Goal: Information Seeking & Learning: Learn about a topic

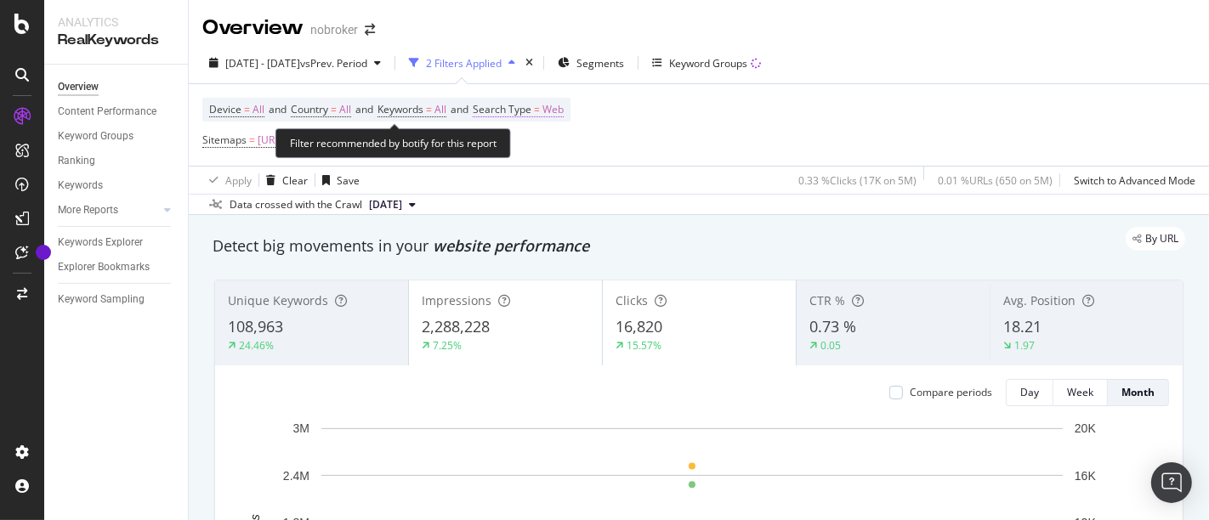
click at [563, 105] on span "Web" at bounding box center [552, 110] width 21 height 24
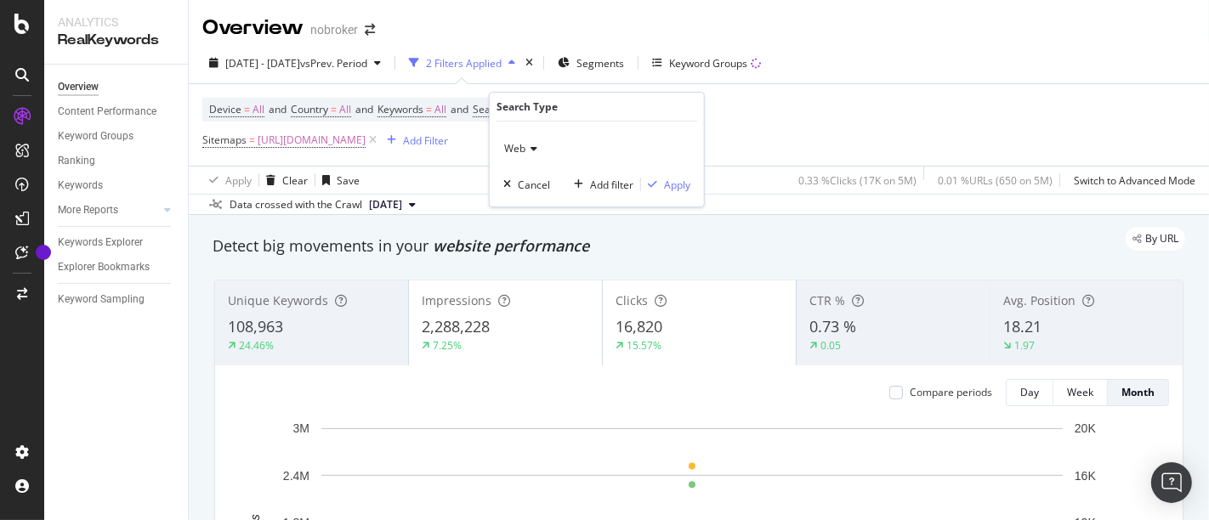
click at [534, 158] on div "Web" at bounding box center [596, 148] width 187 height 27
click at [801, 135] on div "Device = All and Country = All and Keywords = All and Search Type = Web Sitemap…" at bounding box center [698, 125] width 993 height 82
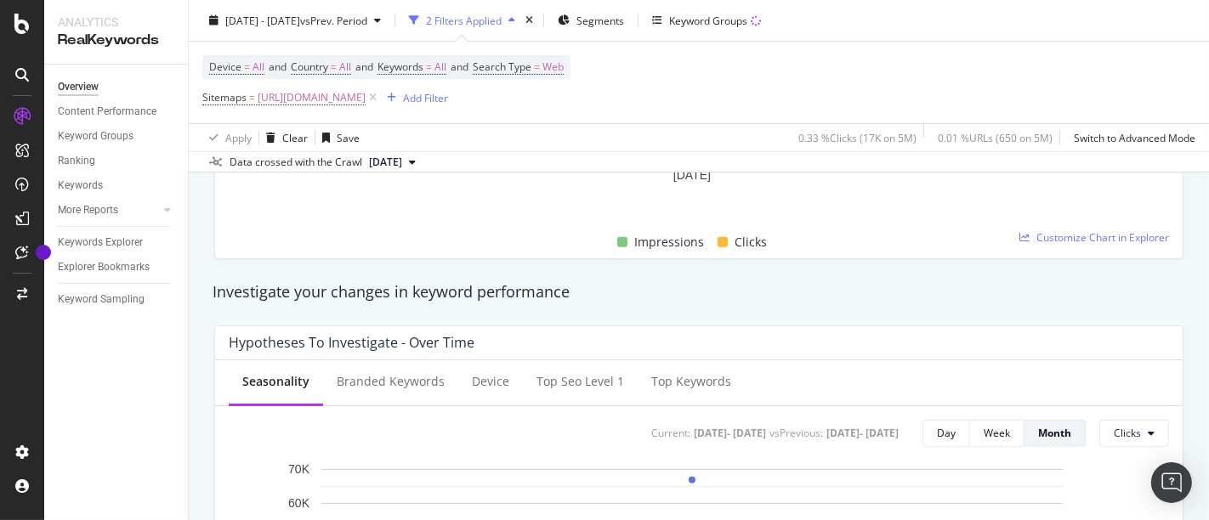
scroll to position [497, 0]
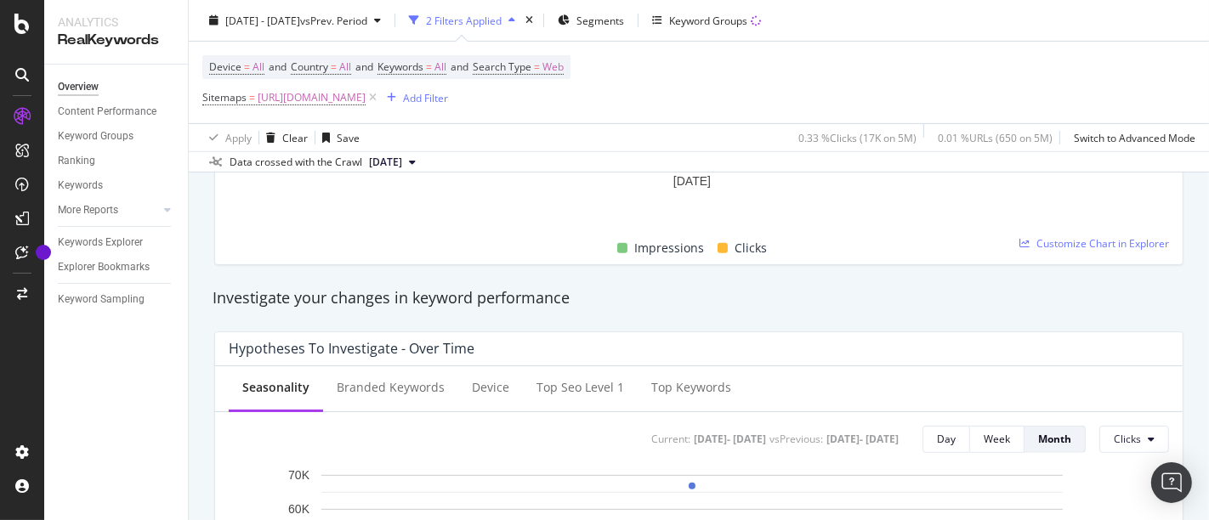
click at [1090, 252] on div "Impressions Clicks" at bounding box center [692, 248] width 940 height 33
click at [1097, 241] on span "Customize Chart in Explorer" at bounding box center [1102, 243] width 133 height 14
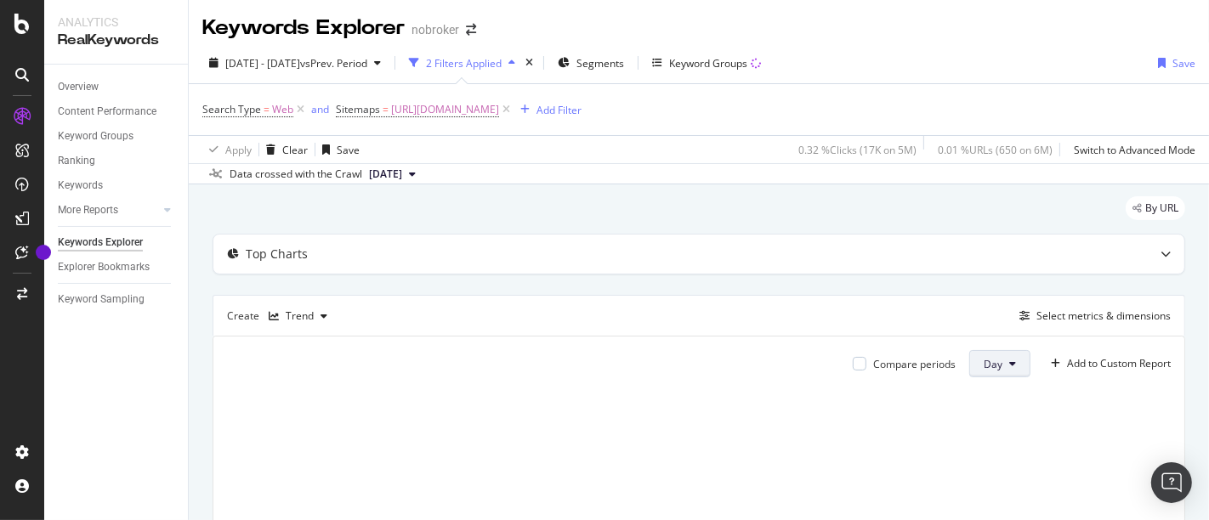
click at [983, 367] on span "Day" at bounding box center [992, 364] width 19 height 14
click at [986, 461] on span "Month" at bounding box center [985, 458] width 31 height 15
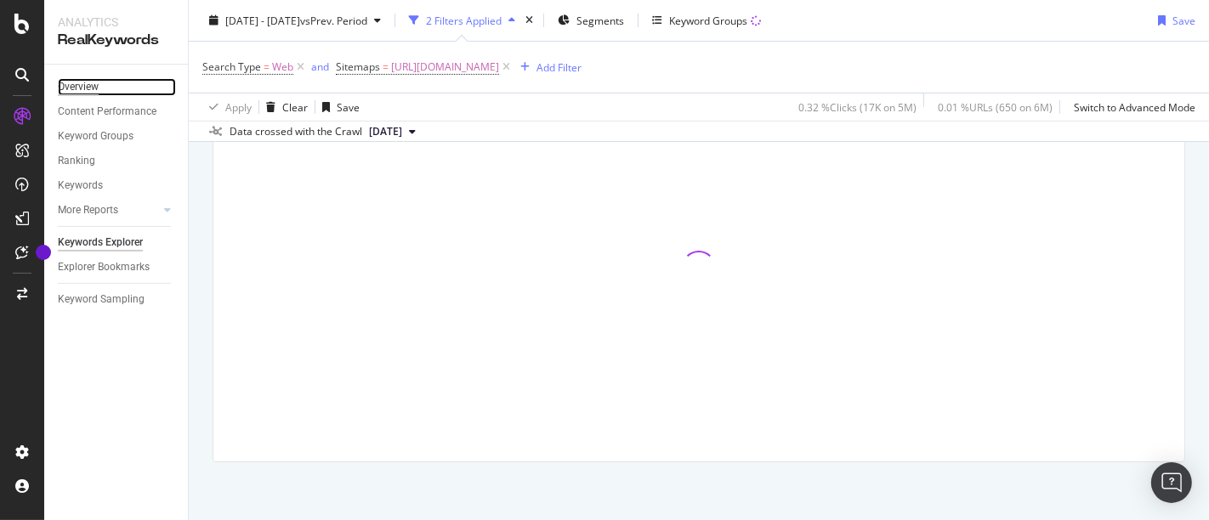
click at [88, 86] on div "Overview" at bounding box center [78, 87] width 41 height 18
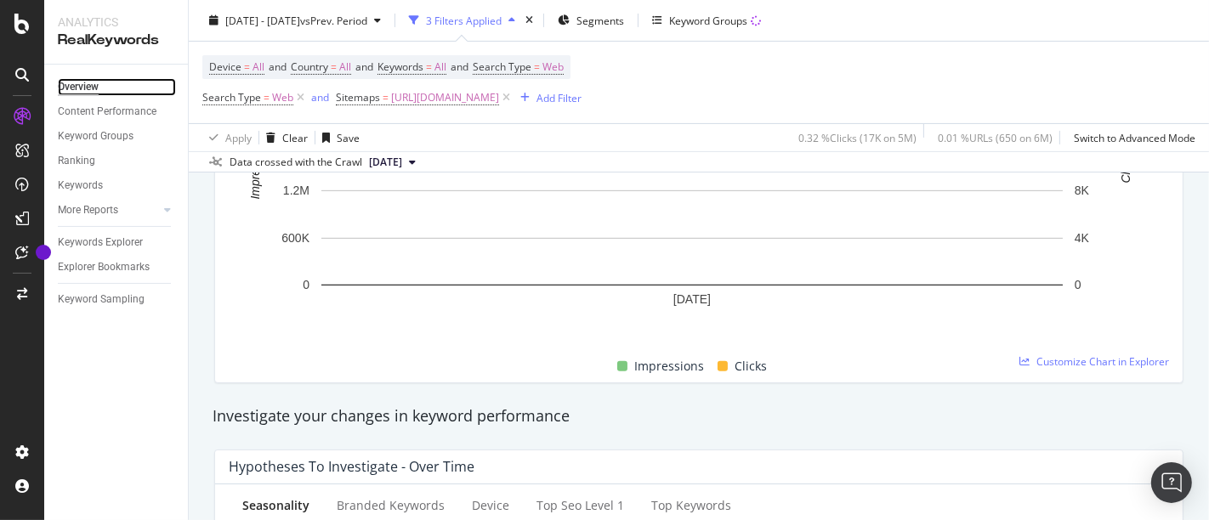
scroll to position [381, 0]
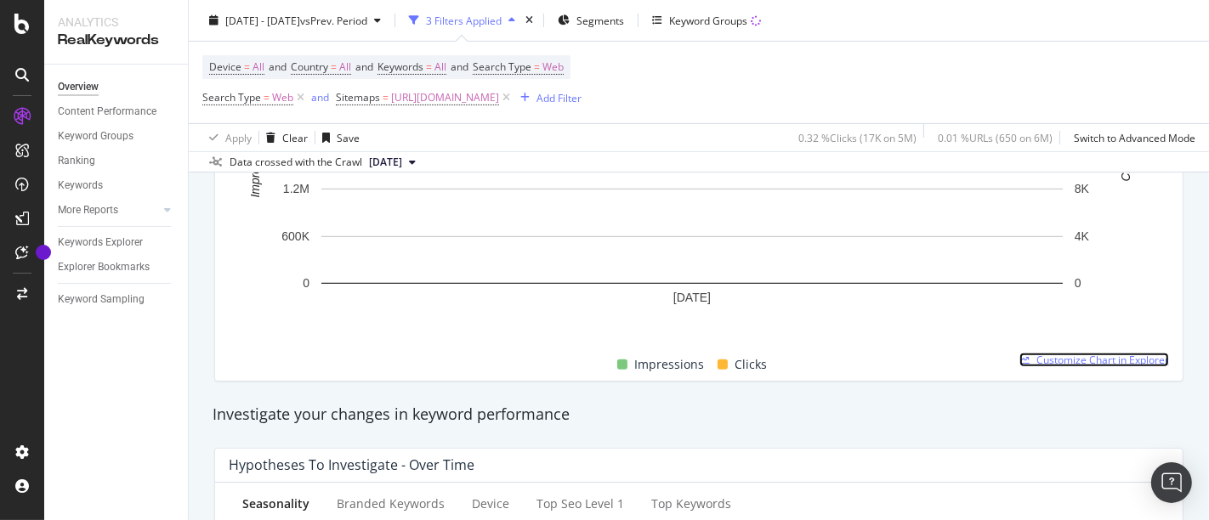
click at [1085, 354] on span "Customize Chart in Explorer" at bounding box center [1102, 360] width 133 height 14
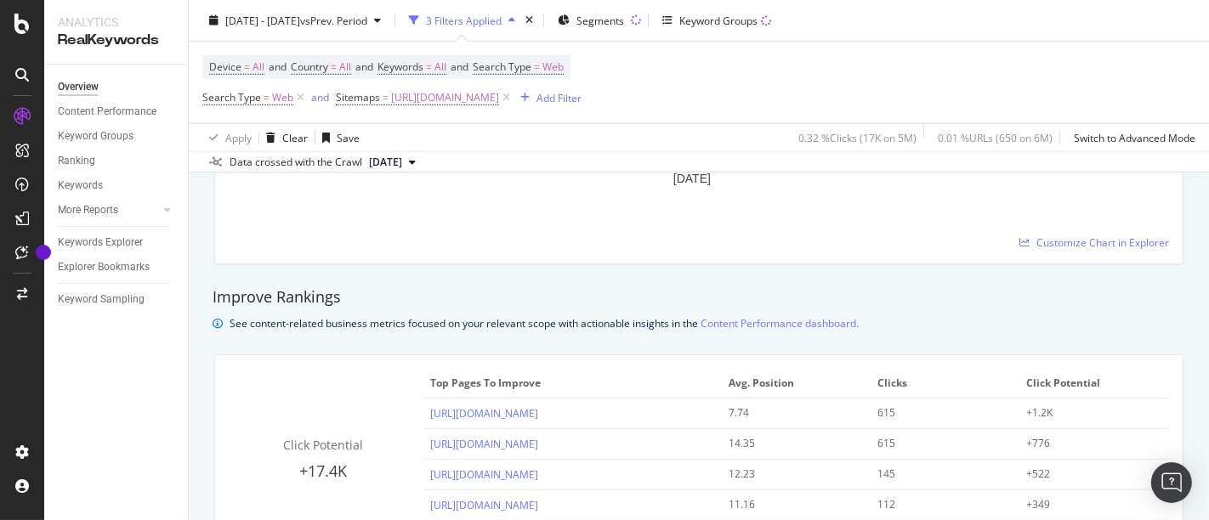
scroll to position [1329, 0]
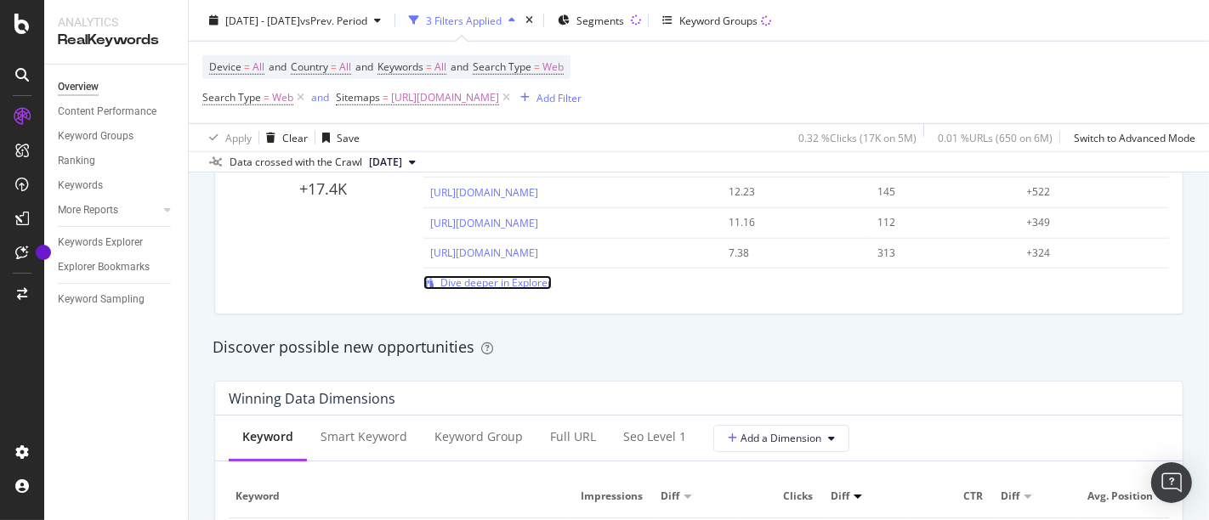
click at [460, 280] on span "Dive deeper in Explorer" at bounding box center [495, 282] width 111 height 14
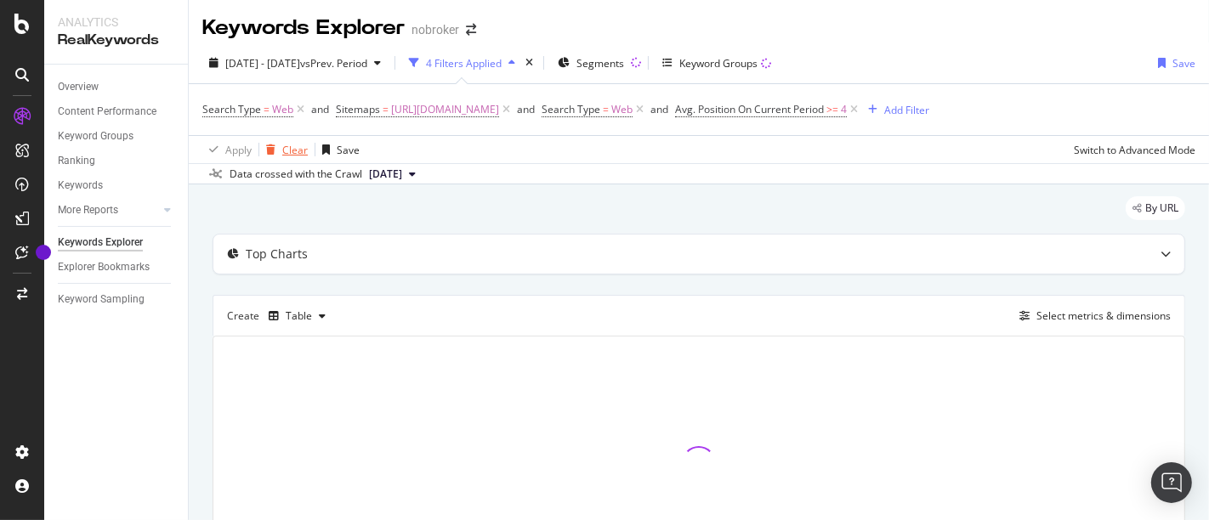
click at [282, 151] on div "Clear" at bounding box center [294, 150] width 25 height 14
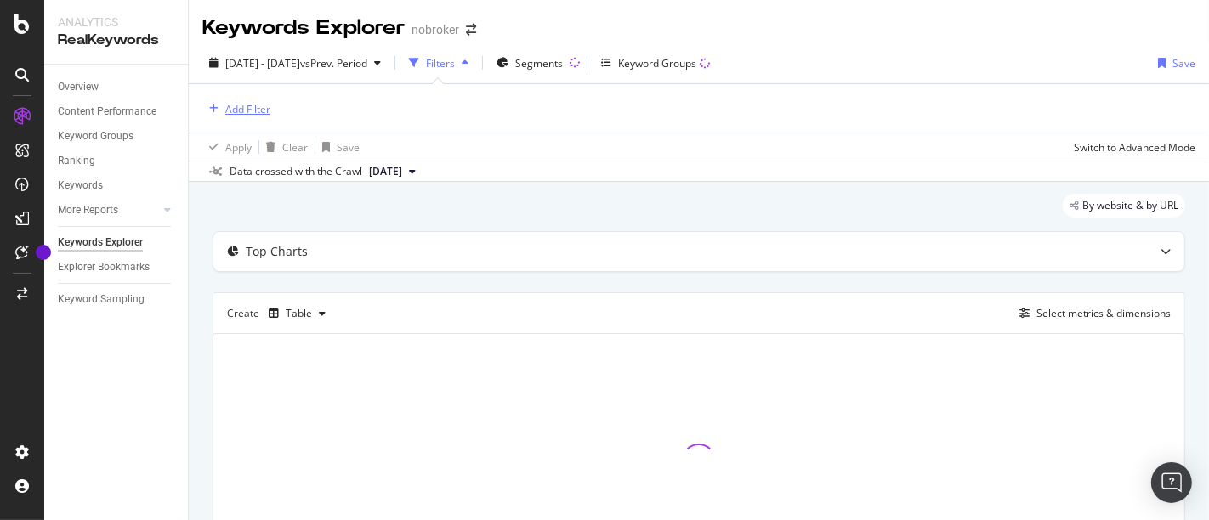
click at [255, 109] on div "Add Filter" at bounding box center [247, 109] width 45 height 14
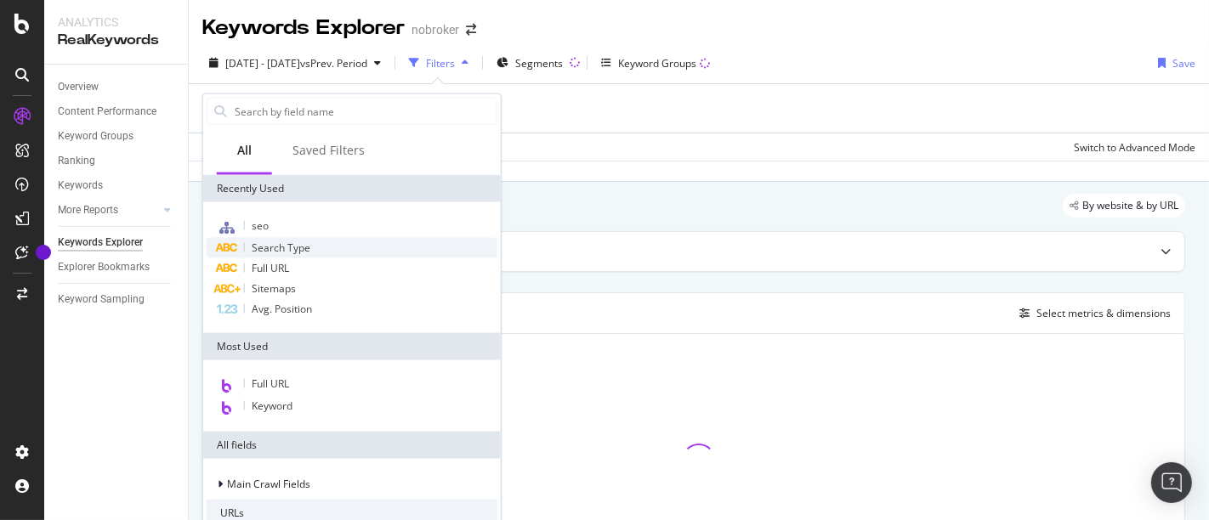
click at [261, 249] on span "Search Type" at bounding box center [281, 248] width 59 height 14
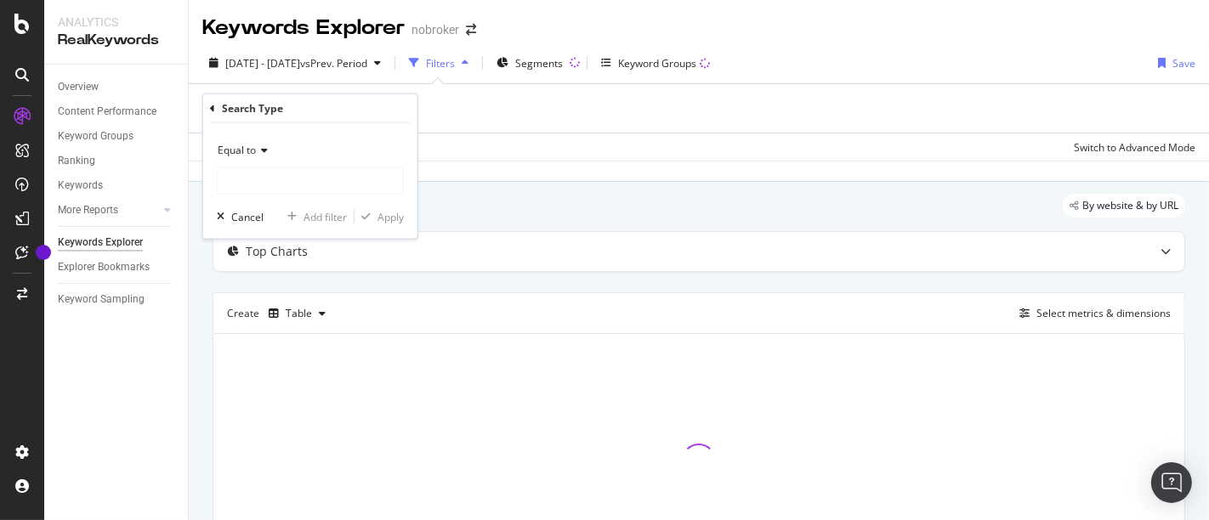
click at [258, 147] on icon at bounding box center [262, 150] width 12 height 10
drag, startPoint x: 320, startPoint y: 142, endPoint x: 286, endPoint y: 178, distance: 50.5
click at [286, 178] on div "Equal to" at bounding box center [310, 166] width 187 height 58
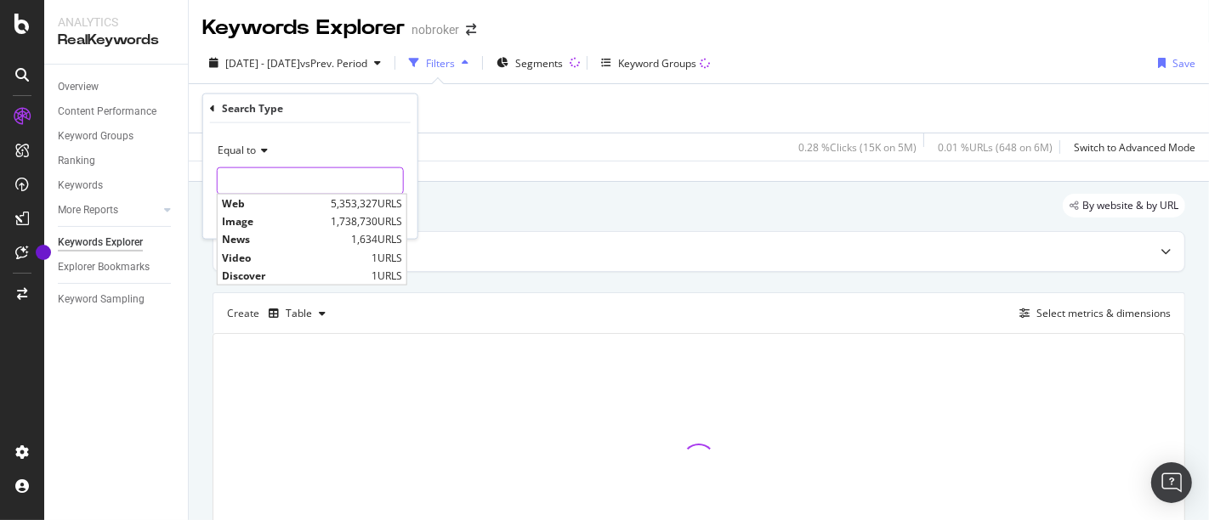
click at [286, 178] on input "text" at bounding box center [310, 180] width 185 height 27
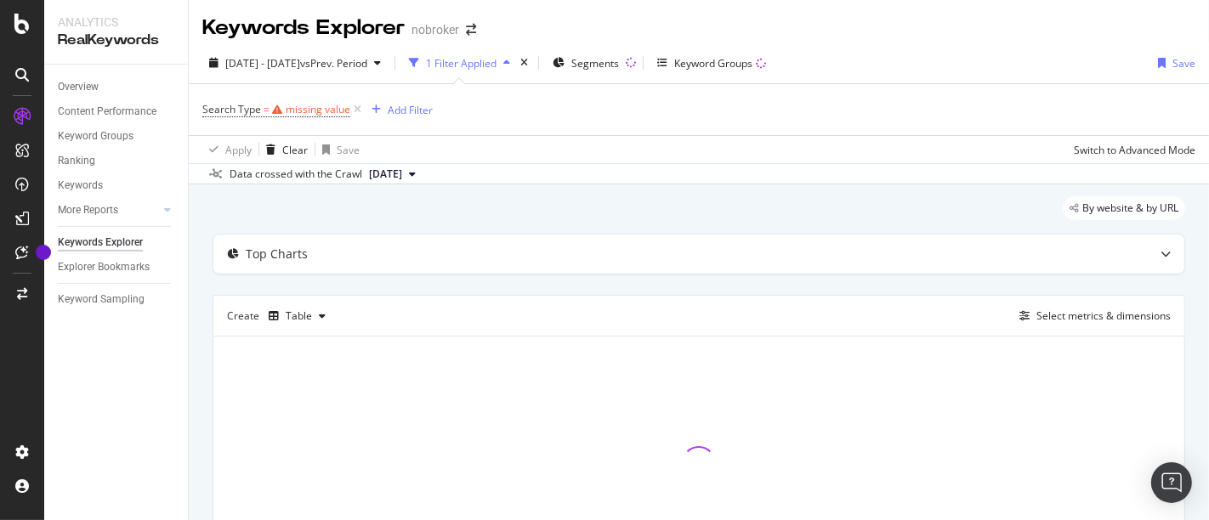
click at [536, 159] on div "Apply Clear Save Switch to Advanced Mode" at bounding box center [699, 149] width 1020 height 28
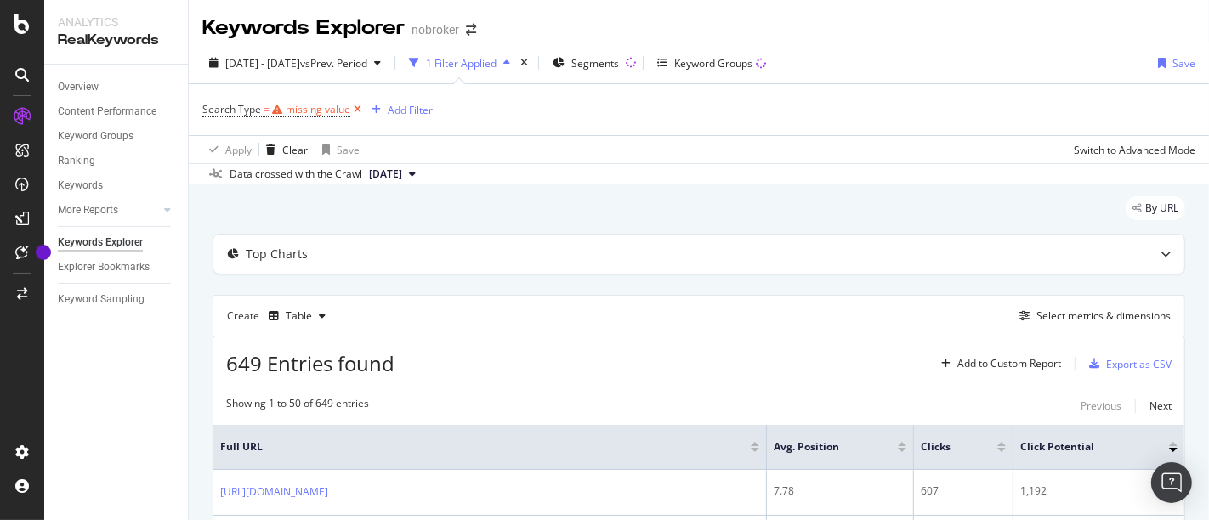
click at [356, 104] on icon at bounding box center [357, 109] width 14 height 17
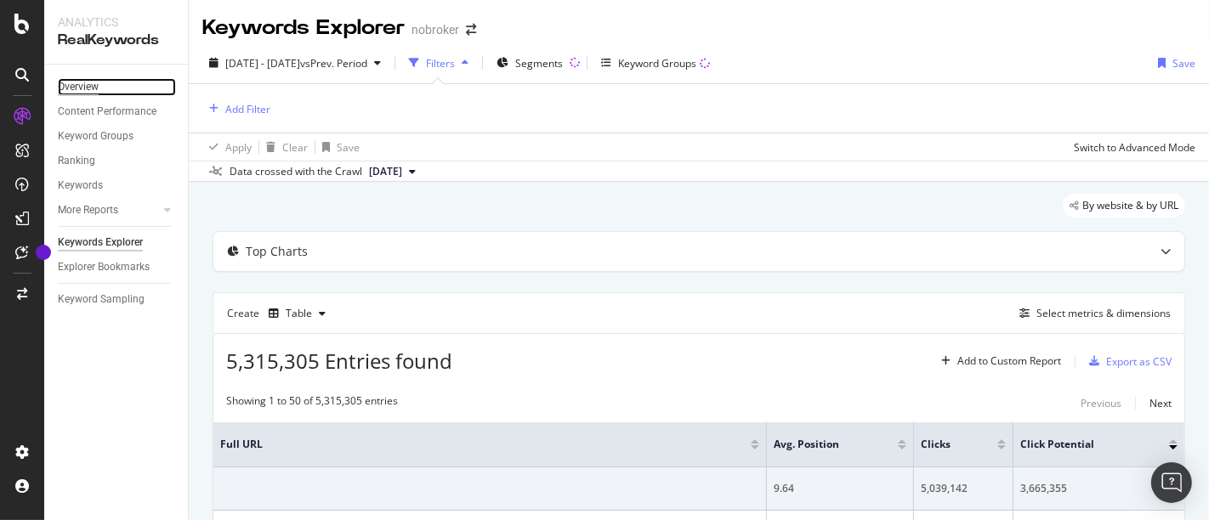
click at [92, 78] on div "Overview" at bounding box center [78, 87] width 41 height 18
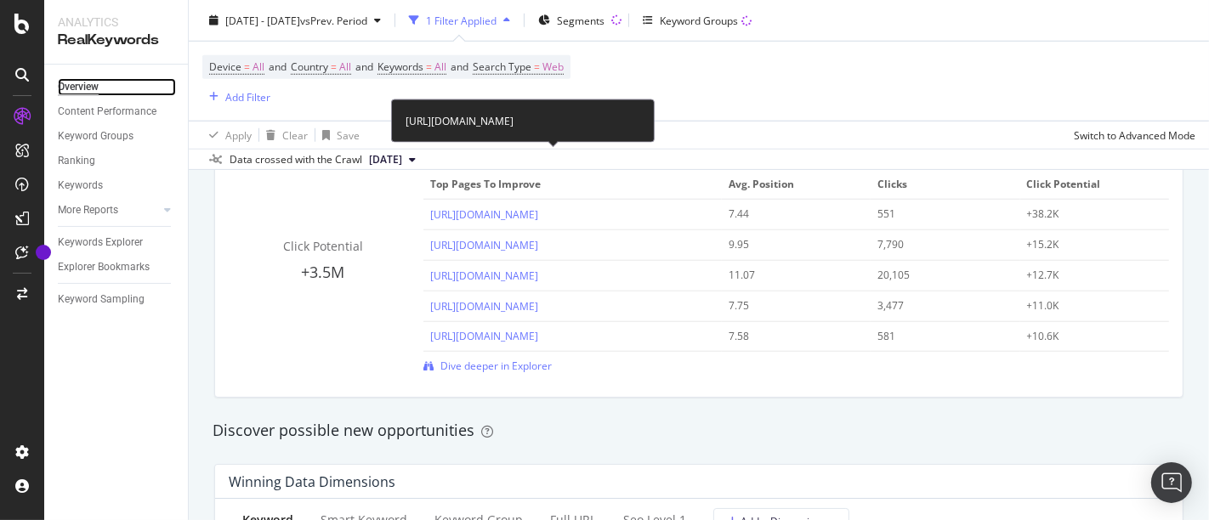
scroll to position [1413, 0]
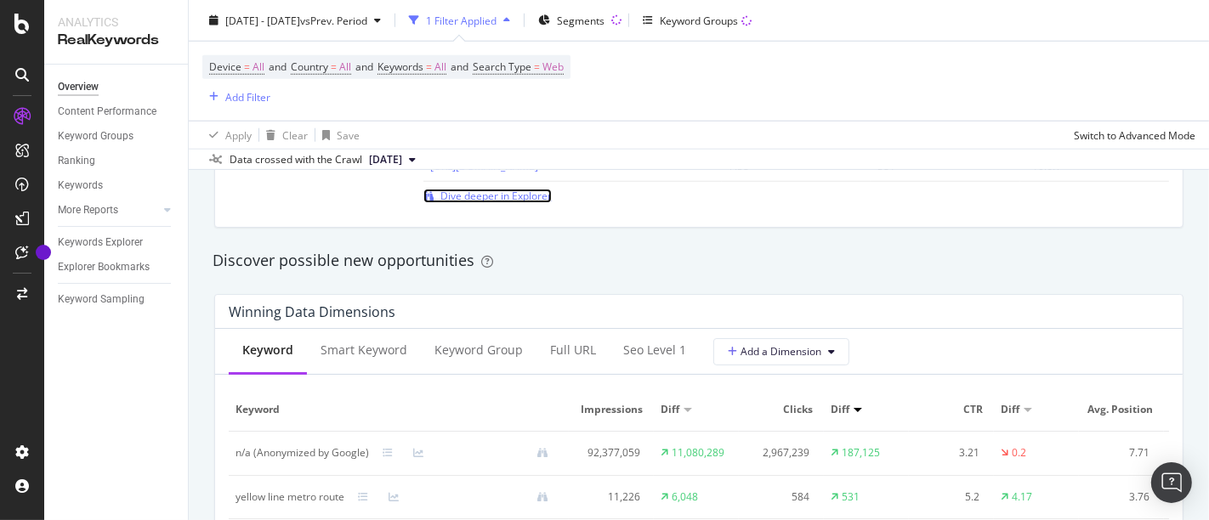
click at [498, 190] on span "Dive deeper in Explorer" at bounding box center [495, 196] width 111 height 14
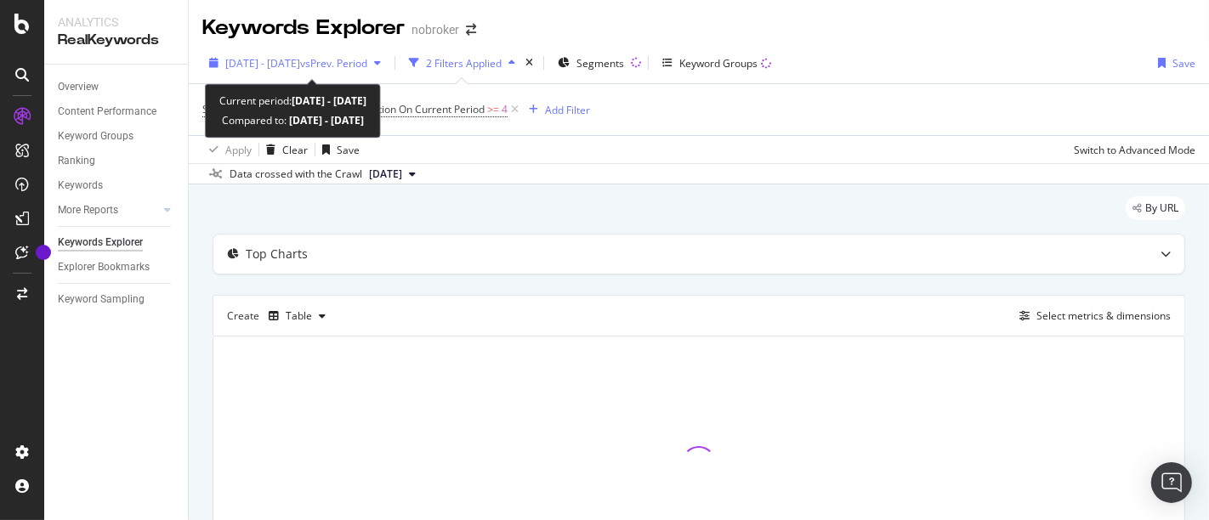
click at [294, 56] on span "2025 Jul. 1st - Jul. 28th" at bounding box center [262, 63] width 75 height 14
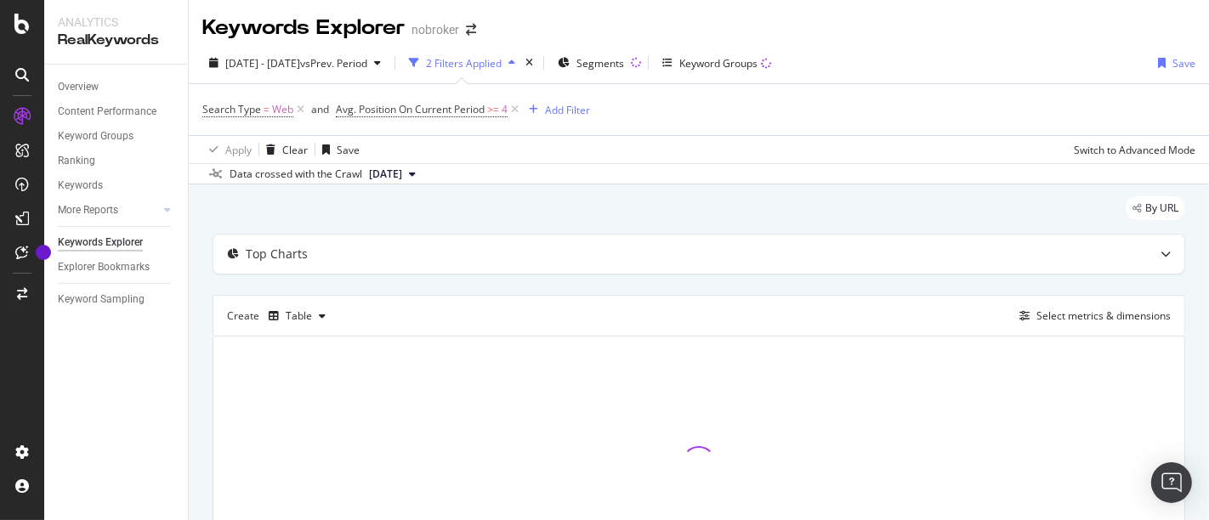
click at [699, 144] on div "Apply Clear Save Switch to Advanced Mode" at bounding box center [699, 149] width 1020 height 28
click at [514, 109] on icon at bounding box center [514, 109] width 14 height 17
click at [297, 106] on icon at bounding box center [300, 109] width 14 height 17
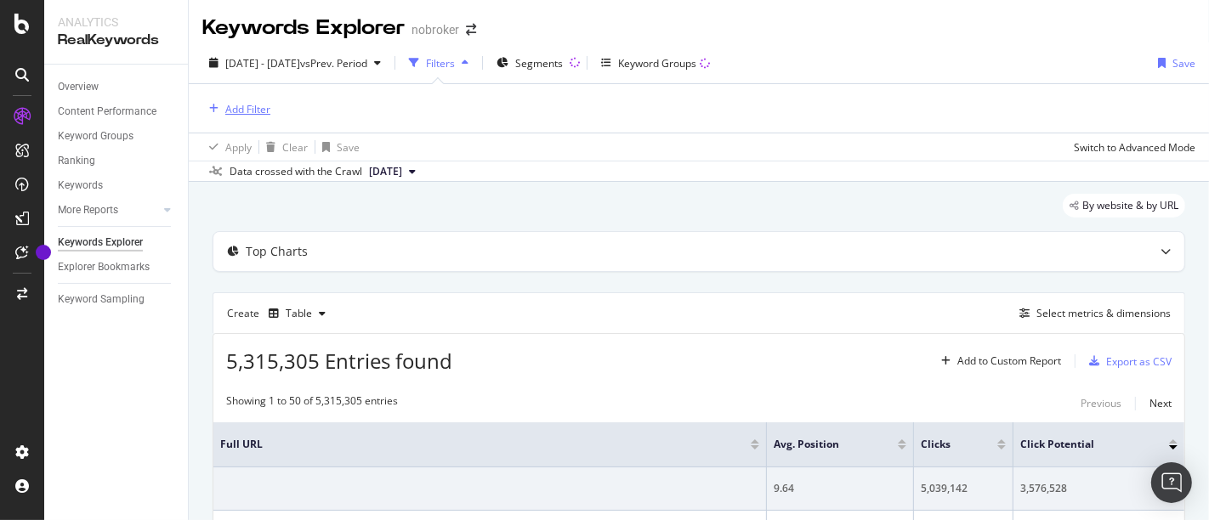
click at [258, 105] on div "Add Filter" at bounding box center [247, 109] width 45 height 14
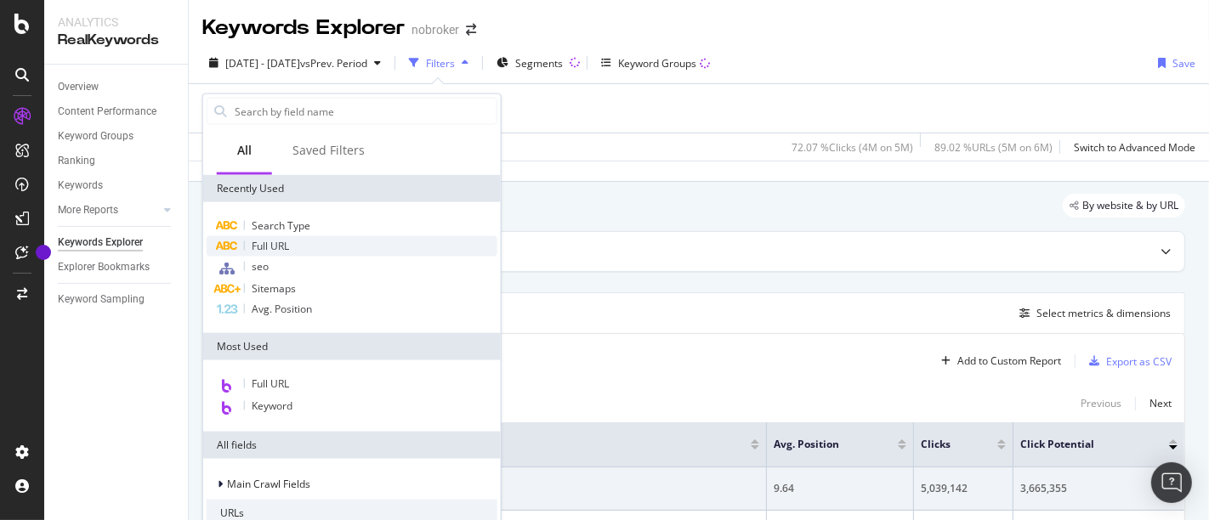
click at [280, 241] on span "Full URL" at bounding box center [270, 246] width 37 height 14
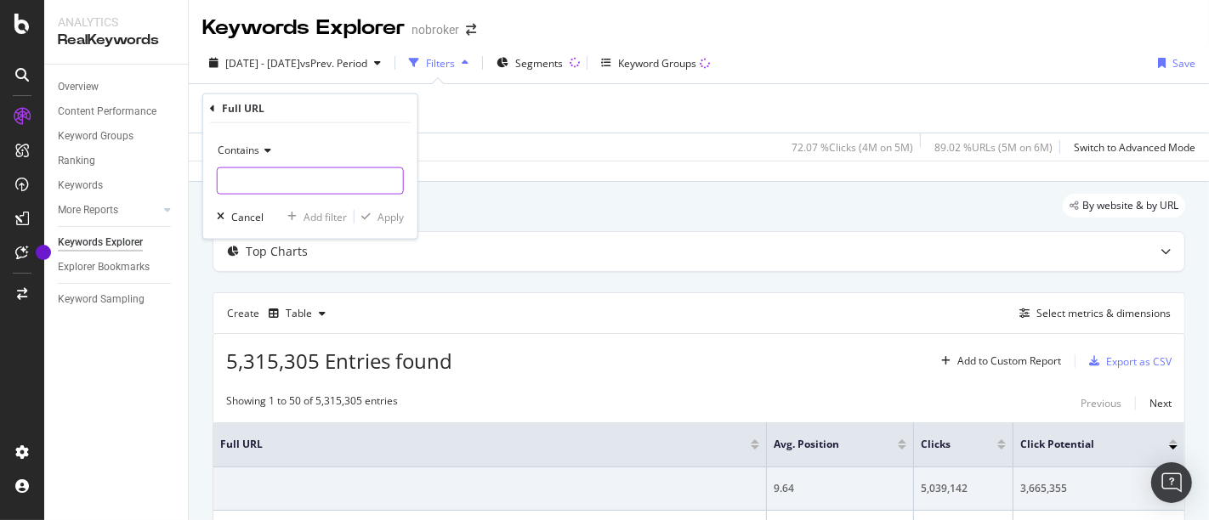
click at [298, 175] on input "text" at bounding box center [310, 180] width 185 height 27
type input "/interiors/"
click at [384, 209] on div "Apply" at bounding box center [390, 216] width 26 height 14
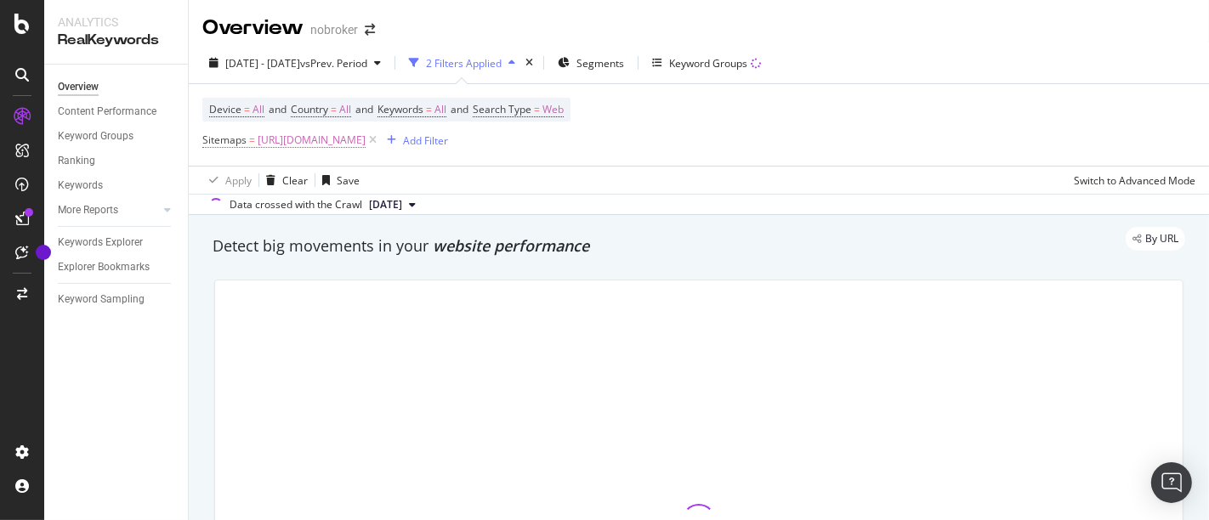
click at [365, 142] on span "[URL][DOMAIN_NAME]" at bounding box center [312, 140] width 108 height 24
click at [380, 134] on icon at bounding box center [372, 140] width 14 height 17
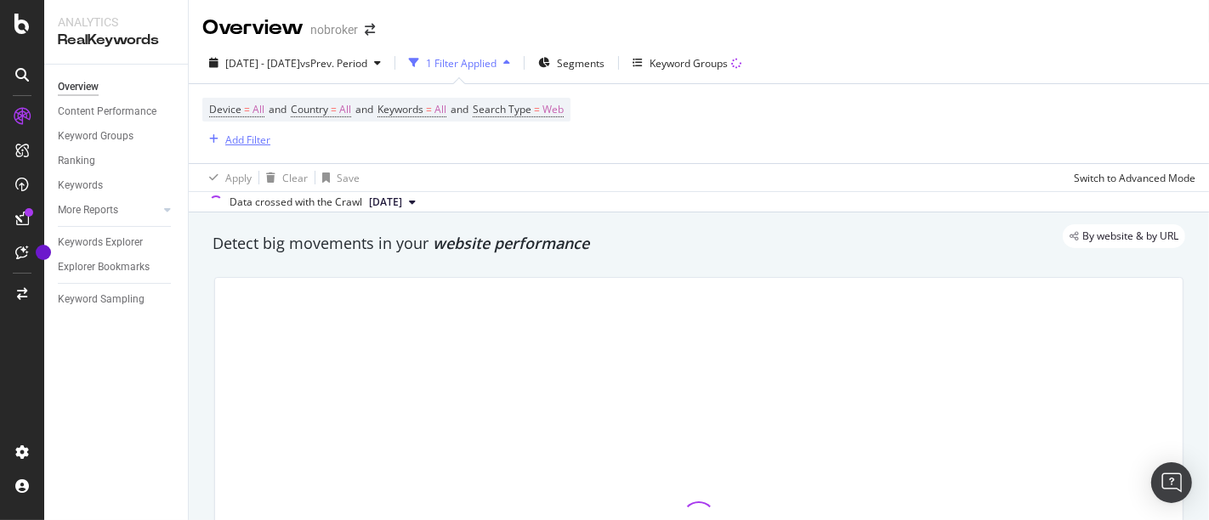
click at [256, 137] on div "Add Filter" at bounding box center [247, 140] width 45 height 14
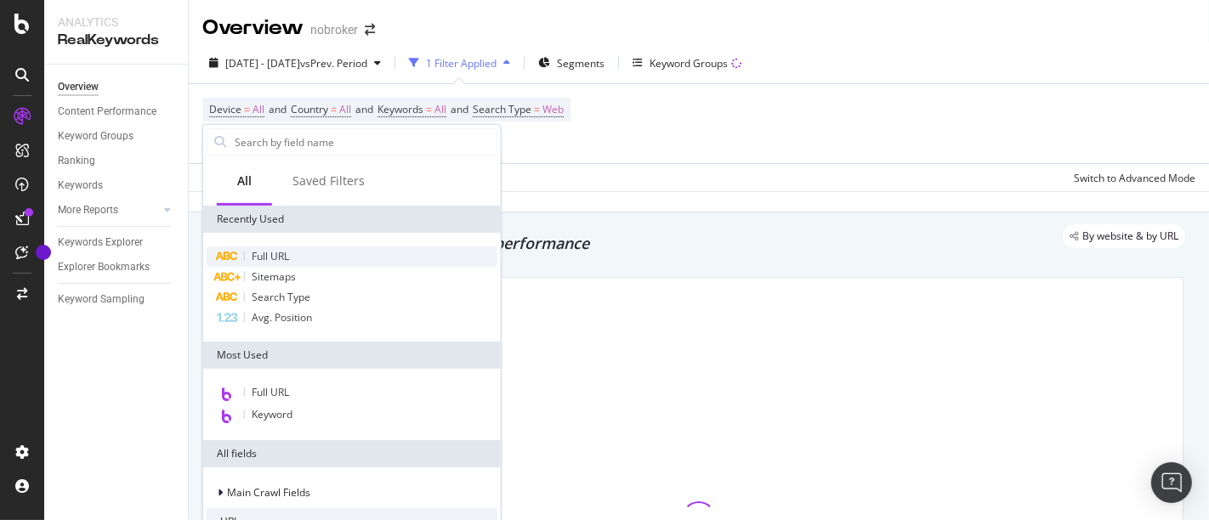
click at [292, 255] on div "Full URL" at bounding box center [352, 256] width 291 height 20
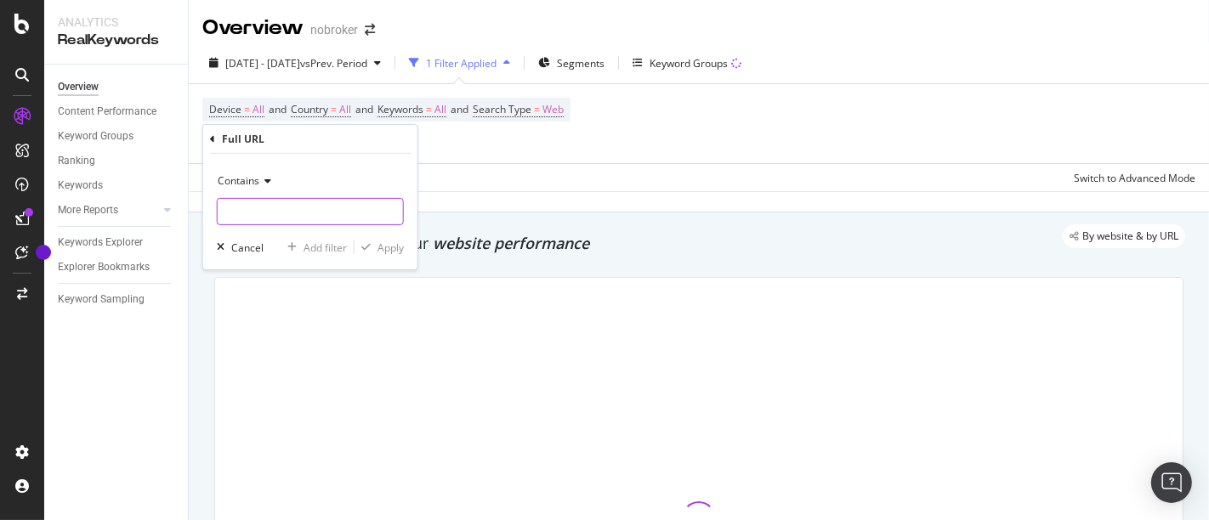
click at [318, 212] on input "text" at bounding box center [310, 211] width 185 height 27
type input "/interiors/"
click at [396, 253] on div "Apply" at bounding box center [390, 247] width 26 height 14
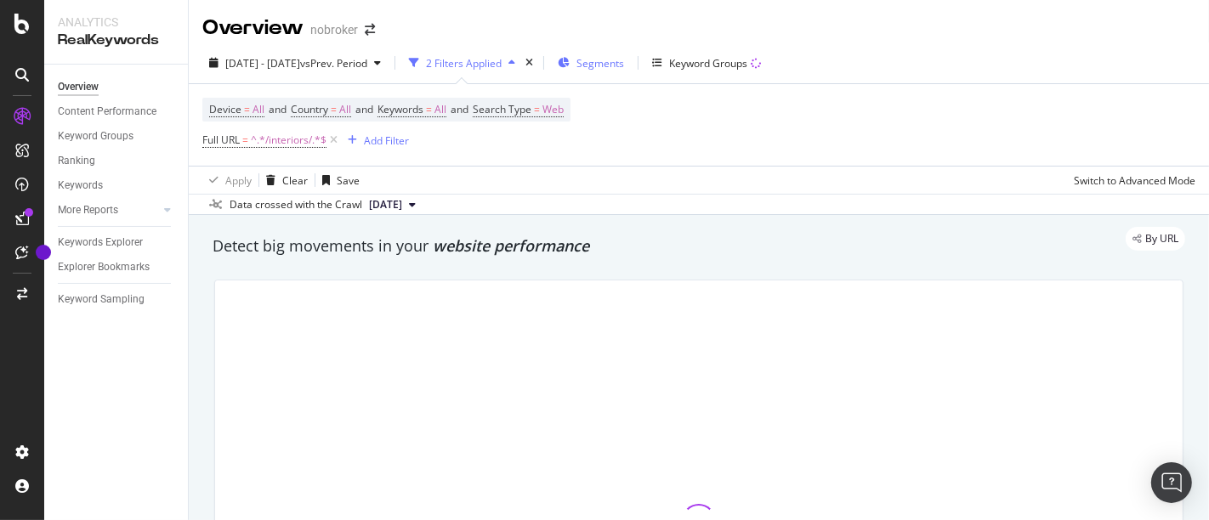
click at [624, 69] on span "Segments" at bounding box center [600, 63] width 48 height 14
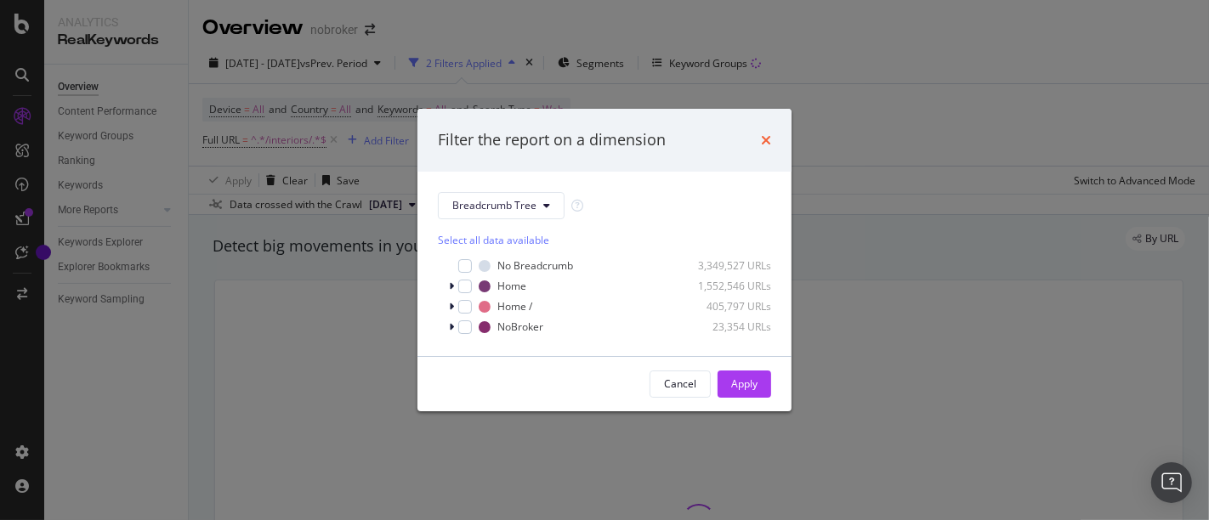
click at [769, 139] on icon "times" at bounding box center [766, 140] width 10 height 14
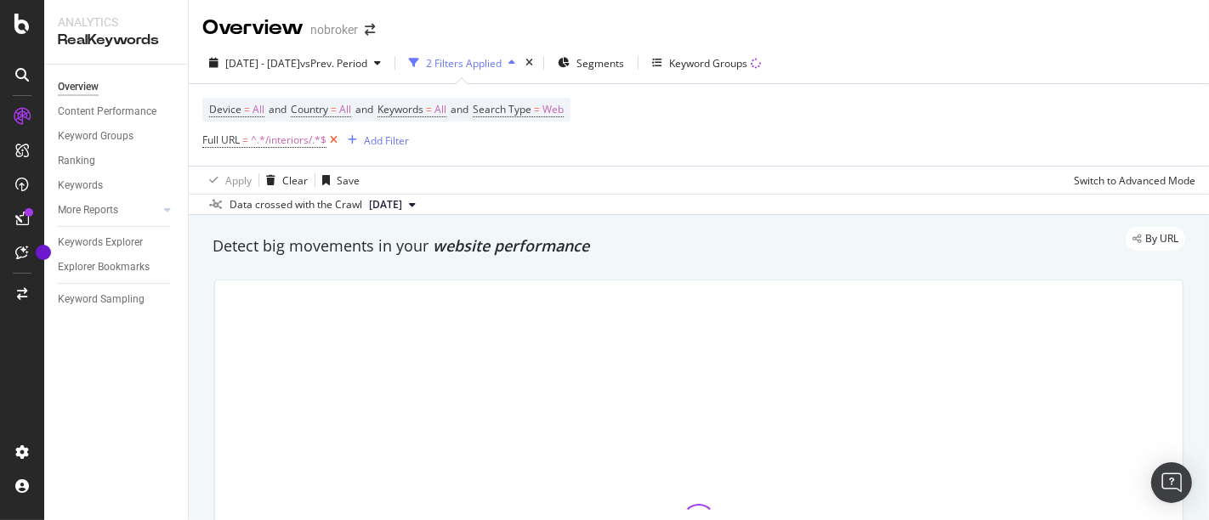
click at [337, 143] on icon at bounding box center [333, 140] width 14 height 17
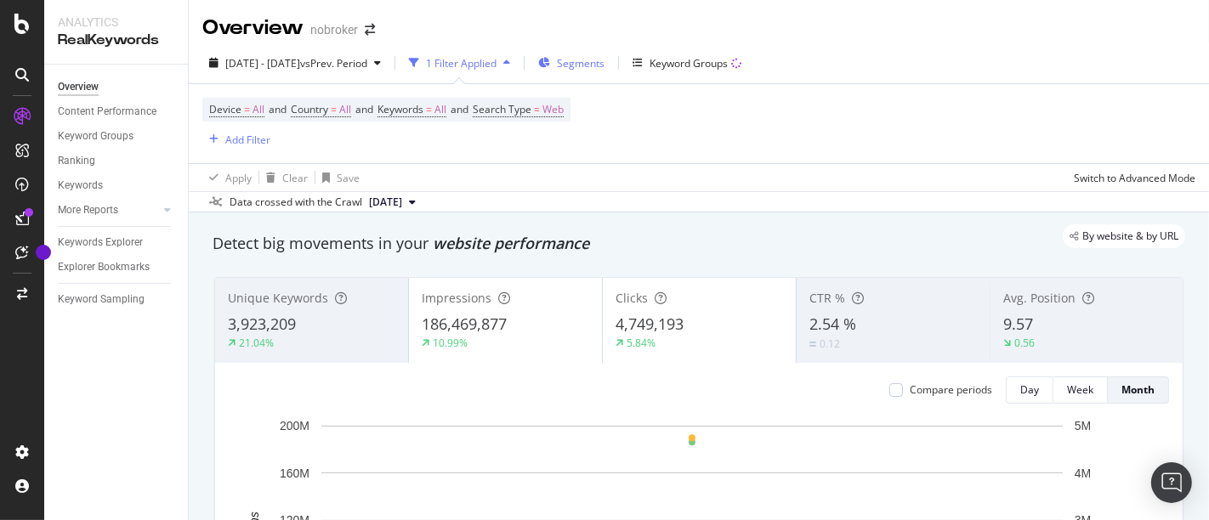
click at [604, 66] on span "Segments" at bounding box center [581, 63] width 48 height 14
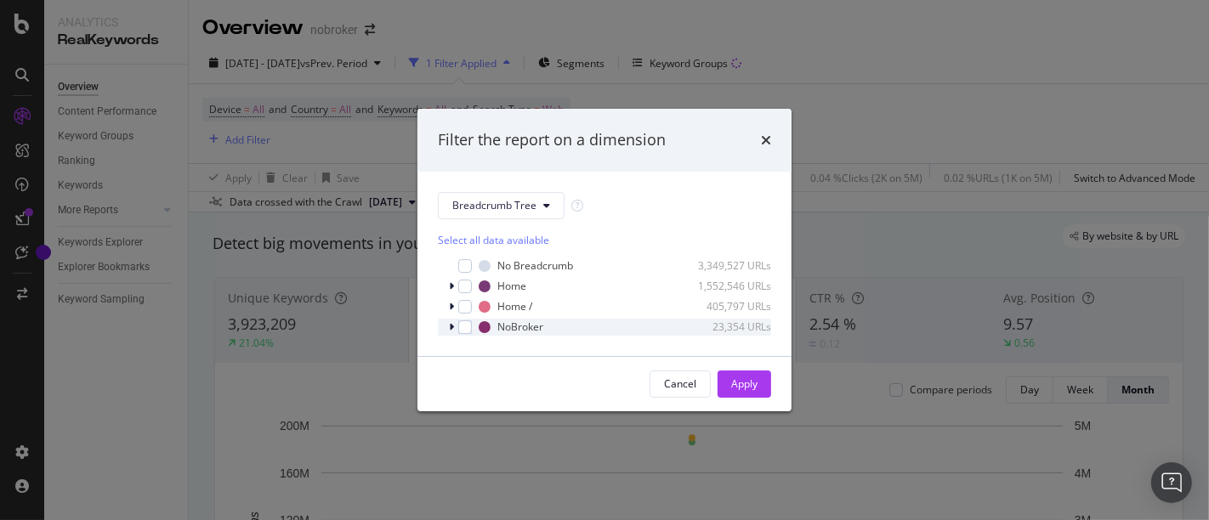
click at [450, 326] on icon "modal" at bounding box center [451, 327] width 5 height 10
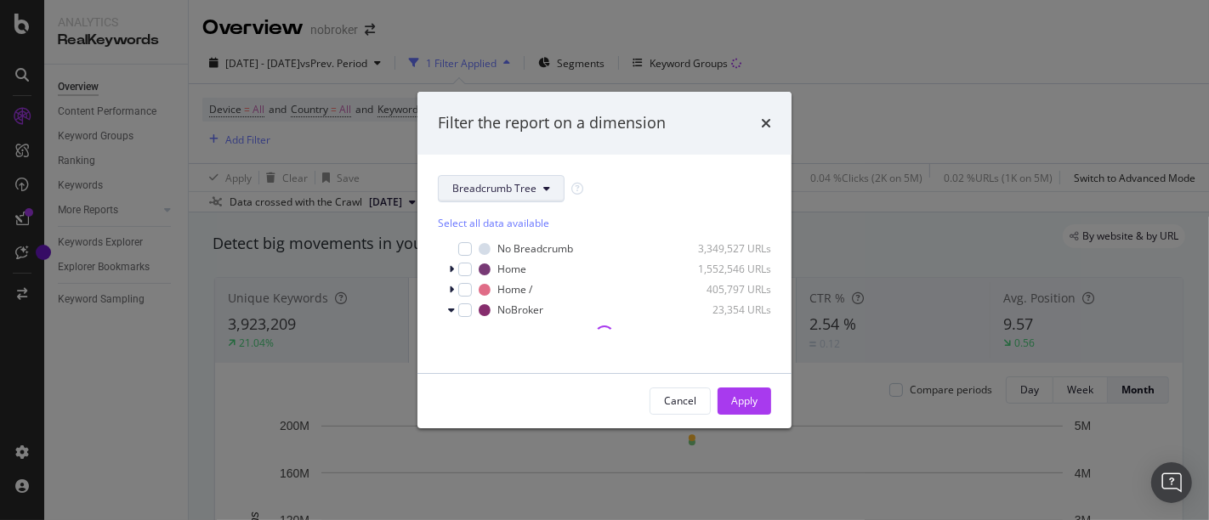
click at [521, 179] on button "Breadcrumb Tree" at bounding box center [501, 188] width 127 height 27
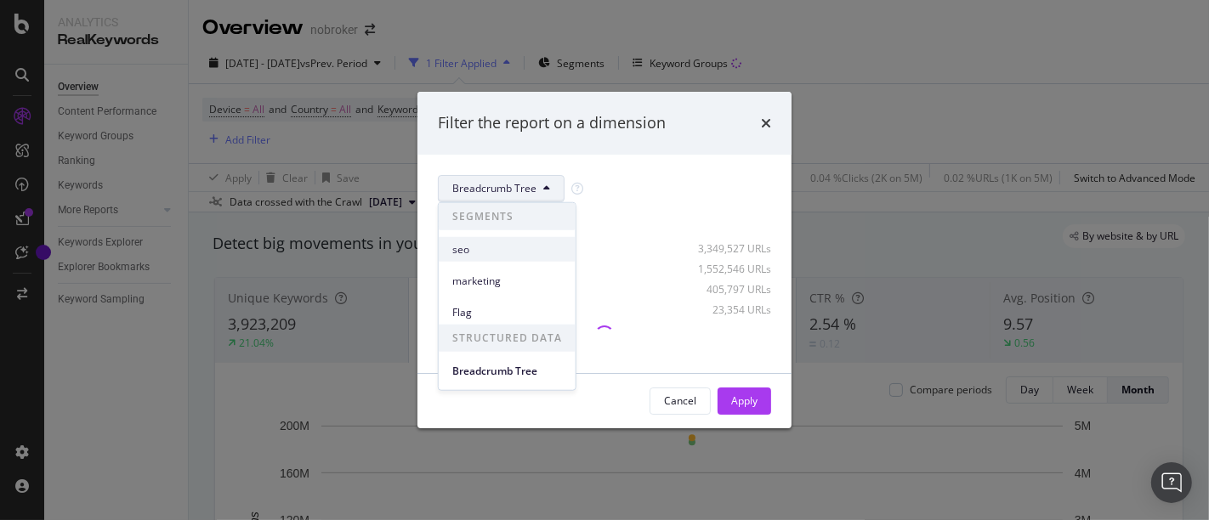
click at [514, 243] on span "seo" at bounding box center [507, 248] width 110 height 15
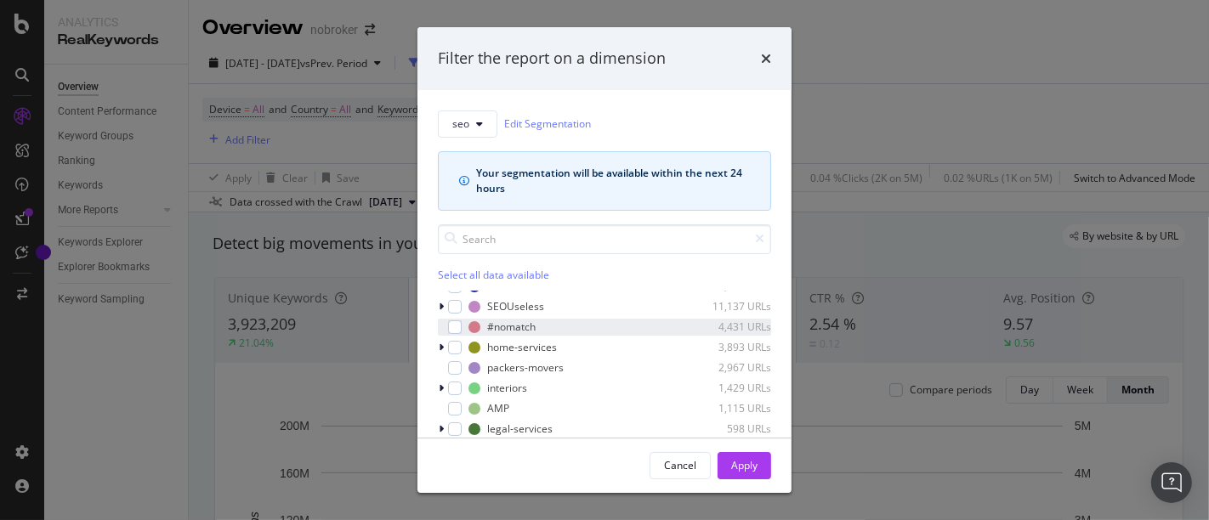
scroll to position [181, 0]
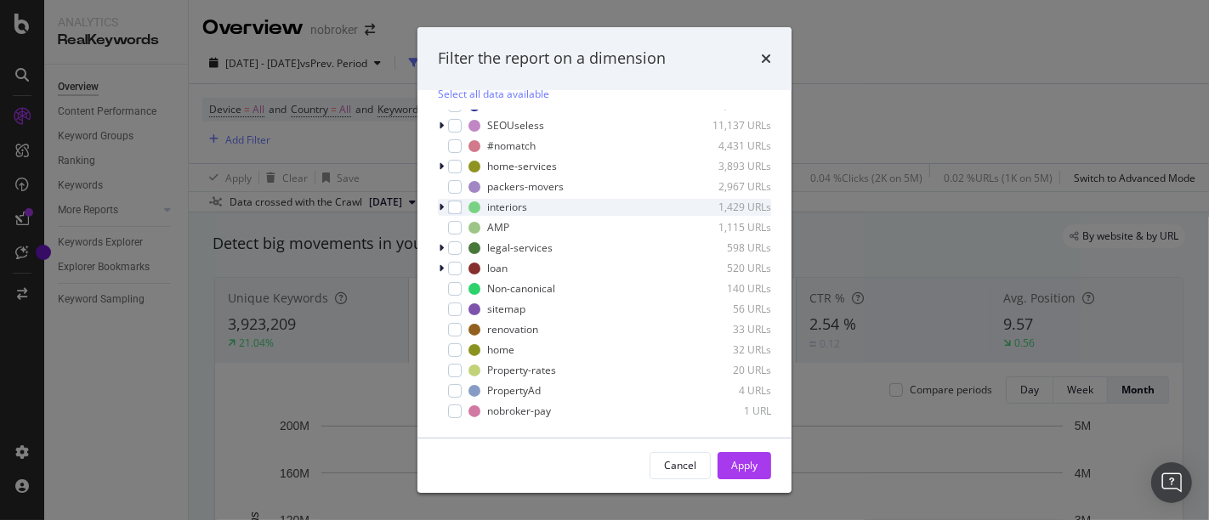
click at [442, 207] on icon "modal" at bounding box center [441, 207] width 5 height 10
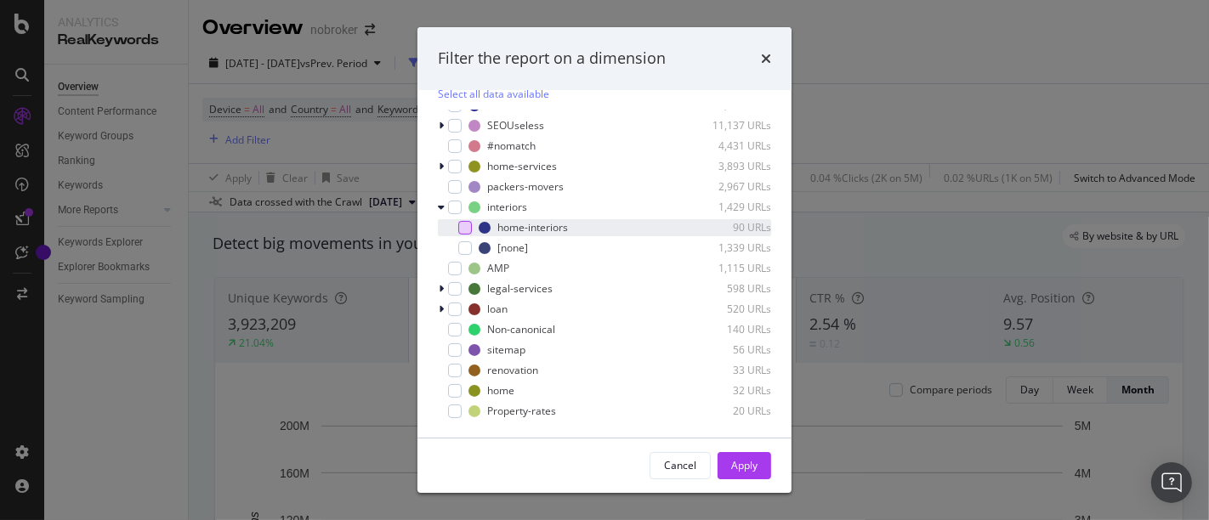
click at [463, 225] on div "modal" at bounding box center [465, 228] width 14 height 14
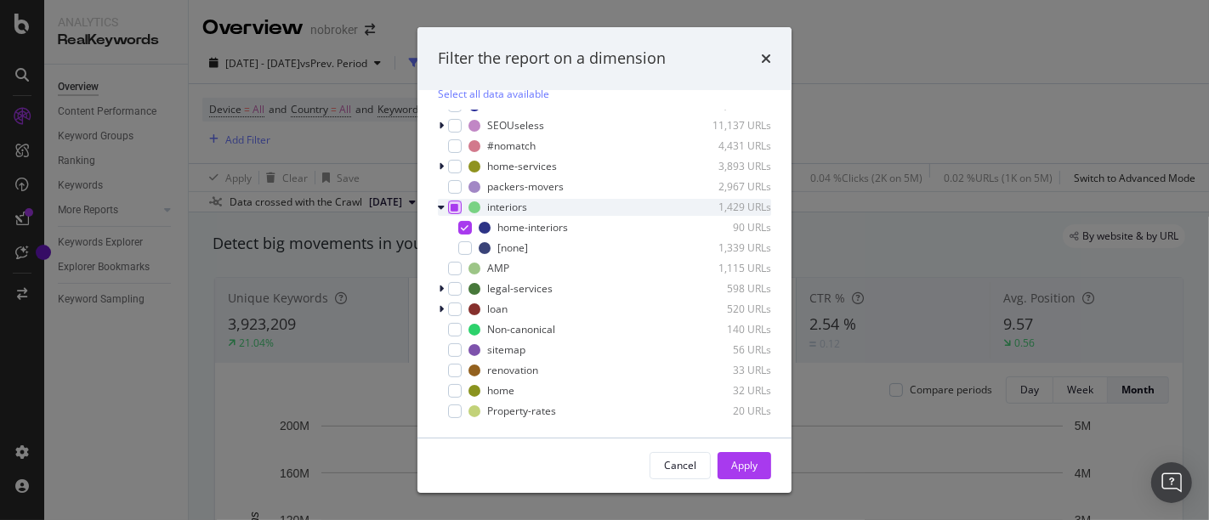
click at [451, 207] on icon "modal" at bounding box center [455, 207] width 8 height 8
click at [465, 245] on icon "modal" at bounding box center [466, 248] width 8 height 8
click at [754, 465] on div "Apply" at bounding box center [744, 465] width 26 height 14
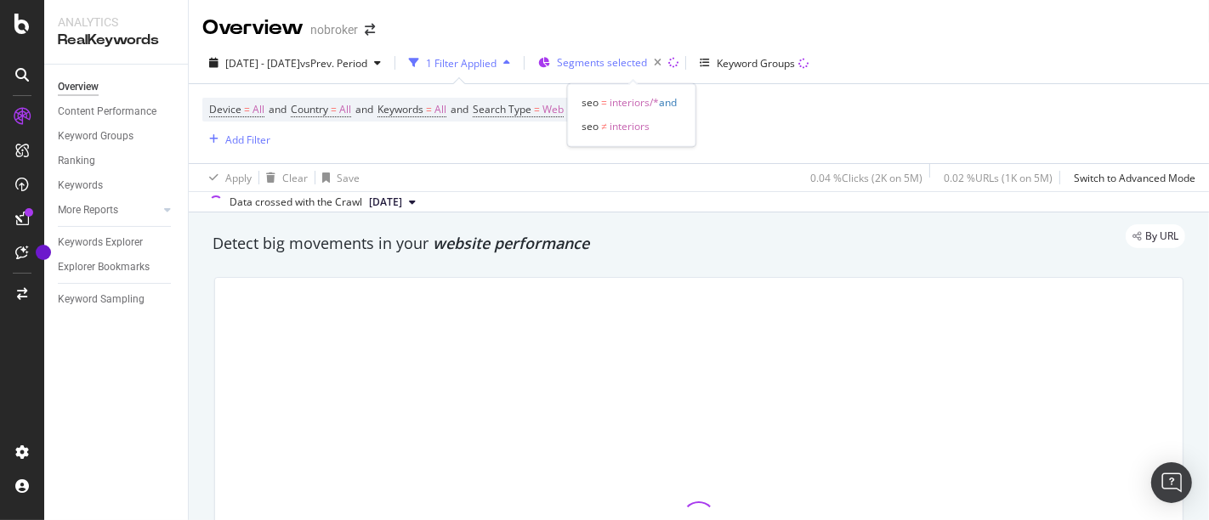
click at [639, 69] on span "Segments selected" at bounding box center [602, 62] width 90 height 14
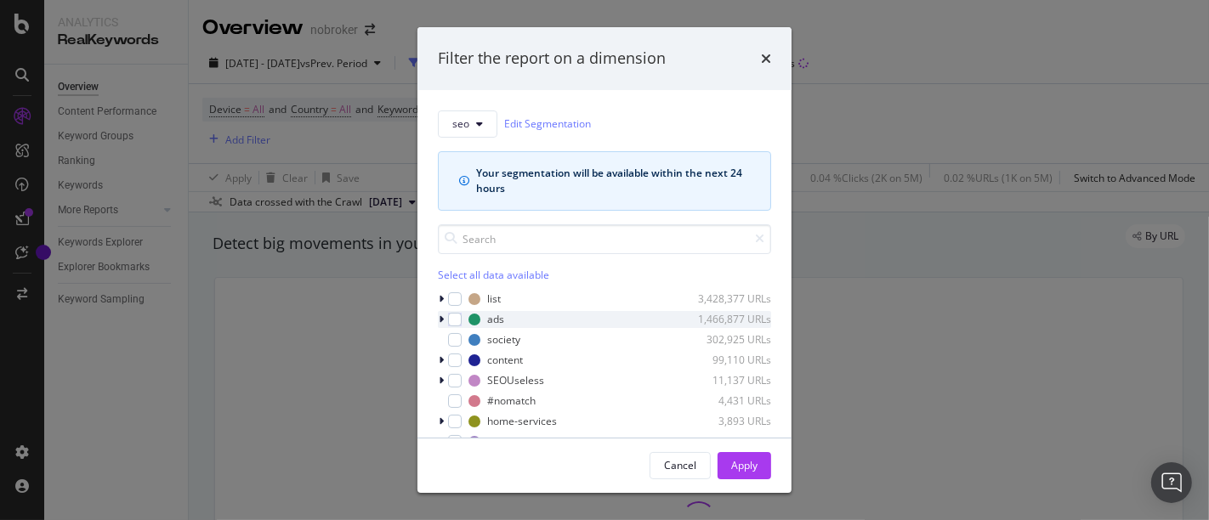
scroll to position [74, 0]
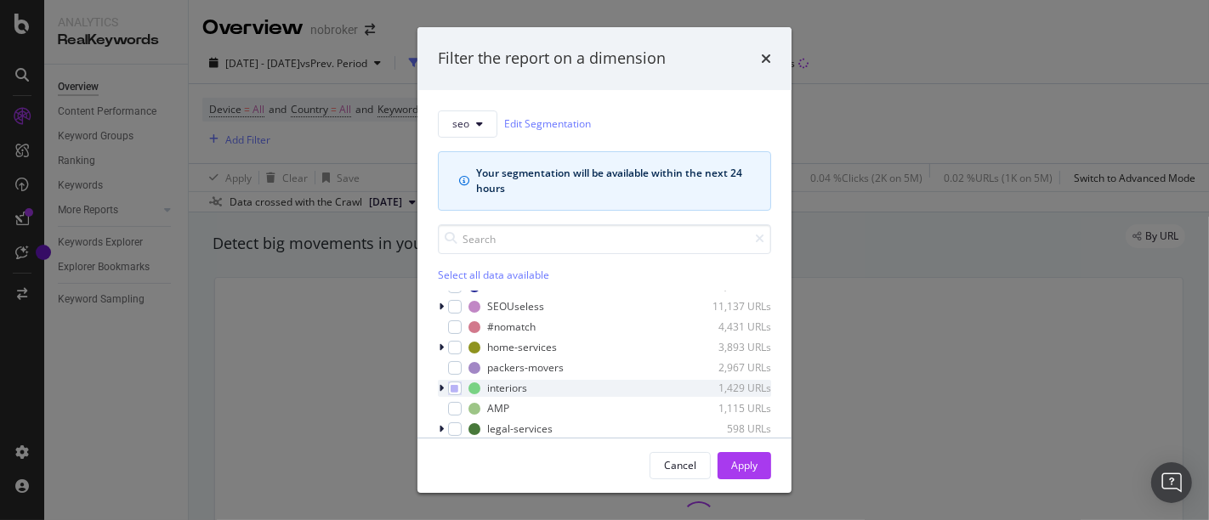
click at [440, 386] on icon "modal" at bounding box center [441, 388] width 5 height 10
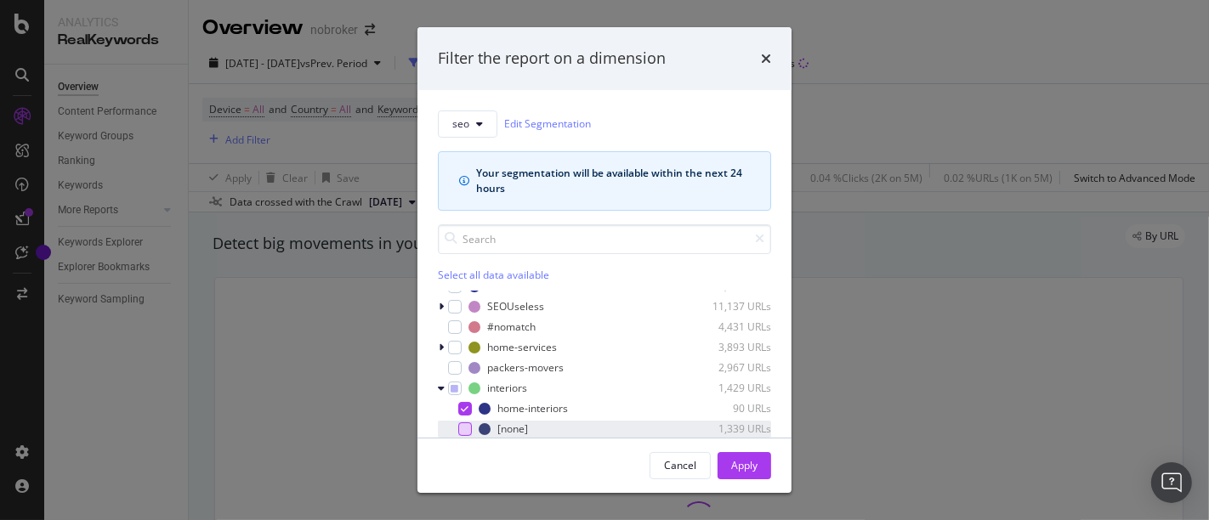
click at [461, 424] on div "modal" at bounding box center [465, 429] width 14 height 14
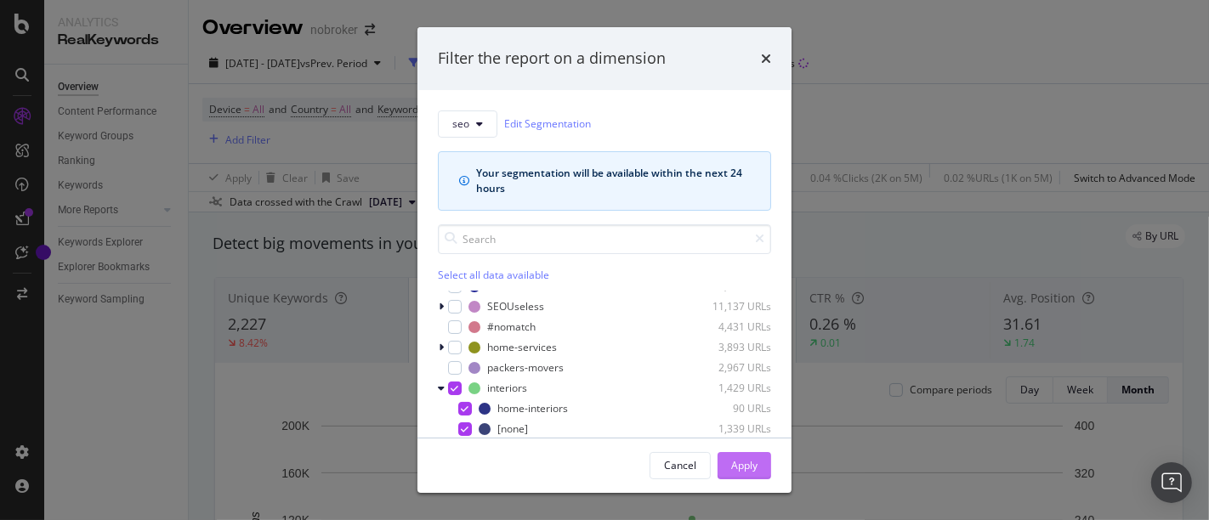
click at [740, 462] on div "Apply" at bounding box center [744, 465] width 26 height 14
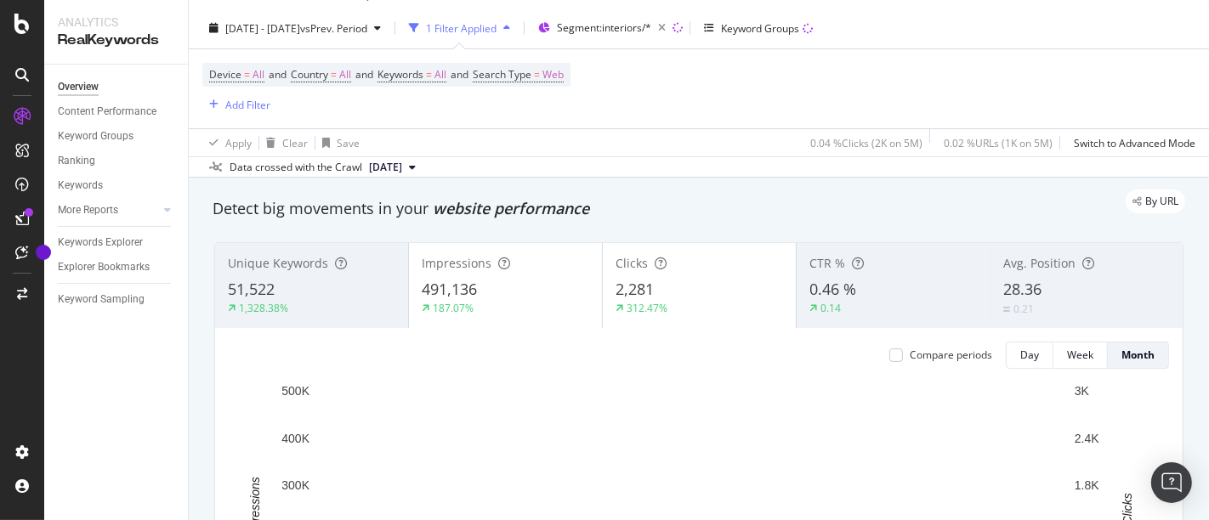
scroll to position [34, 0]
click at [631, 32] on span "Segment: interiors/*" at bounding box center [604, 28] width 94 height 14
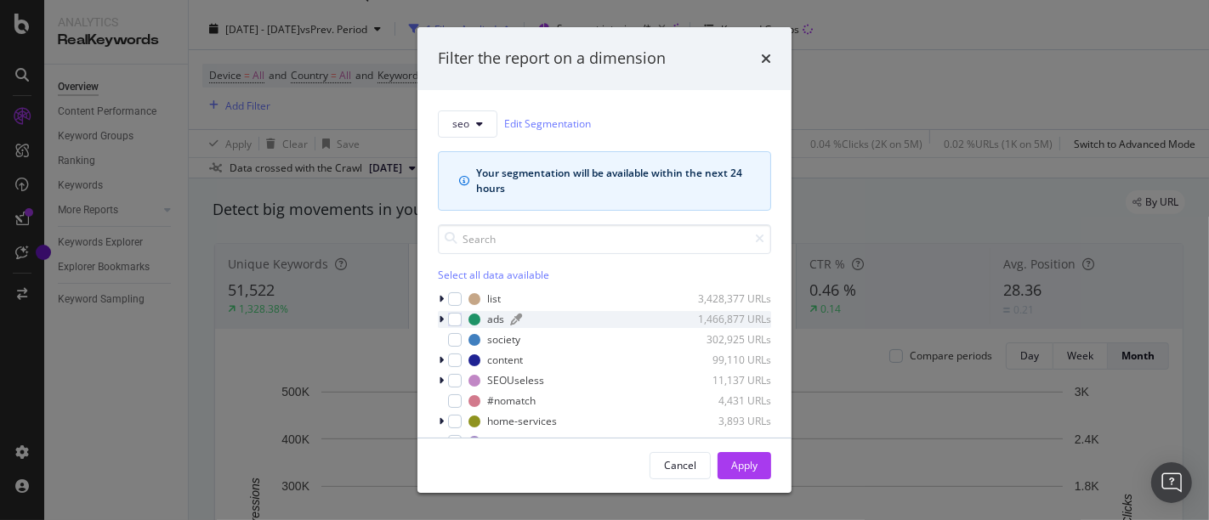
scroll to position [74, 0]
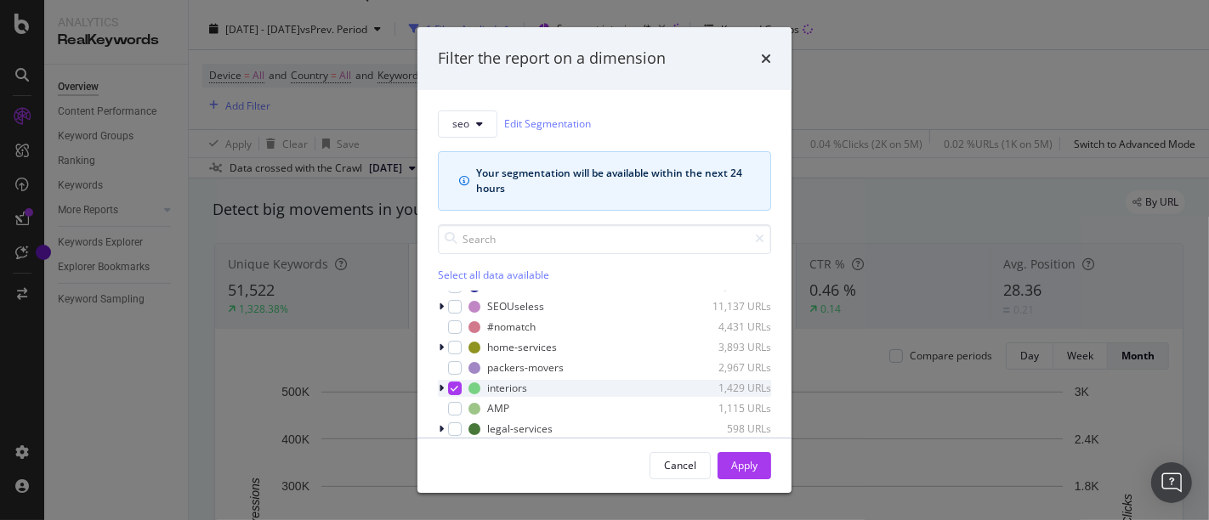
click at [439, 385] on icon "modal" at bounding box center [441, 388] width 5 height 10
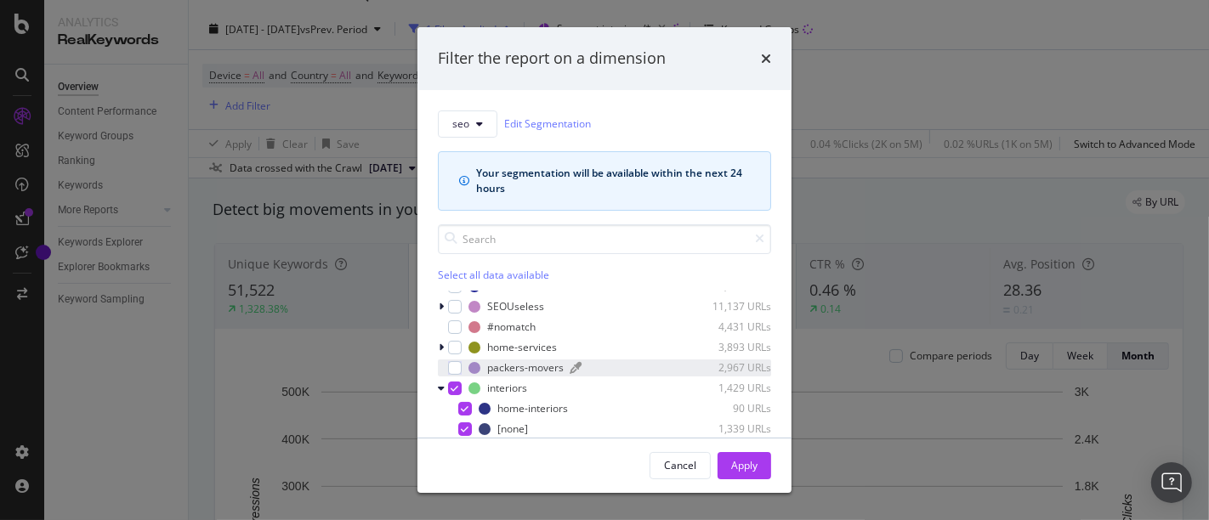
scroll to position [115, 0]
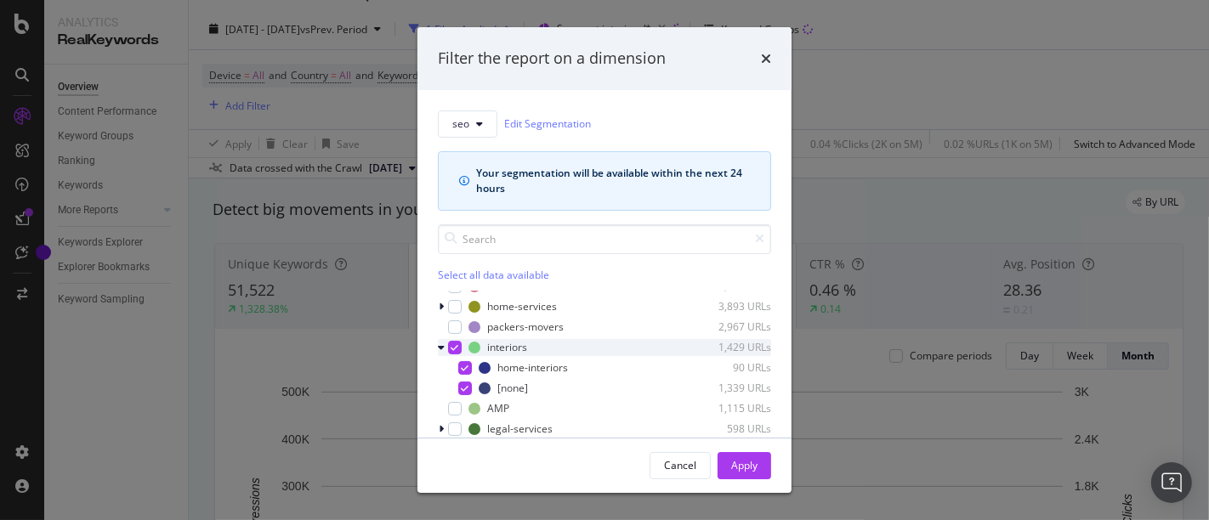
click at [451, 344] on icon "modal" at bounding box center [455, 347] width 8 height 8
click at [466, 388] on div "modal" at bounding box center [465, 389] width 14 height 14
click at [733, 461] on div "Apply" at bounding box center [744, 465] width 26 height 14
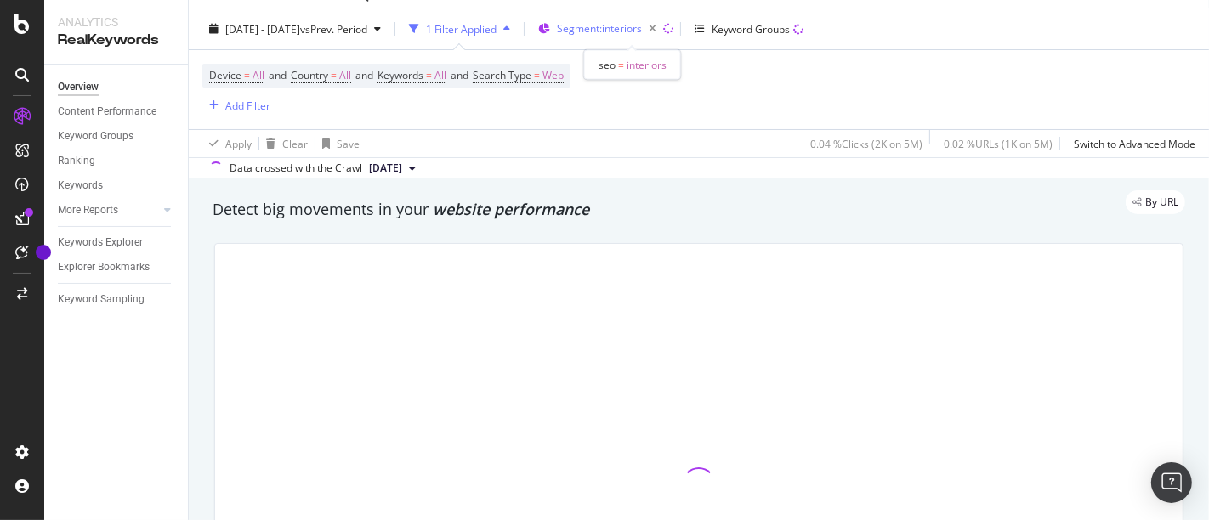
click at [638, 30] on span "Segment: interiors" at bounding box center [599, 28] width 85 height 14
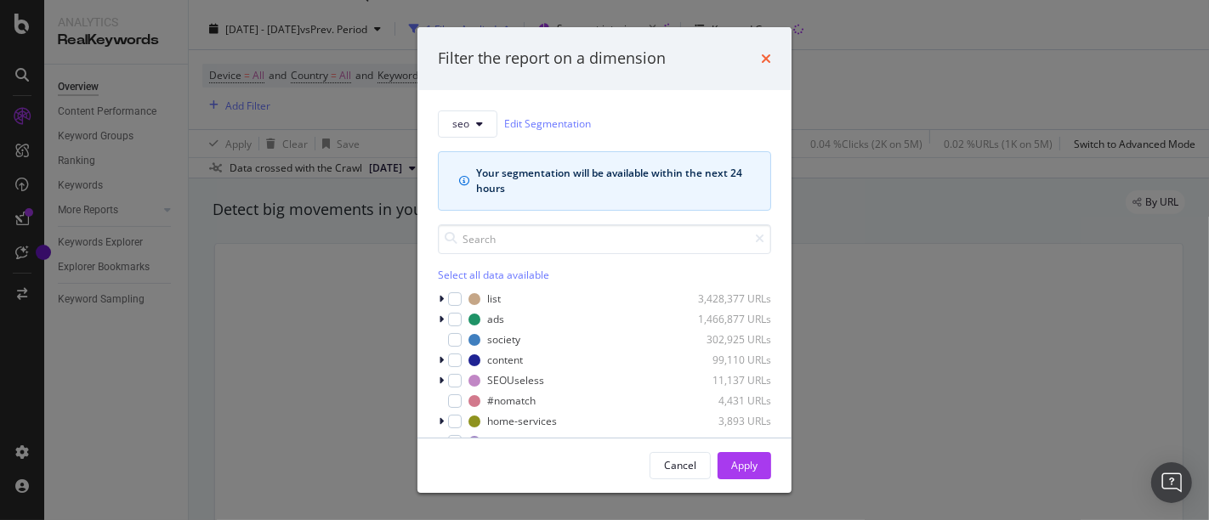
click at [767, 63] on icon "times" at bounding box center [766, 59] width 10 height 14
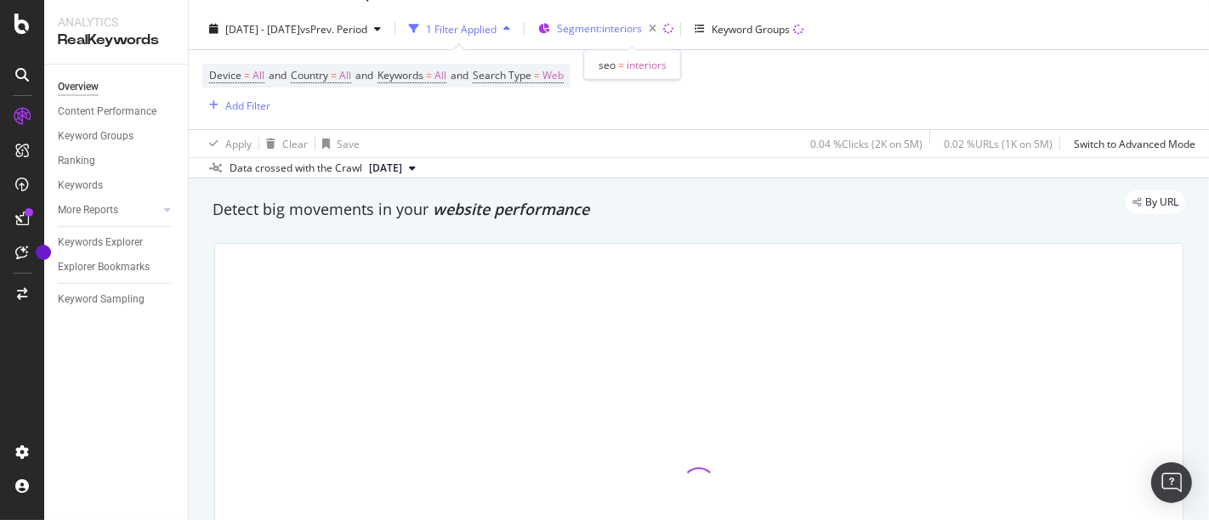
click at [642, 24] on span "Segment: interiors" at bounding box center [599, 28] width 85 height 14
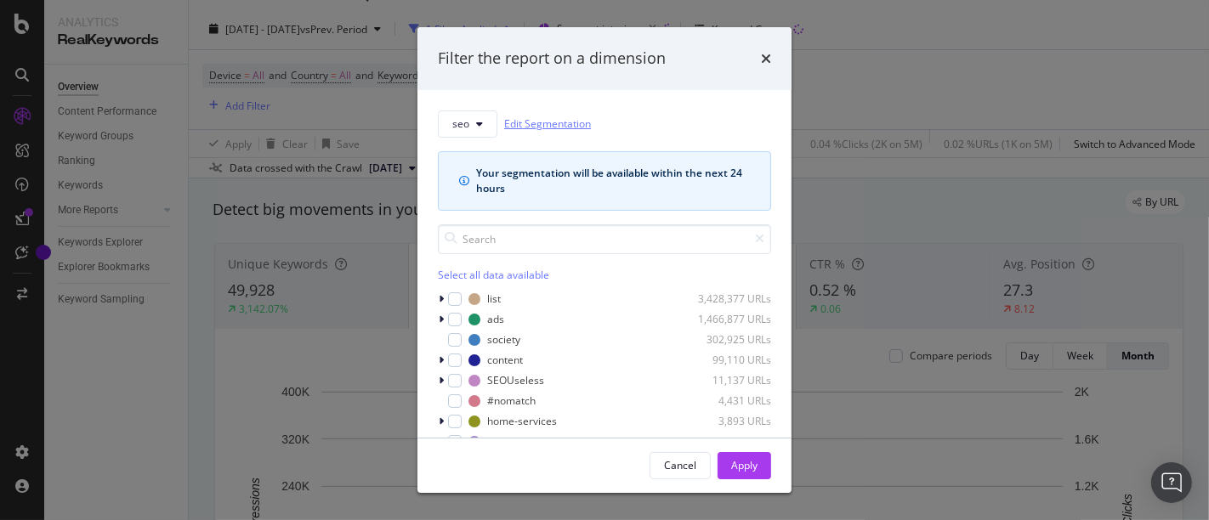
click at [557, 131] on link "Edit Segmentation" at bounding box center [547, 124] width 87 height 18
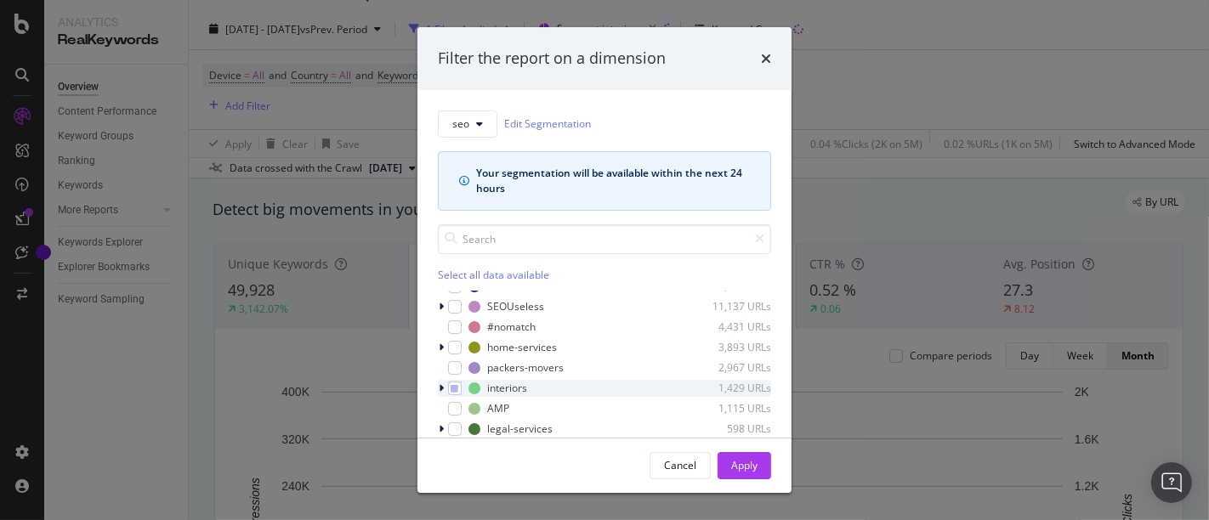
click at [438, 382] on div "modal" at bounding box center [443, 388] width 10 height 17
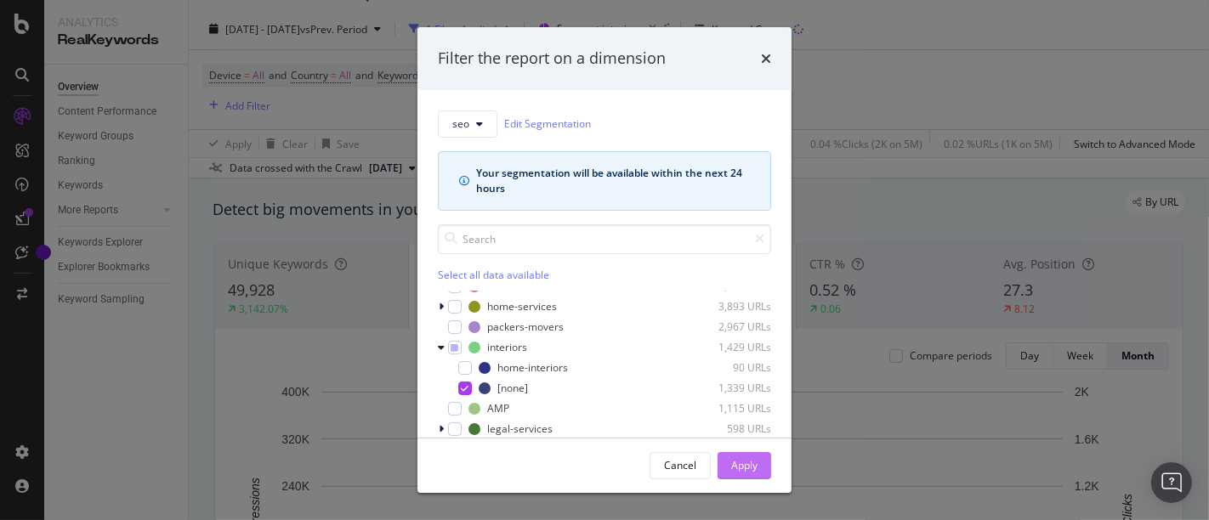
click at [753, 467] on div "Apply" at bounding box center [744, 465] width 26 height 14
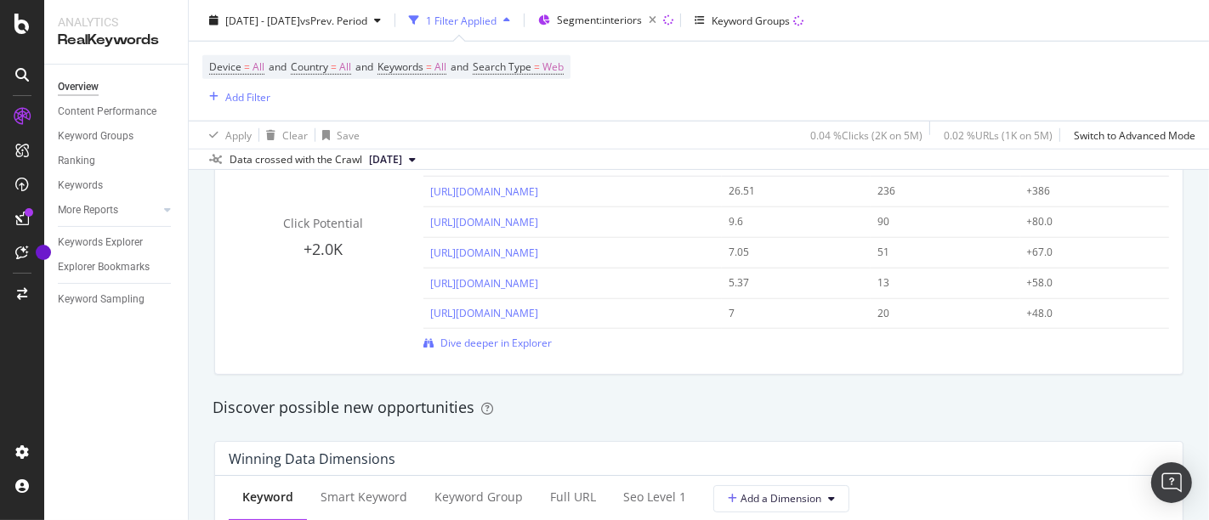
scroll to position [1263, 0]
click at [513, 350] on span "Dive deeper in Explorer" at bounding box center [495, 346] width 111 height 14
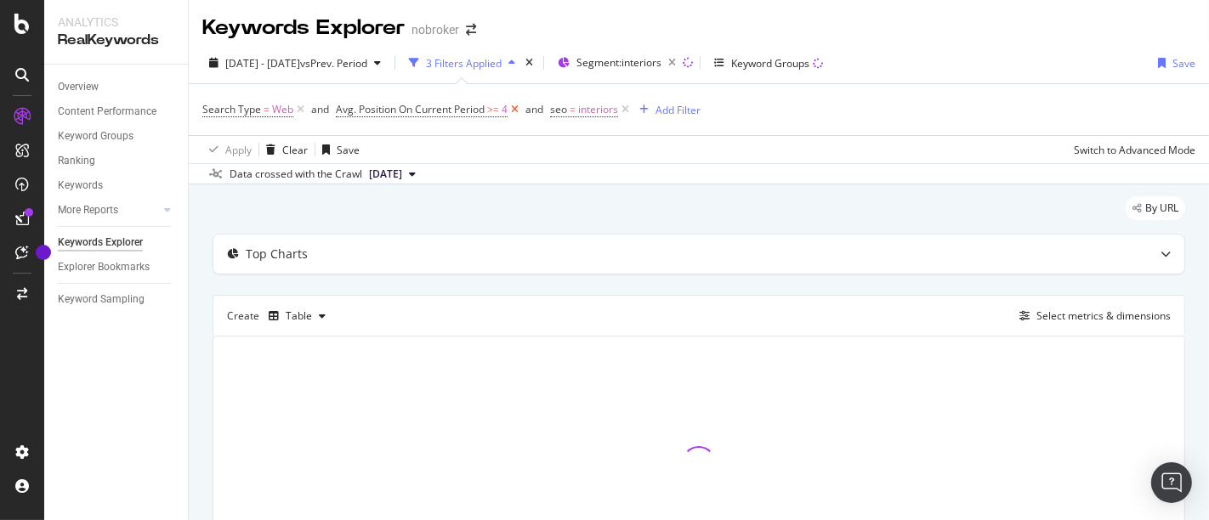
click at [512, 110] on icon at bounding box center [514, 109] width 14 height 17
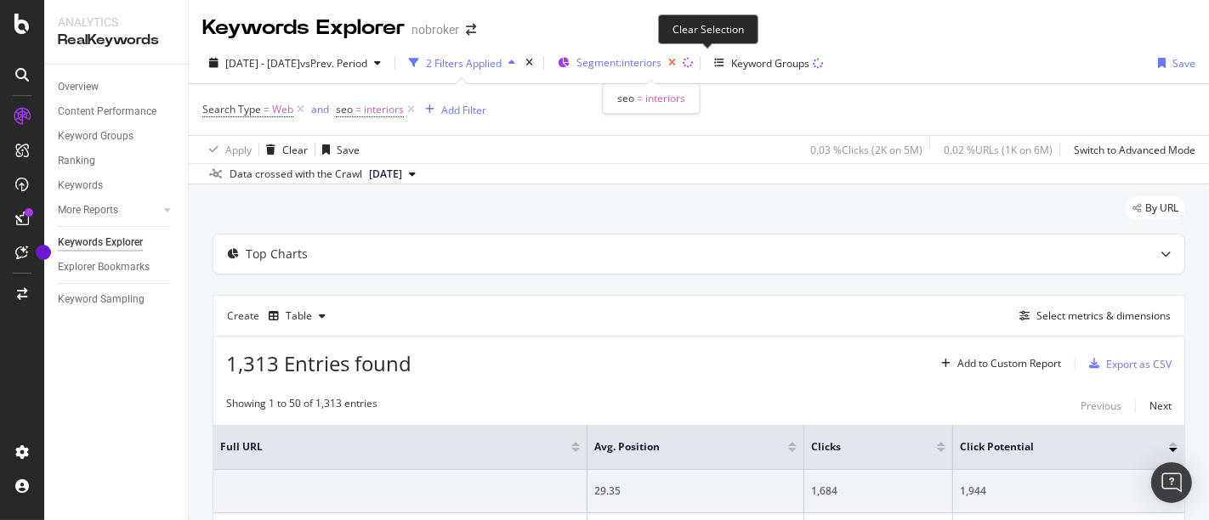
click at [682, 60] on icon "button" at bounding box center [671, 63] width 21 height 24
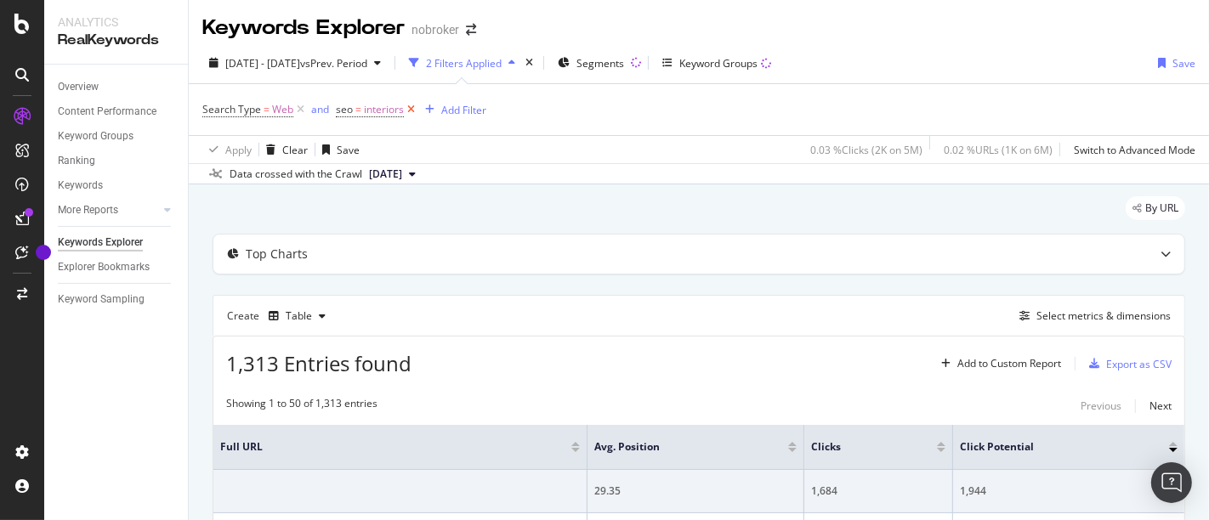
click at [409, 108] on icon at bounding box center [411, 109] width 14 height 17
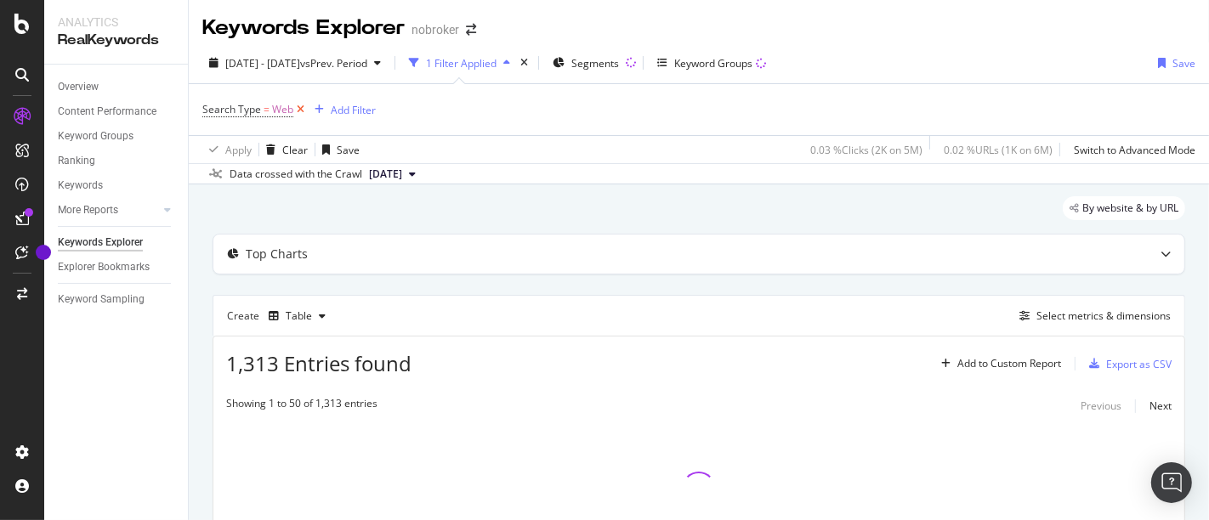
click at [303, 105] on icon at bounding box center [300, 109] width 14 height 17
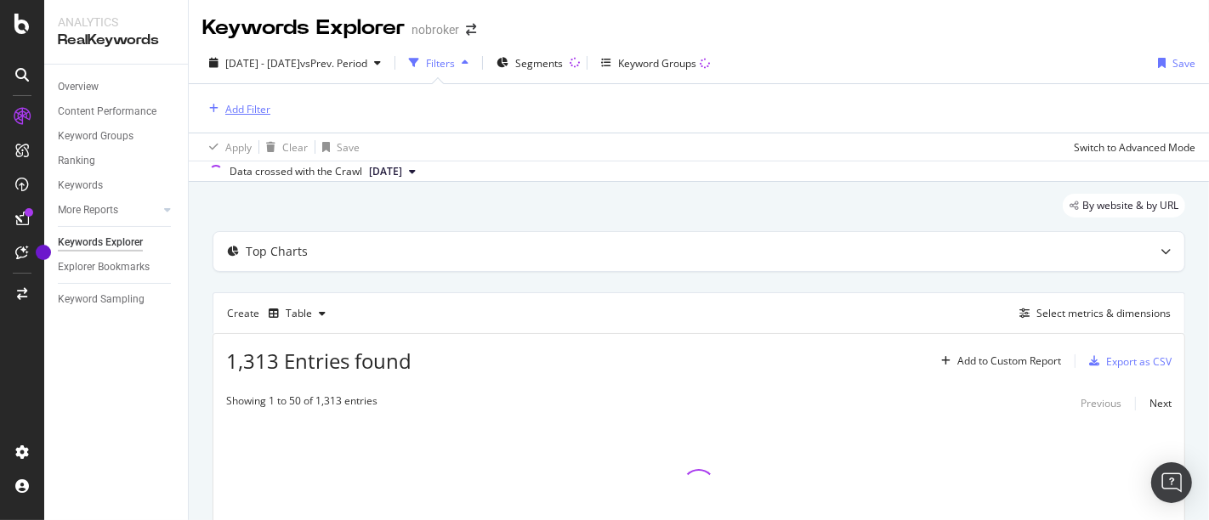
click at [259, 103] on div "Add Filter" at bounding box center [247, 109] width 45 height 14
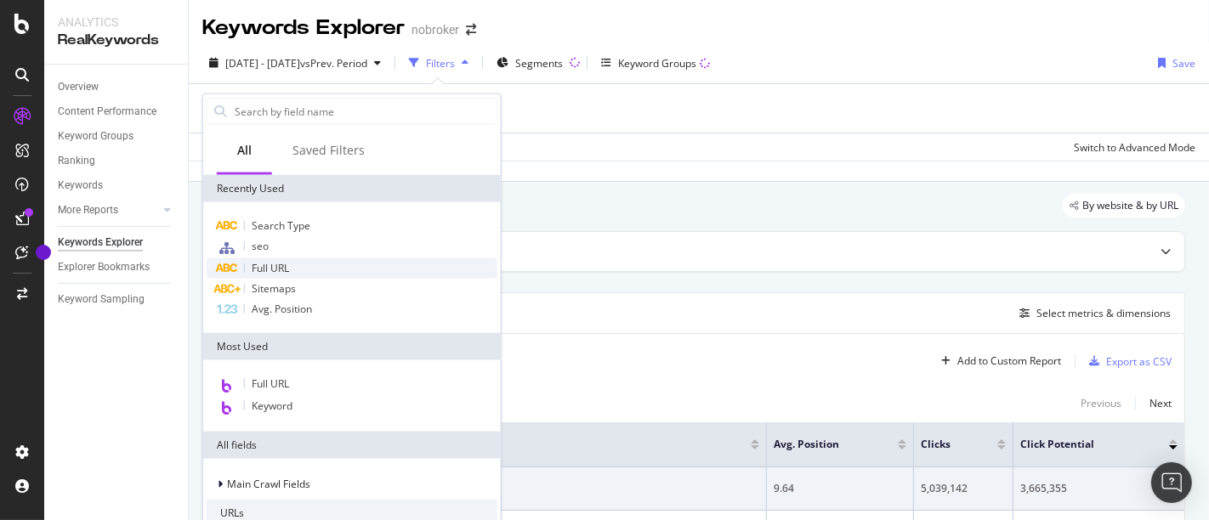
click at [330, 267] on div "Full URL" at bounding box center [352, 268] width 291 height 20
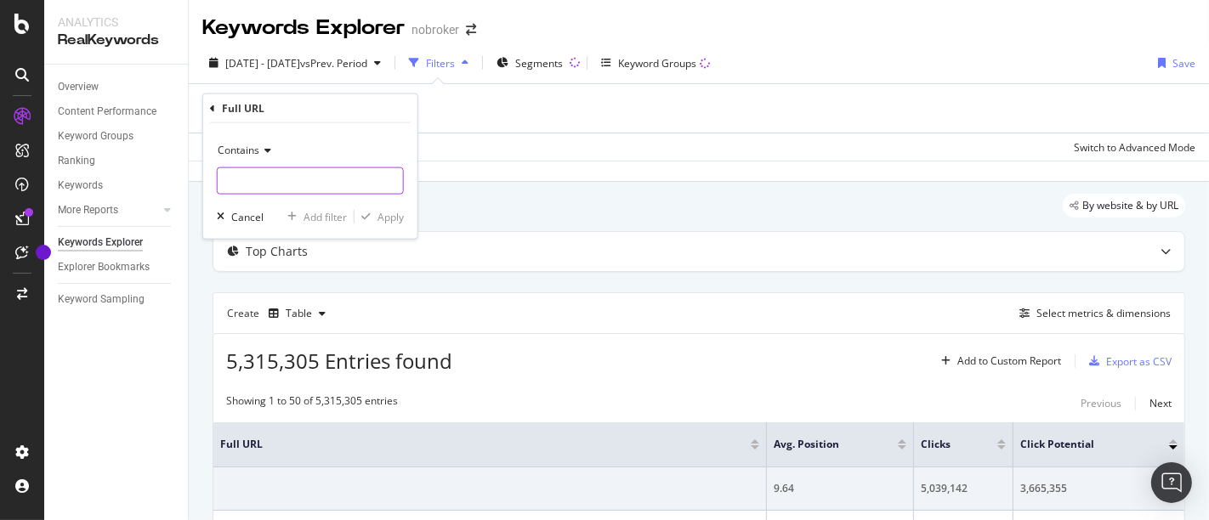
click at [293, 175] on input "text" at bounding box center [310, 180] width 185 height 27
type input "/interiors/"
click at [394, 219] on div "Apply" at bounding box center [390, 216] width 26 height 14
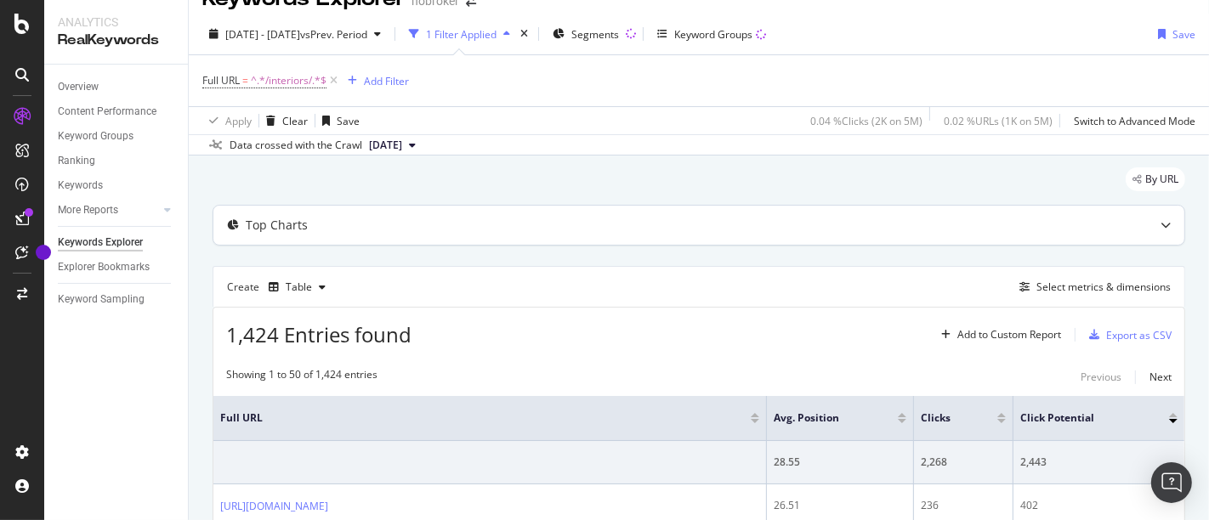
scroll to position [30, 0]
click at [82, 82] on div "Overview" at bounding box center [78, 87] width 41 height 18
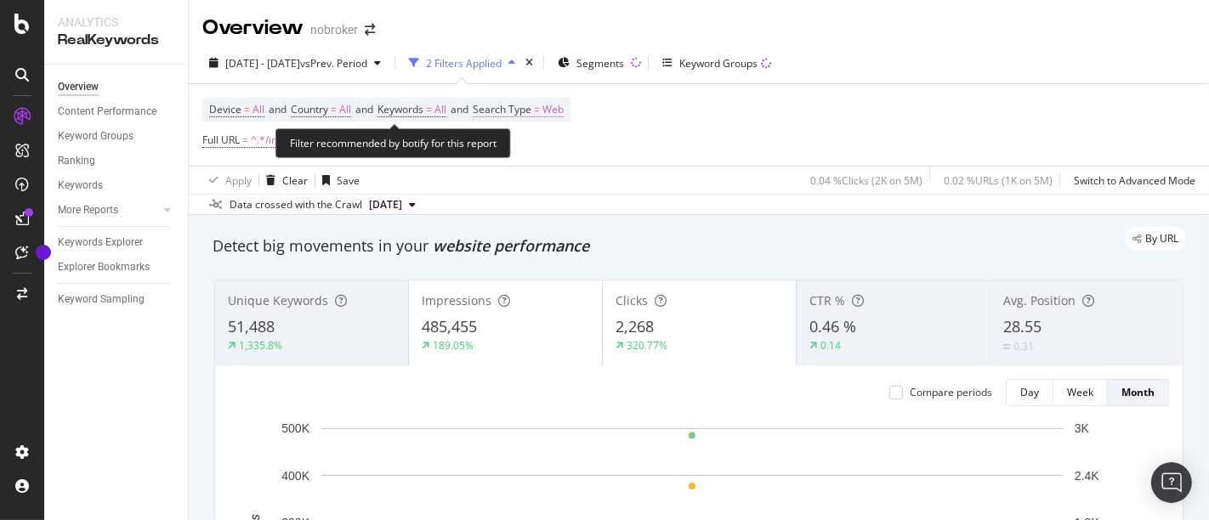
click at [559, 110] on span "Web" at bounding box center [552, 110] width 21 height 24
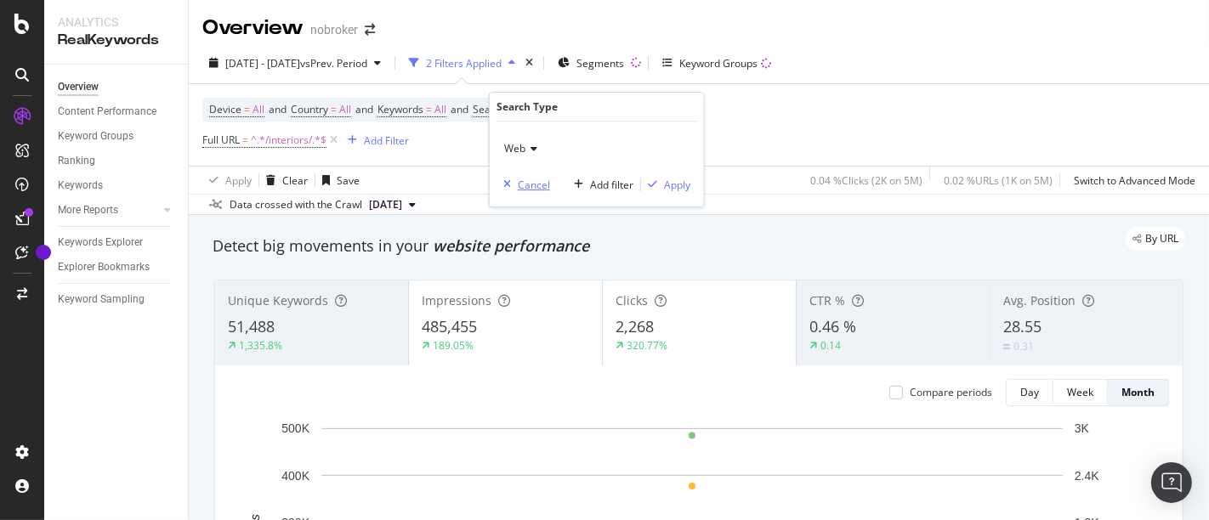
click at [539, 180] on div "Cancel" at bounding box center [534, 185] width 32 height 14
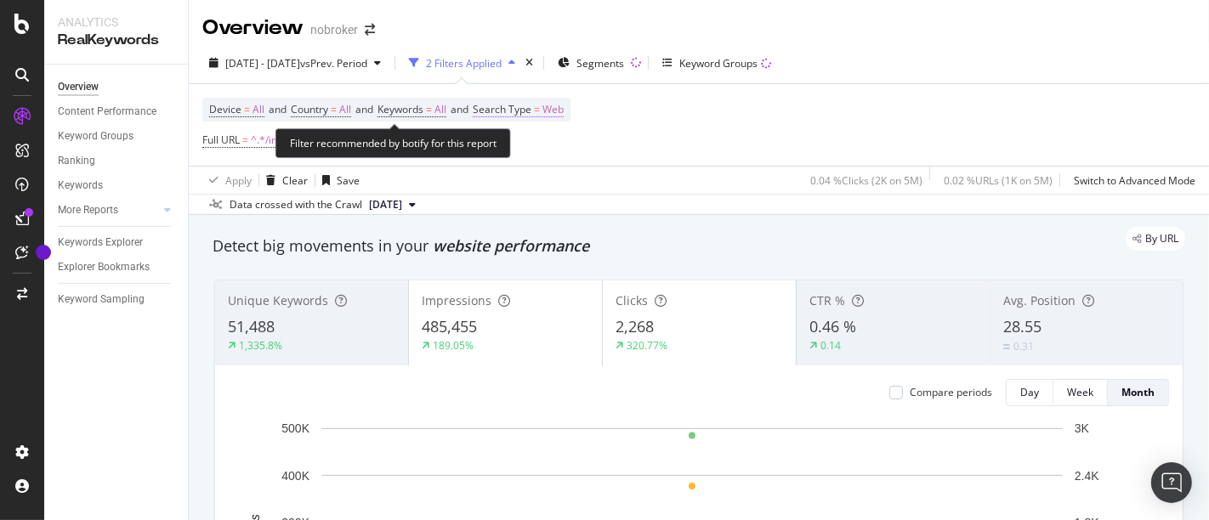
click at [548, 108] on span "Search Type = Web" at bounding box center [518, 109] width 91 height 15
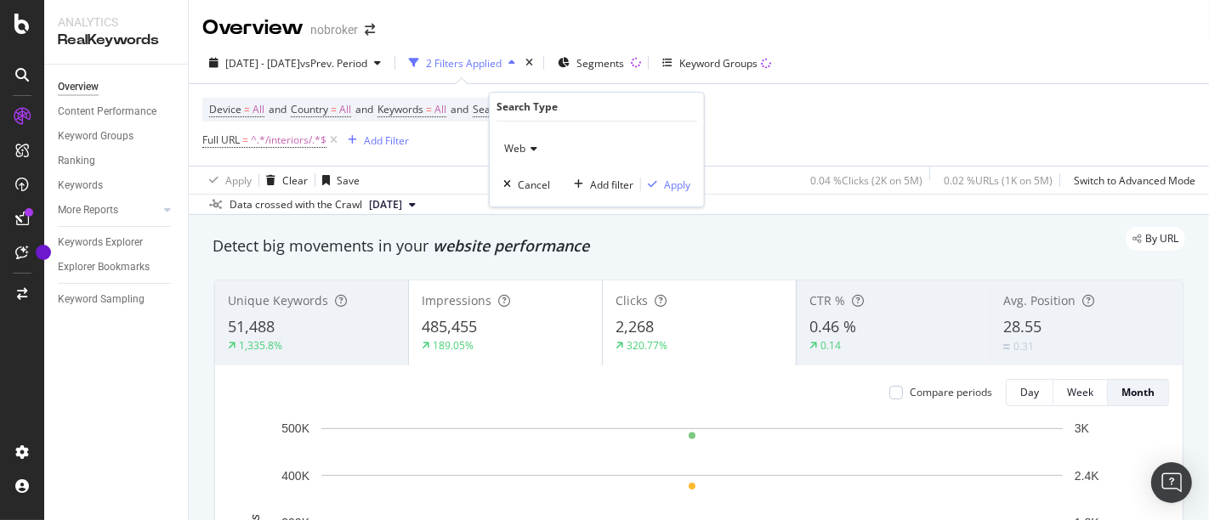
click at [527, 150] on icon at bounding box center [531, 149] width 12 height 10
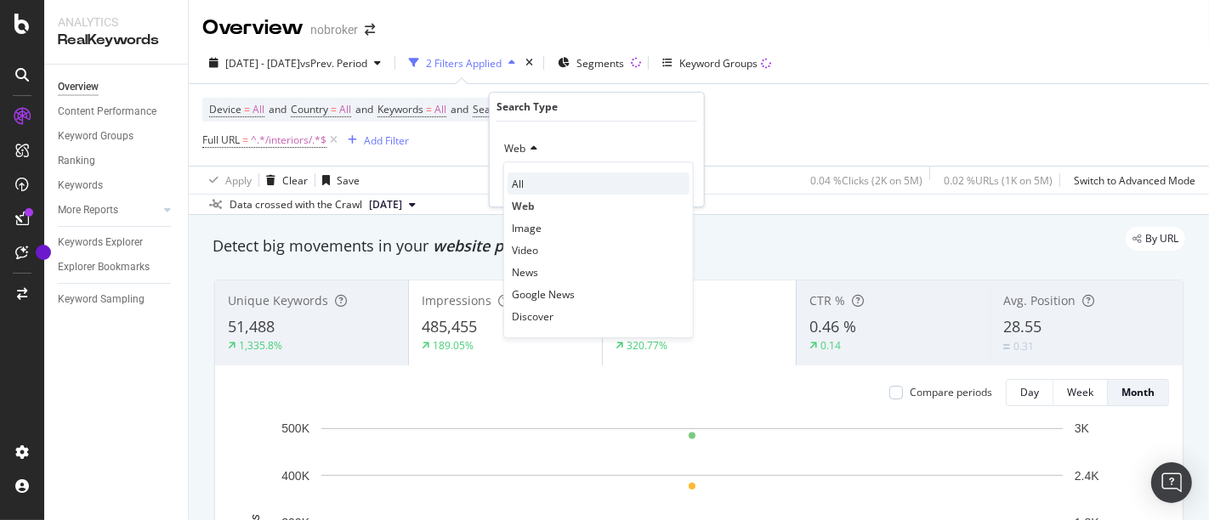
click at [524, 177] on div "All" at bounding box center [598, 184] width 182 height 22
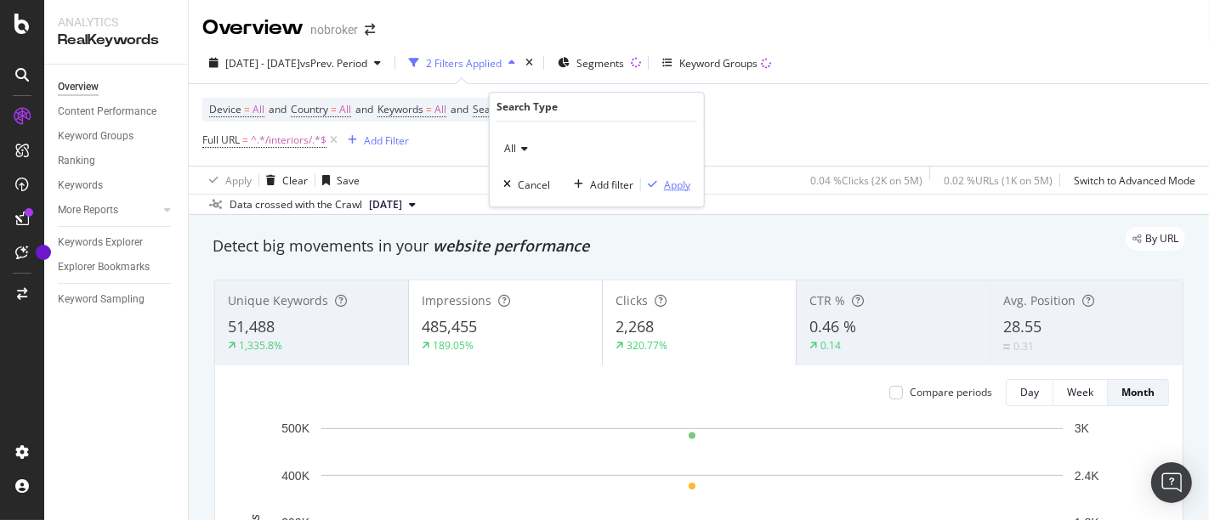
click at [672, 185] on div "Apply" at bounding box center [677, 185] width 26 height 14
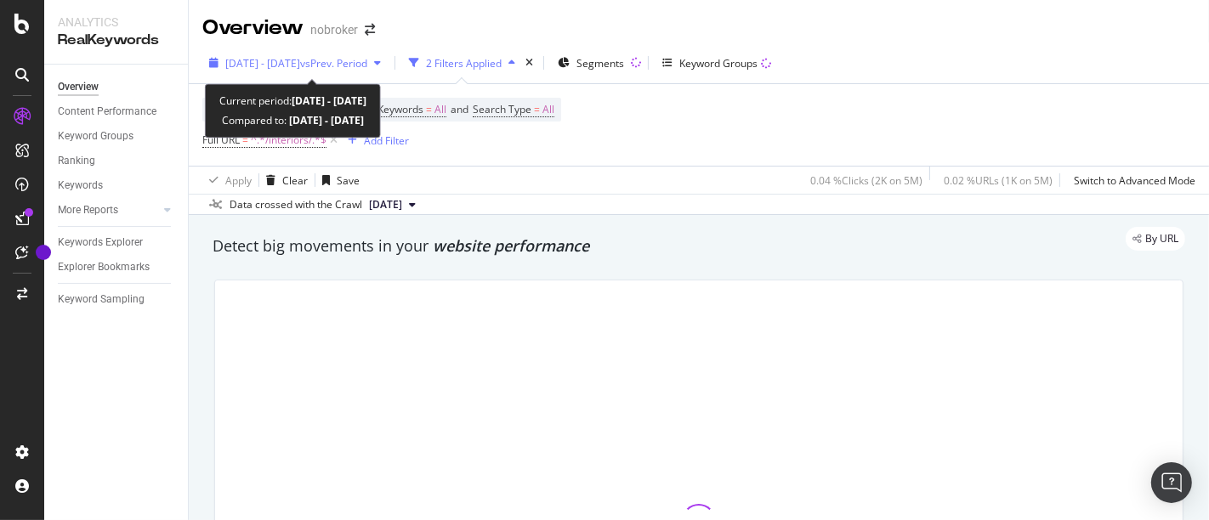
click at [342, 66] on span "vs Prev. Period" at bounding box center [333, 63] width 67 height 14
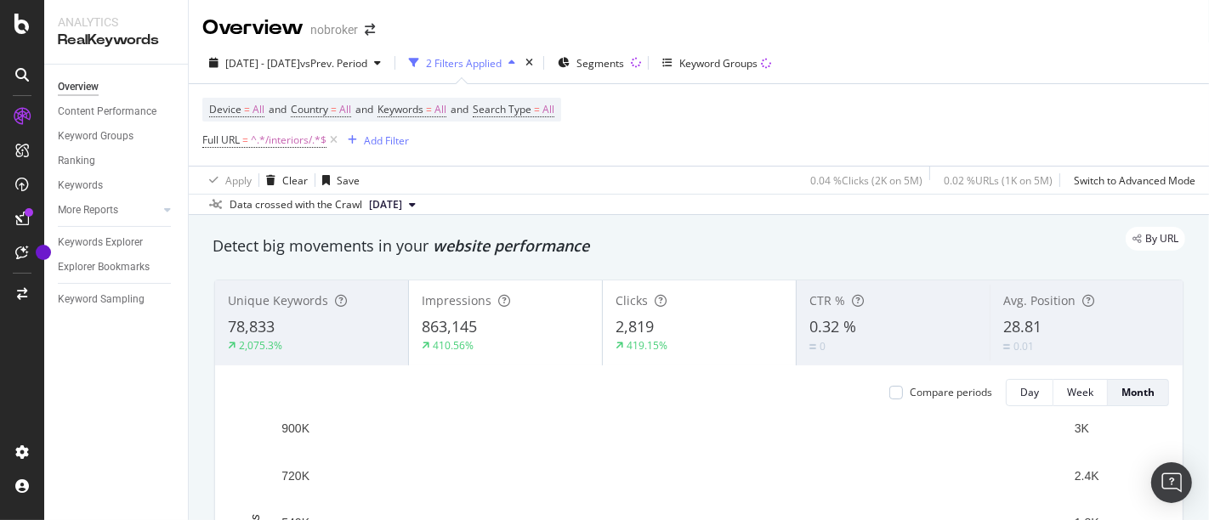
click at [772, 121] on div "Device = All and Country = All and Keywords = All and Search Type = All Full UR…" at bounding box center [698, 125] width 993 height 82
click at [347, 76] on div "2025 Jul. 1st - Jul. 28th vs Prev. Period 2 Filters Applied Segments Keyword Gr…" at bounding box center [699, 66] width 1020 height 34
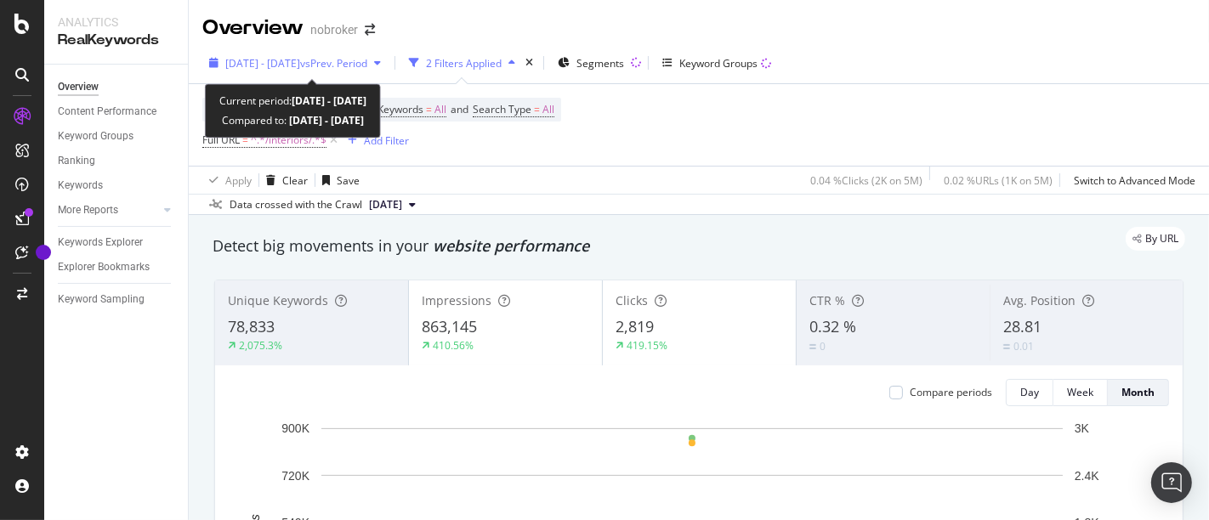
click at [359, 64] on span "vs Prev. Period" at bounding box center [333, 63] width 67 height 14
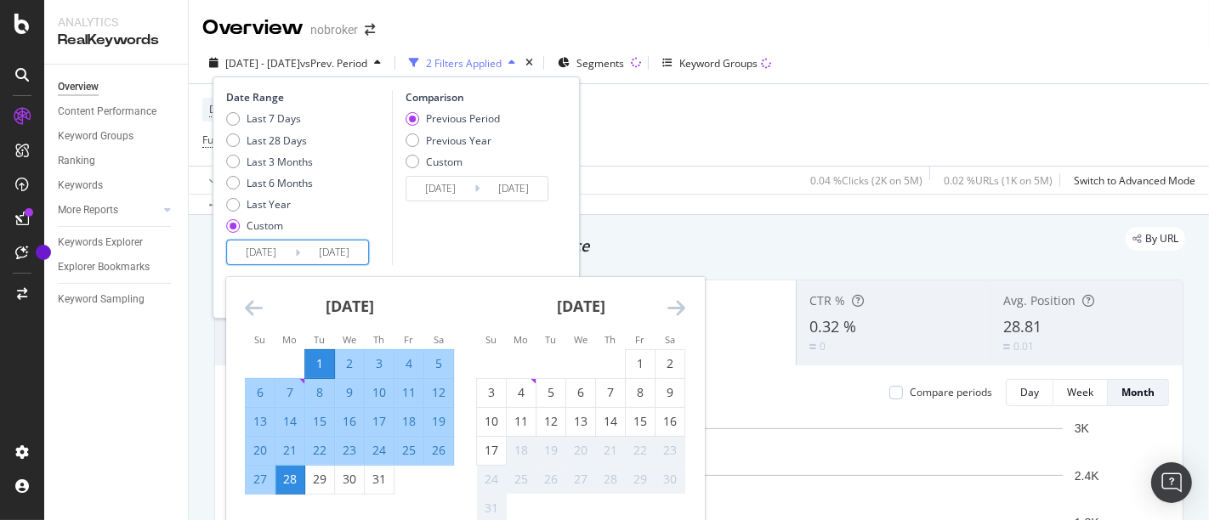
click at [269, 253] on input "2025/07/01" at bounding box center [261, 253] width 68 height 24
click at [247, 305] on icon "Move backward to switch to the previous month." at bounding box center [254, 307] width 18 height 20
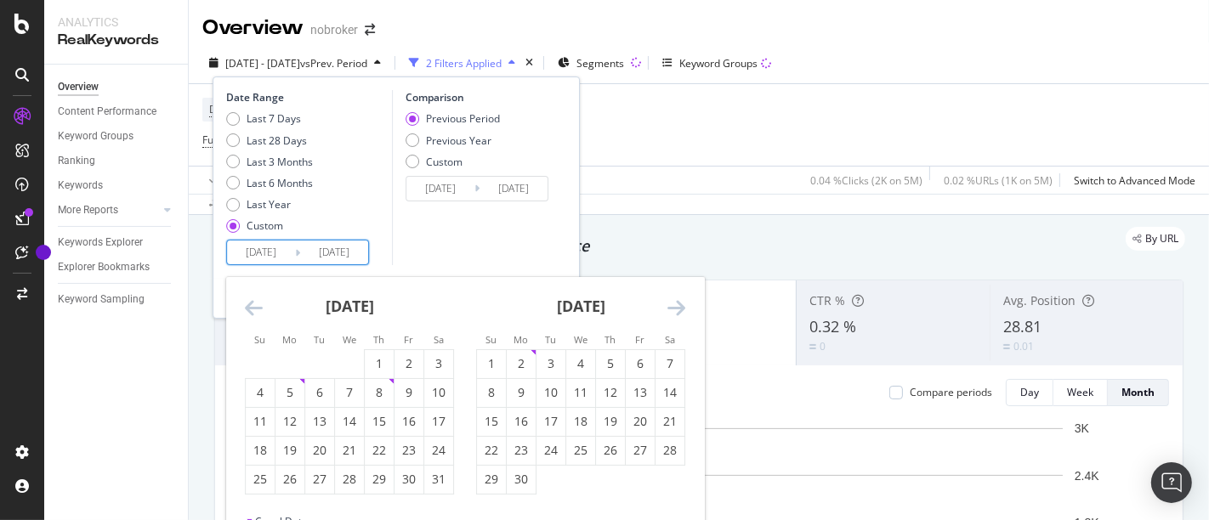
click at [247, 305] on icon "Move backward to switch to the previous month." at bounding box center [254, 307] width 18 height 20
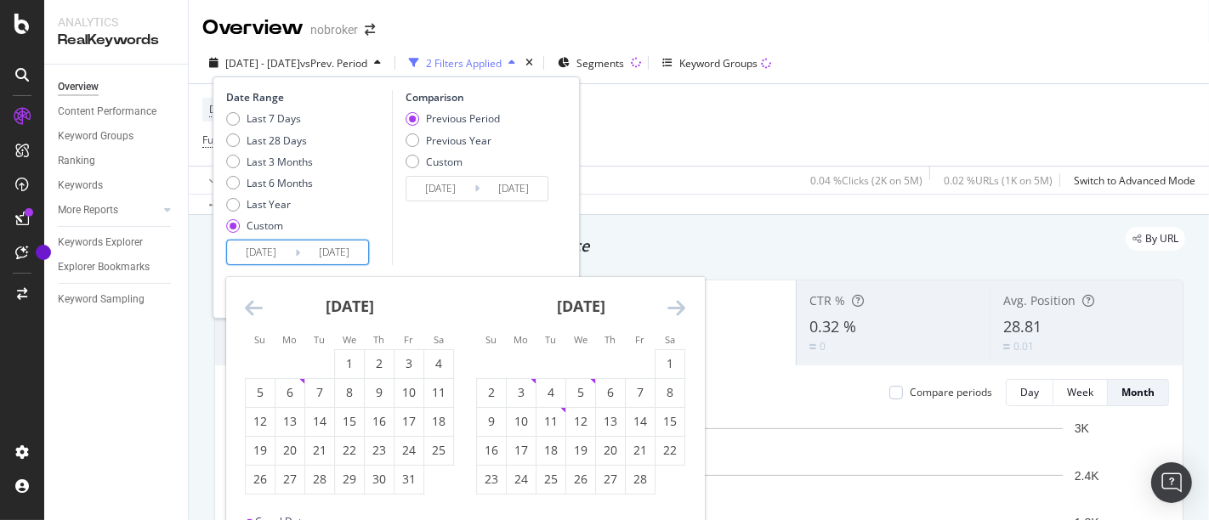
click at [247, 305] on icon "Move backward to switch to the previous month." at bounding box center [254, 307] width 18 height 20
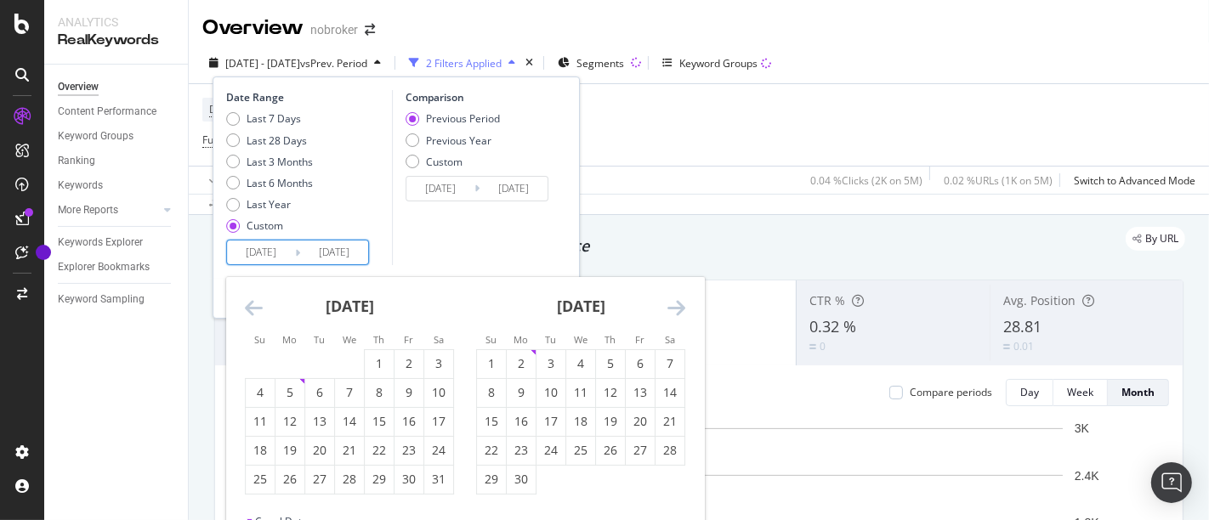
click at [247, 305] on icon "Move backward to switch to the previous month." at bounding box center [254, 307] width 18 height 20
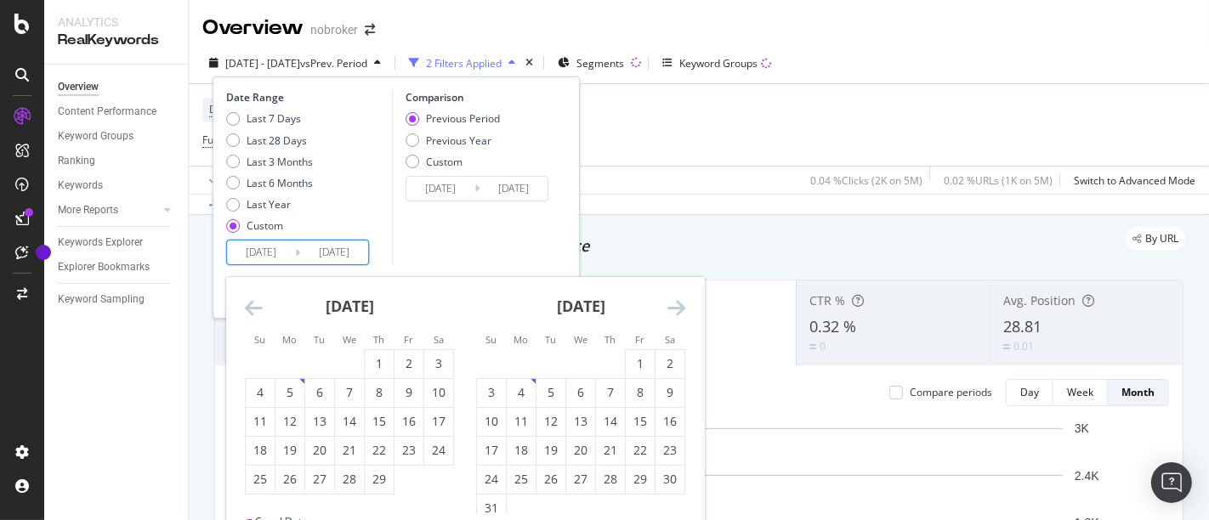
click at [271, 256] on input "2025/07/01" at bounding box center [261, 253] width 68 height 24
click at [252, 251] on input "2025/07/01" at bounding box center [261, 253] width 68 height 24
type input "2025/07/01"
type input "2022/07/01"
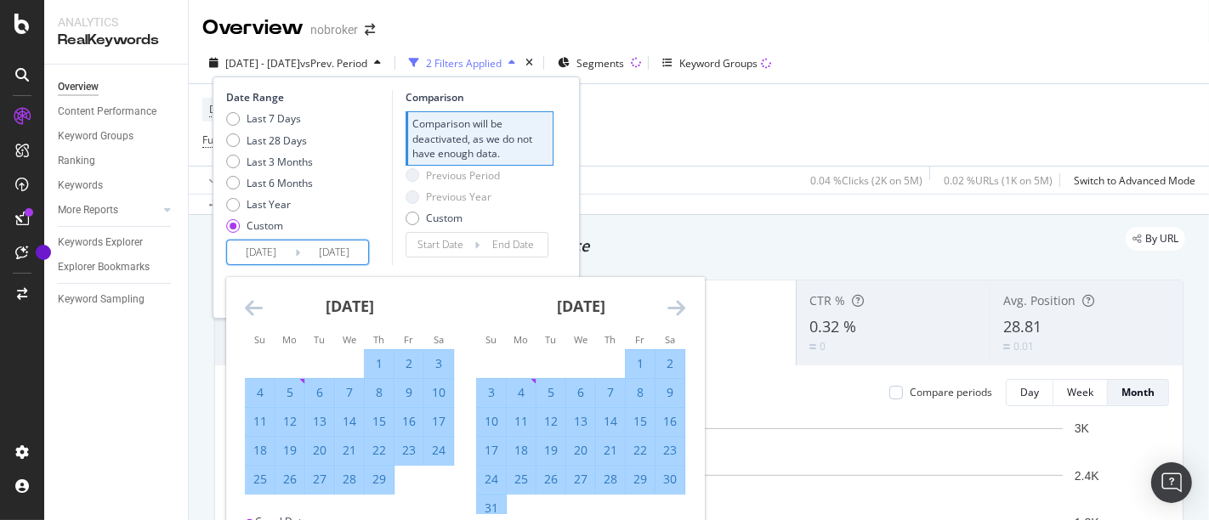
click at [552, 207] on div "Previous Period Previous Year Custom" at bounding box center [479, 200] width 148 height 64
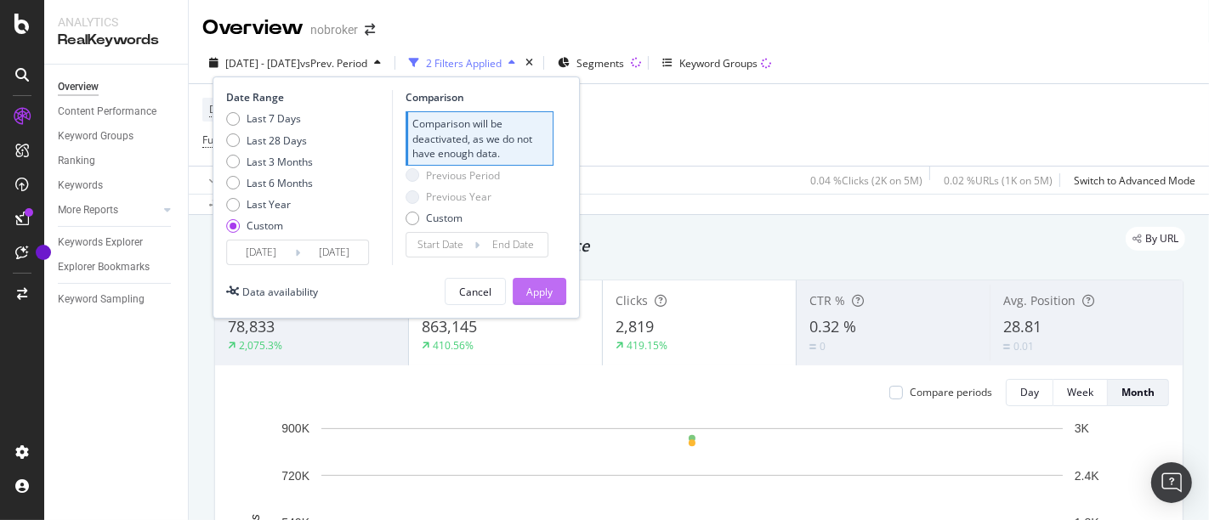
click at [535, 287] on div "Apply" at bounding box center [539, 292] width 26 height 14
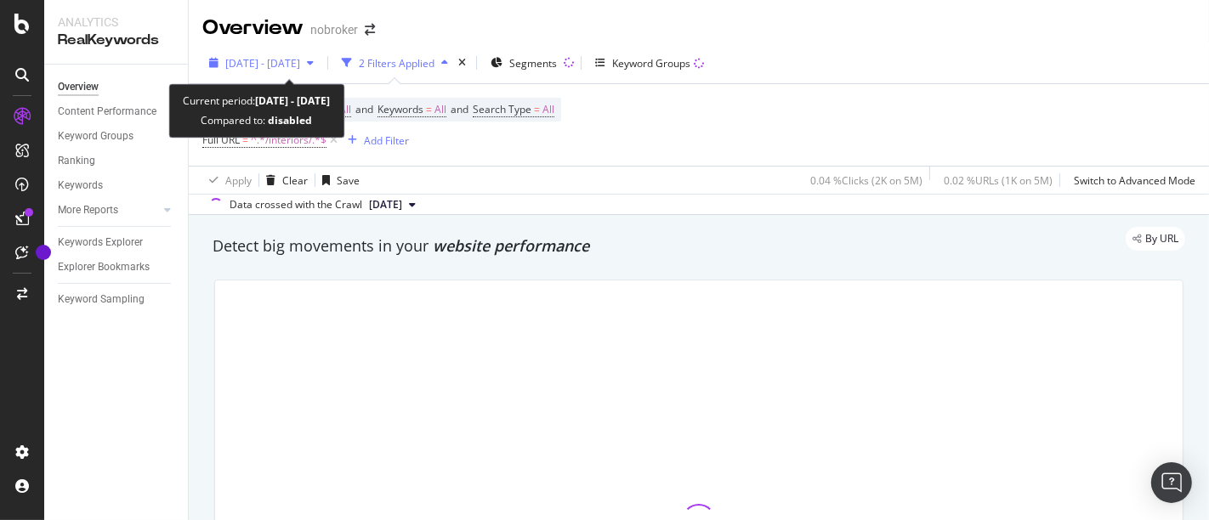
click at [297, 70] on div "2022 Jul. 1st - 2025 Jul. 28th" at bounding box center [262, 63] width 75 height 14
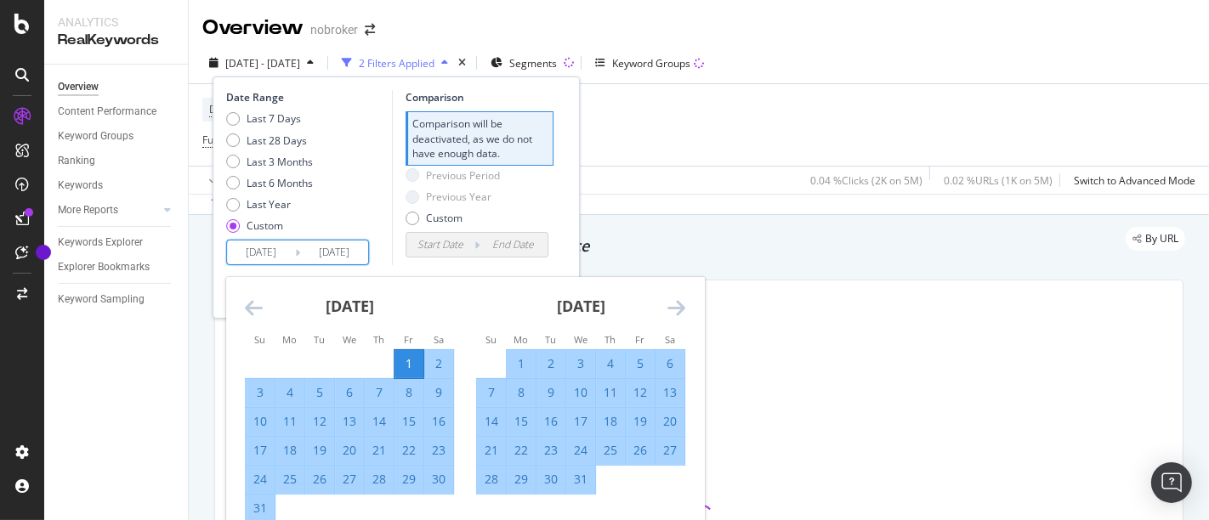
click at [272, 245] on input "2022/07/01" at bounding box center [261, 253] width 68 height 24
click at [510, 353] on div "1" at bounding box center [521, 364] width 29 height 28
type input "2022/08/01"
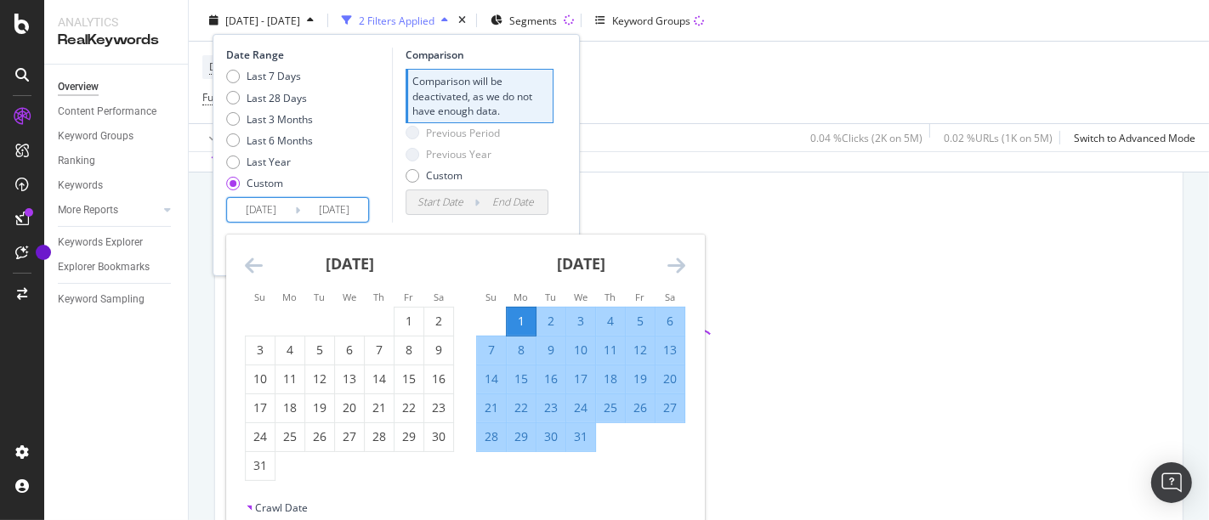
scroll to position [288, 0]
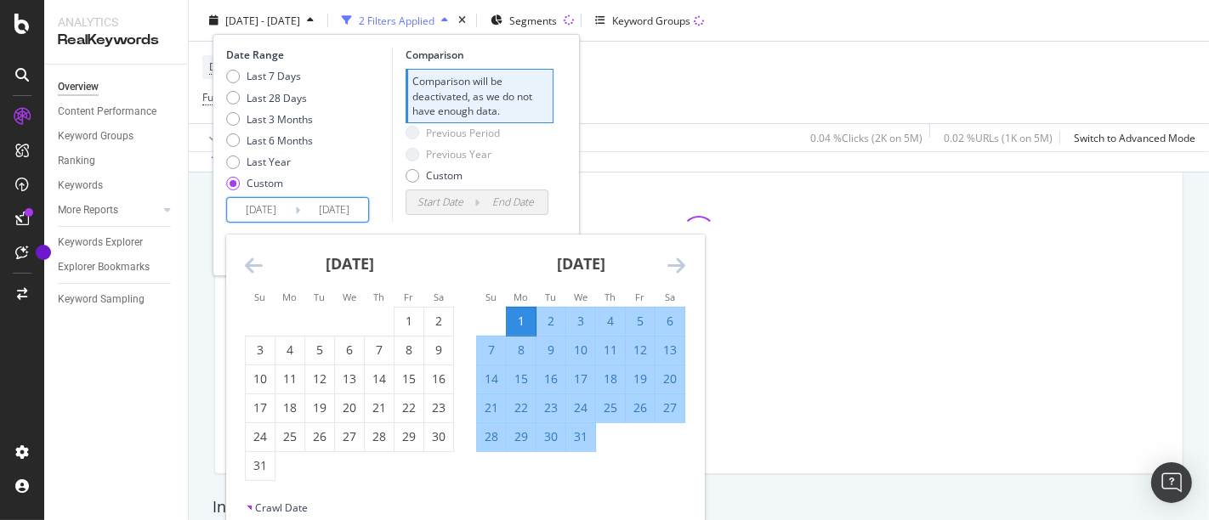
click at [733, 99] on div "Device = All and Country = All and Keywords = All and Search Type = All Full UR…" at bounding box center [698, 83] width 993 height 82
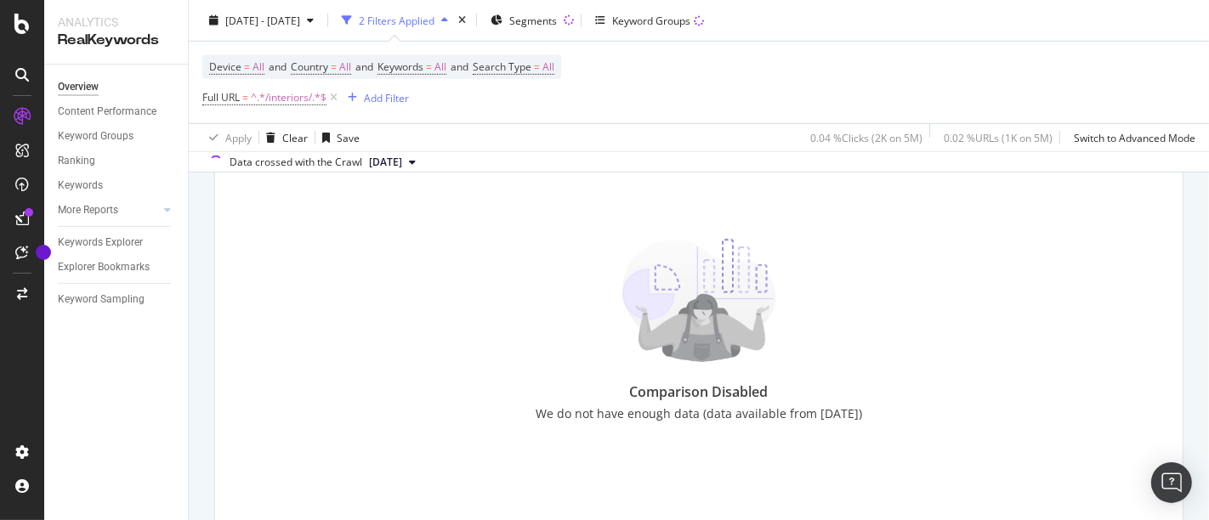
scroll to position [436, 0]
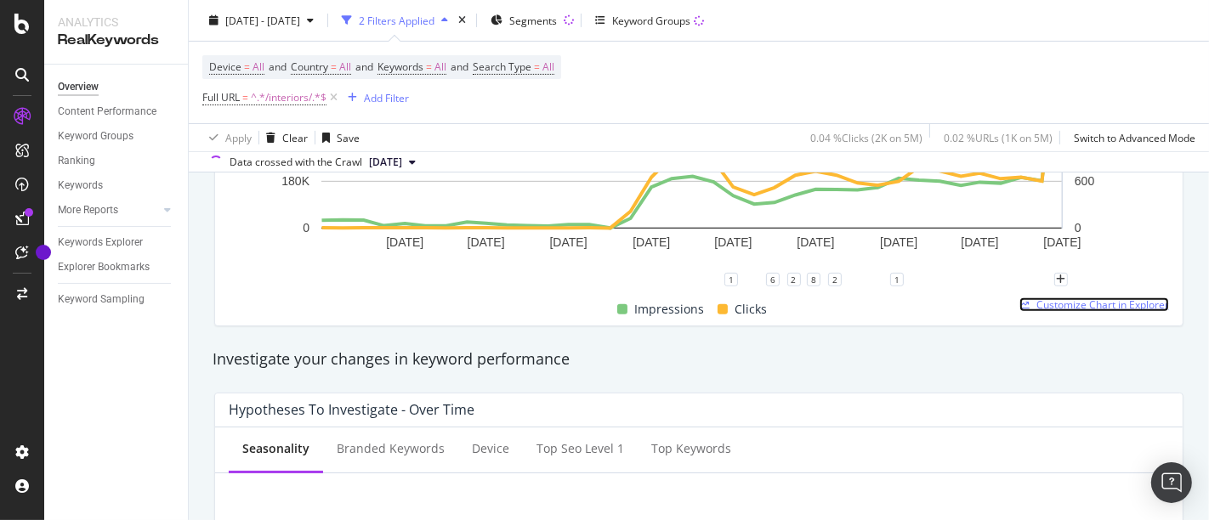
click at [1101, 303] on span "Customize Chart in Explorer" at bounding box center [1102, 304] width 133 height 14
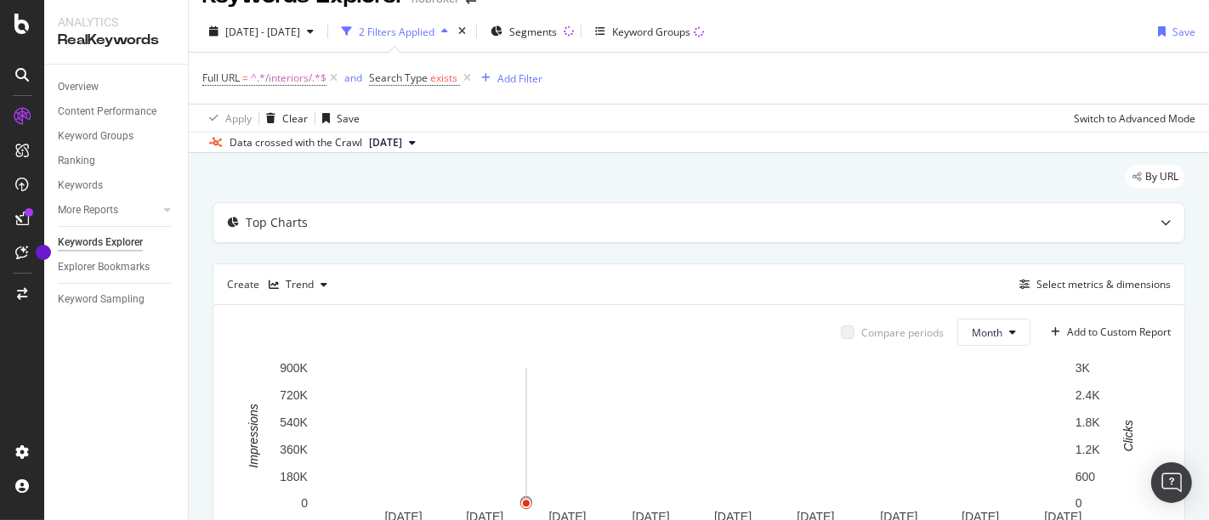
scroll to position [26, 0]
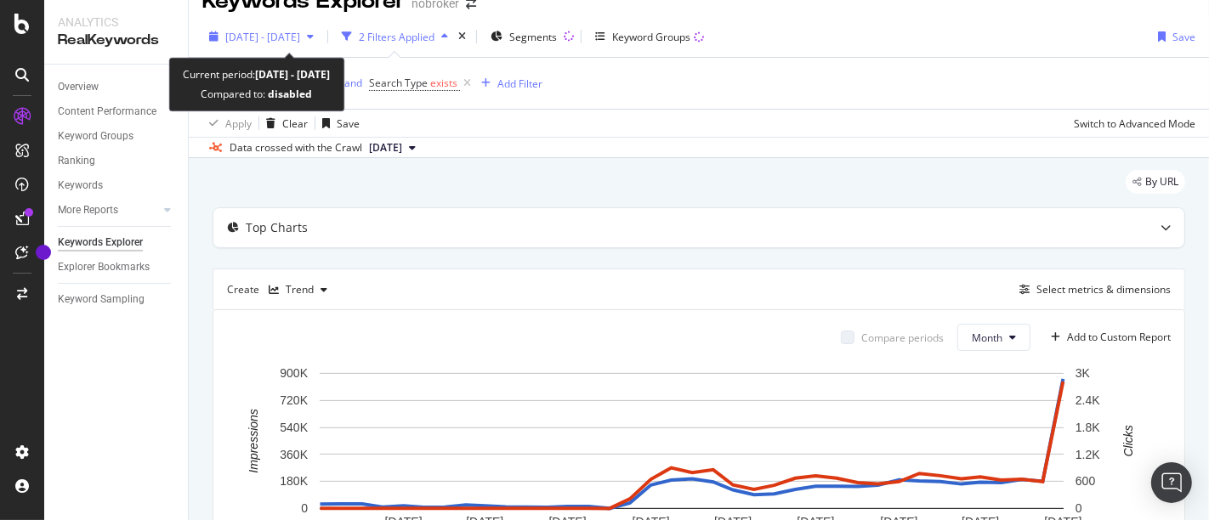
click at [300, 38] on span "2022 Jul. 1st - 2025 Jul. 28th" at bounding box center [262, 37] width 75 height 14
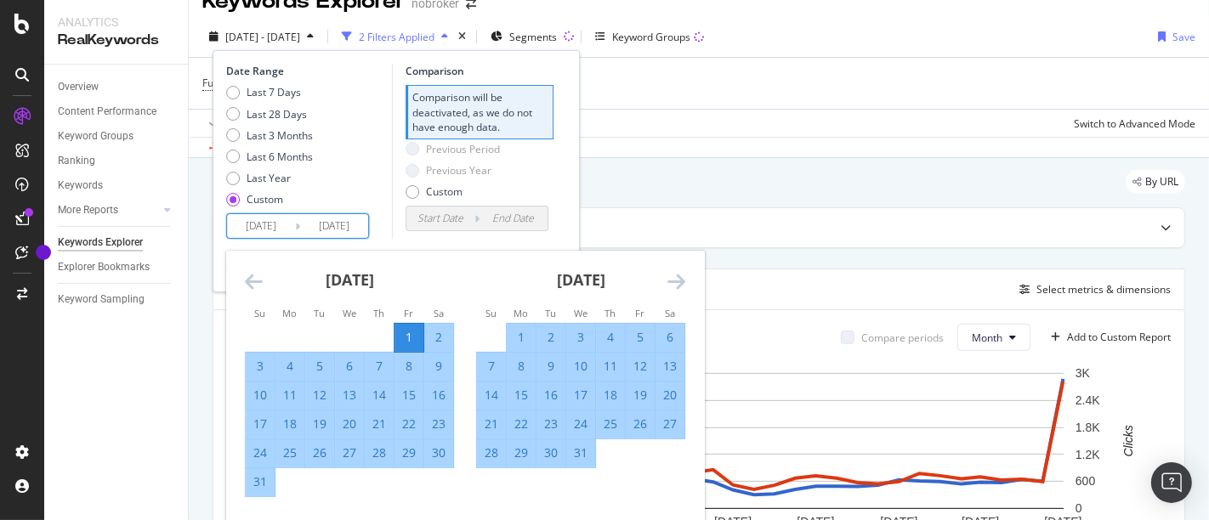
click at [290, 230] on input "2022/07/01" at bounding box center [261, 226] width 68 height 24
click at [237, 176] on div "Last Year" at bounding box center [233, 179] width 14 height 14
type input "2024/08/18"
type input "2025/08/17"
type input "2023/08/19"
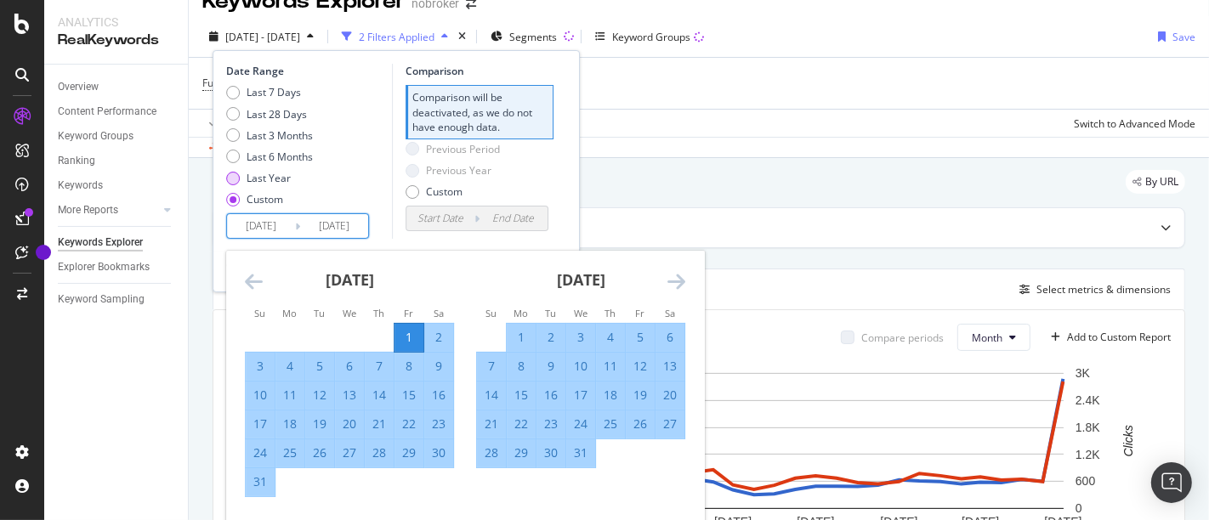
type input "2024/08/17"
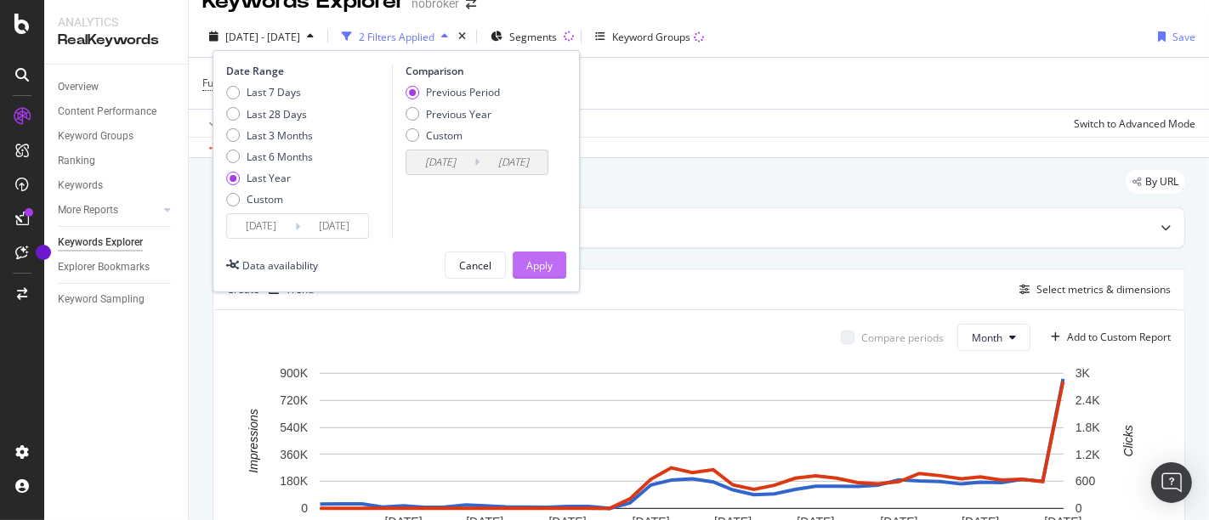
click at [547, 263] on div "Apply" at bounding box center [539, 265] width 26 height 14
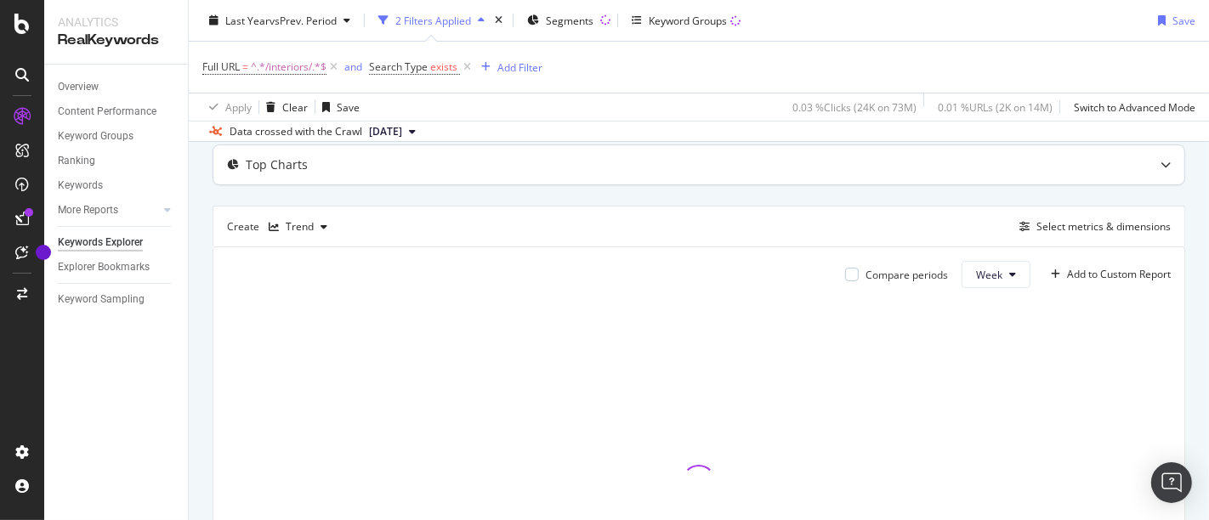
scroll to position [88, 0]
click at [965, 263] on button "Week" at bounding box center [995, 276] width 69 height 27
click at [974, 372] on span "Month" at bounding box center [976, 371] width 31 height 15
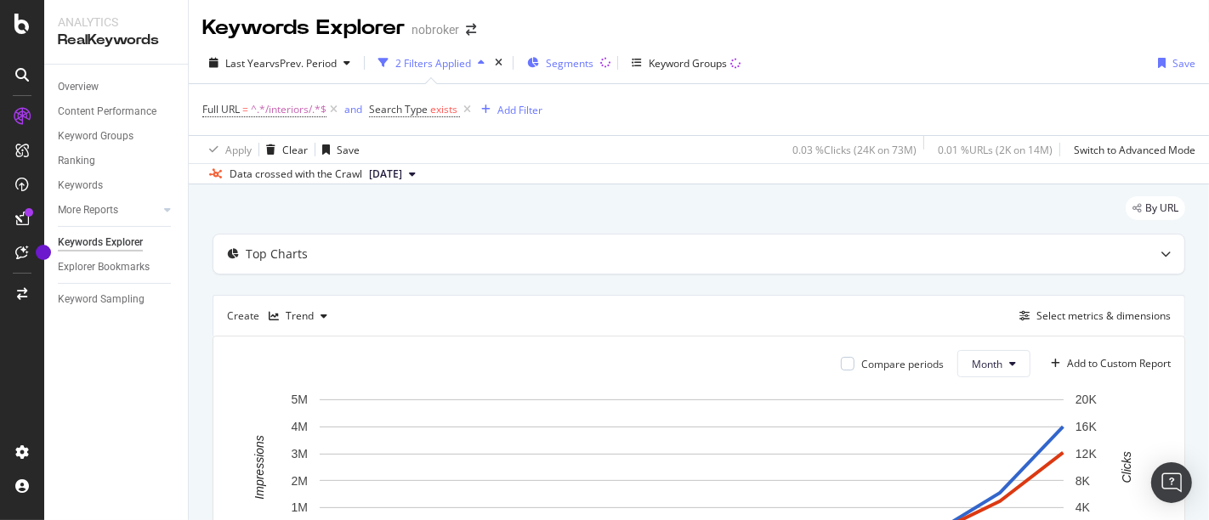
click at [586, 65] on span "Segments" at bounding box center [570, 63] width 48 height 14
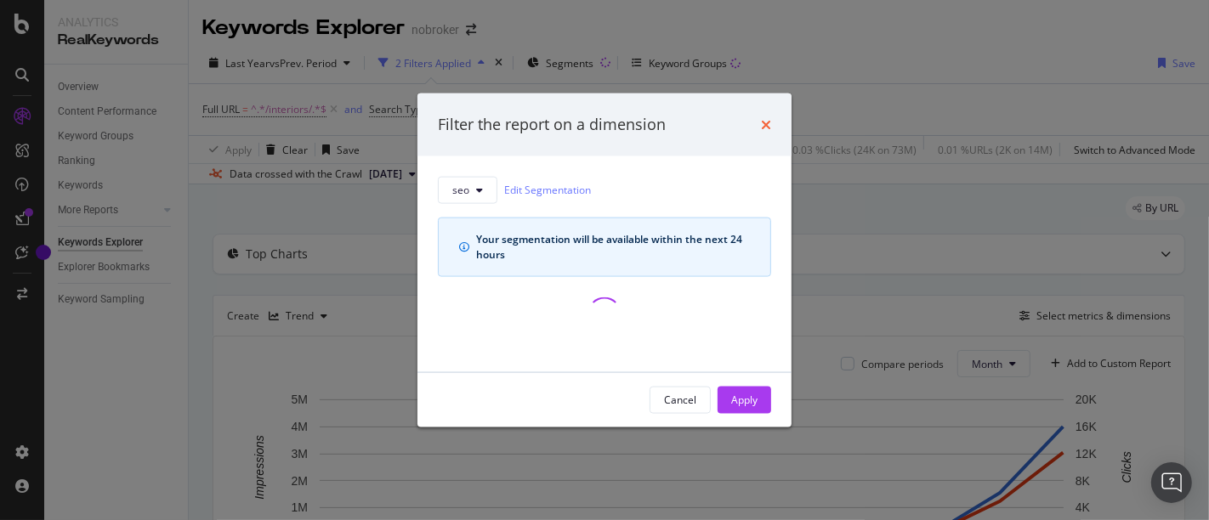
click at [763, 122] on icon "times" at bounding box center [766, 124] width 10 height 14
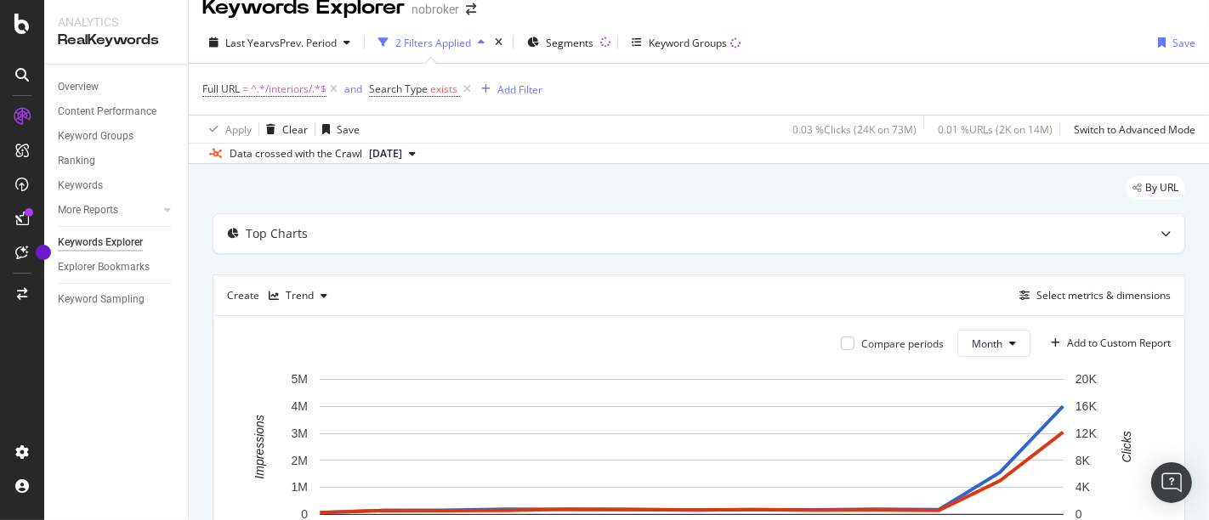
scroll to position [9, 0]
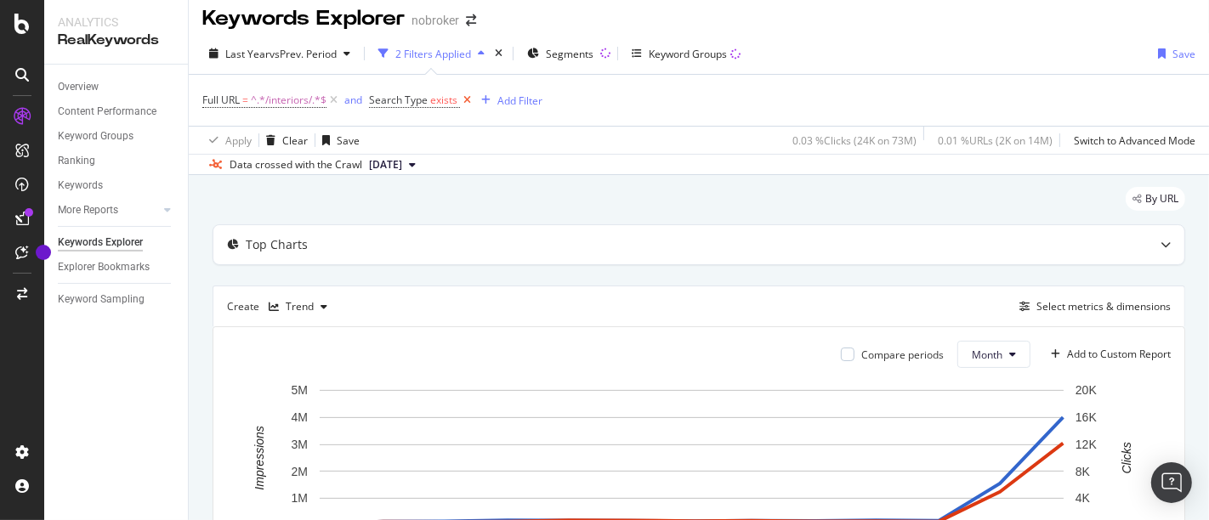
click at [468, 104] on icon at bounding box center [467, 100] width 14 height 17
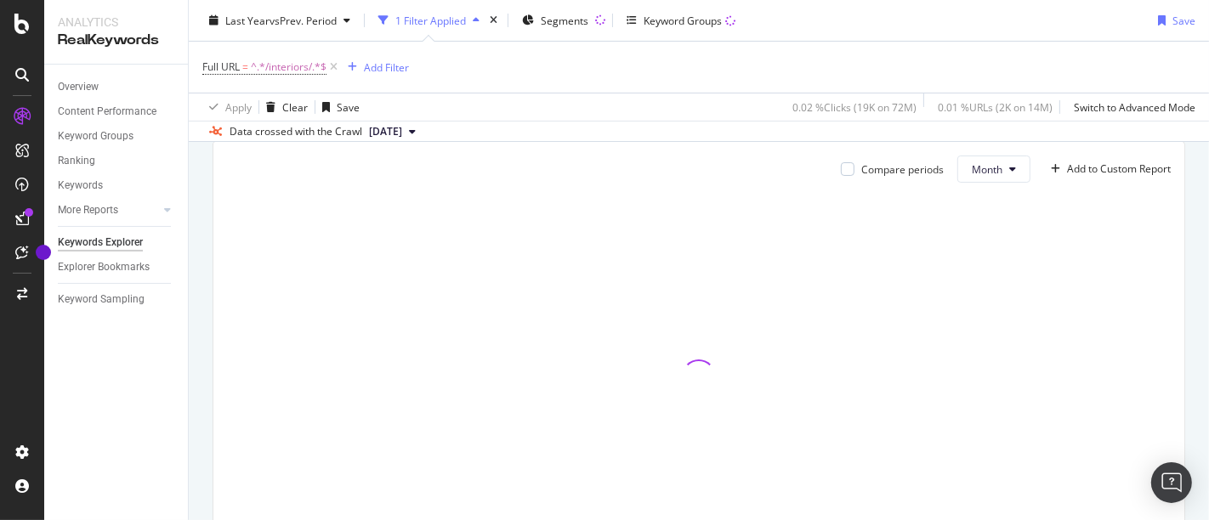
scroll to position [196, 0]
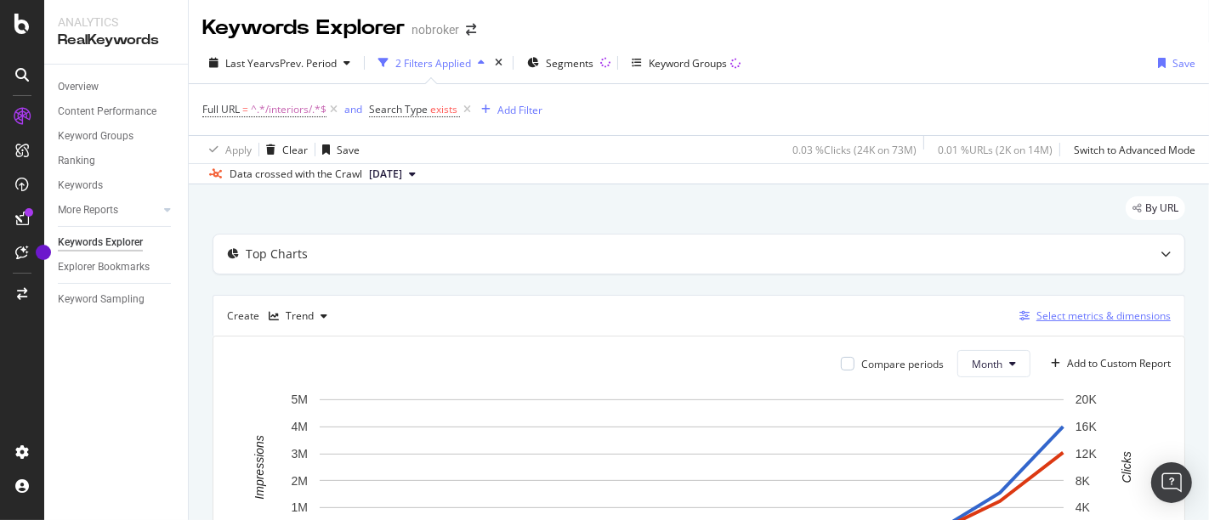
click at [1079, 311] on div "Select metrics & dimensions" at bounding box center [1103, 316] width 134 height 14
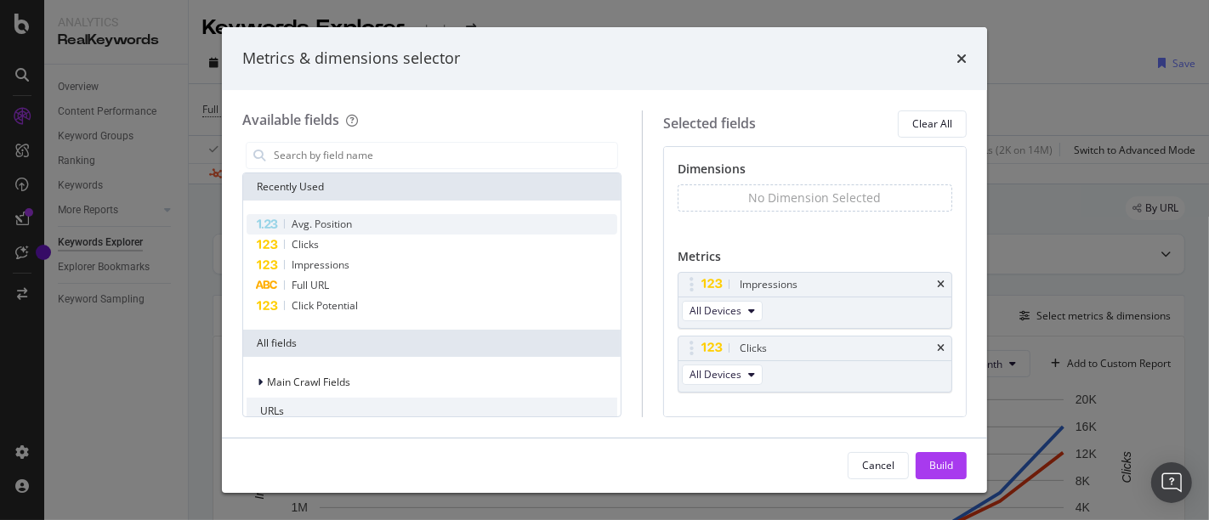
click at [340, 222] on span "Avg. Position" at bounding box center [322, 224] width 60 height 14
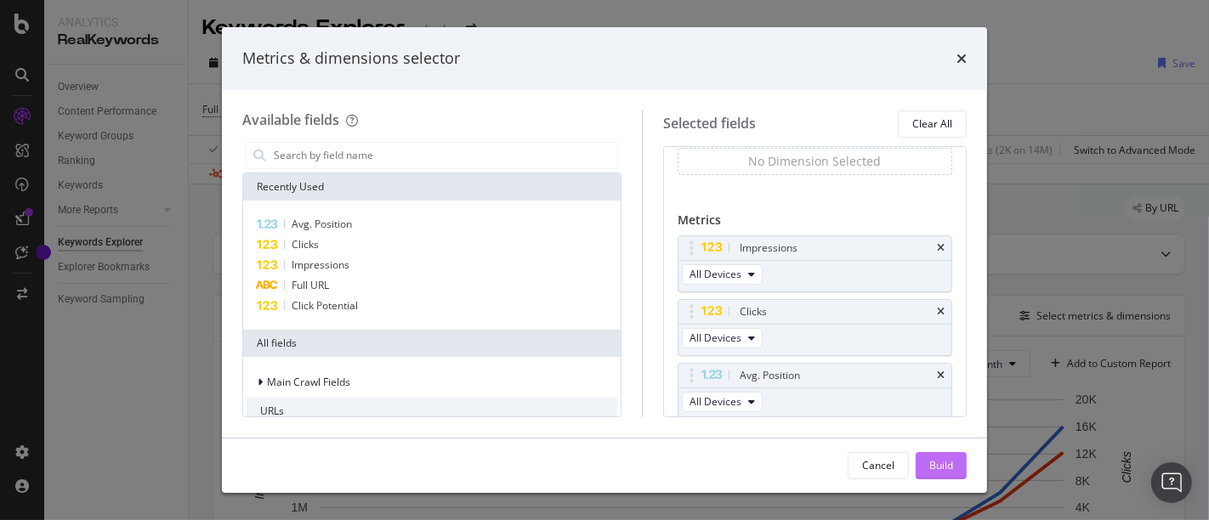
click at [942, 462] on div "Build" at bounding box center [941, 465] width 24 height 14
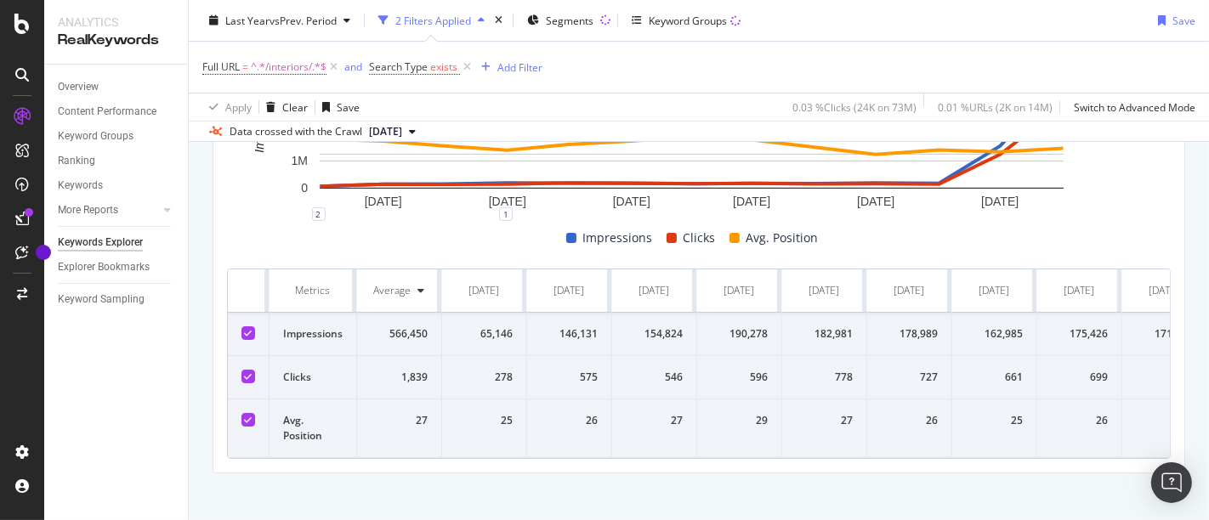
scroll to position [0, 390]
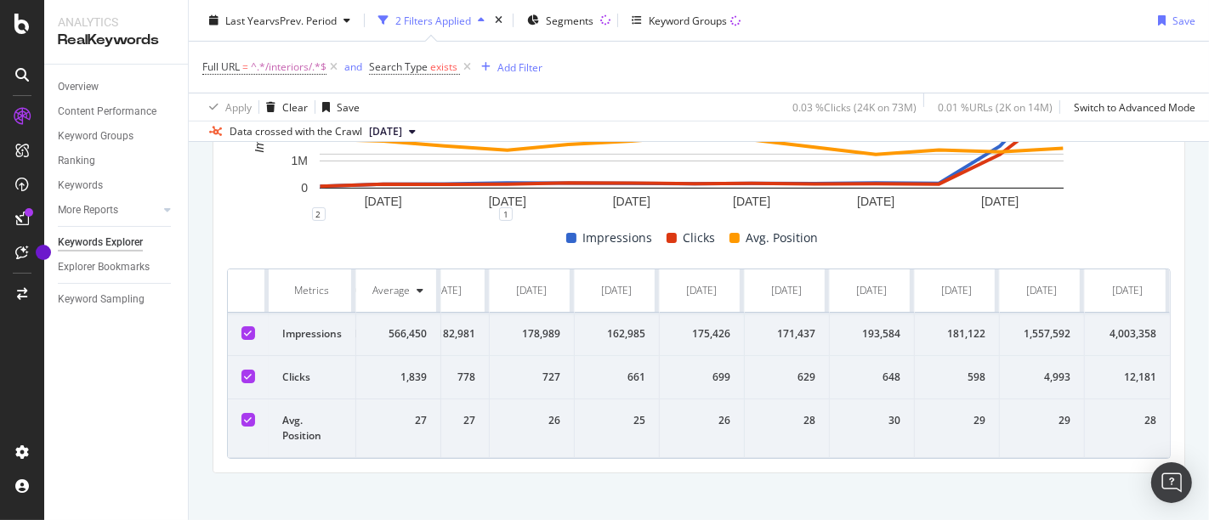
drag, startPoint x: 279, startPoint y: 285, endPoint x: 1208, endPoint y: 503, distance: 954.3
click at [1208, 503] on div "Keywords Explorer nobroker Last Year vs Prev. Period 2 Filters Applied Segments…" at bounding box center [699, 260] width 1020 height 520
copy thead
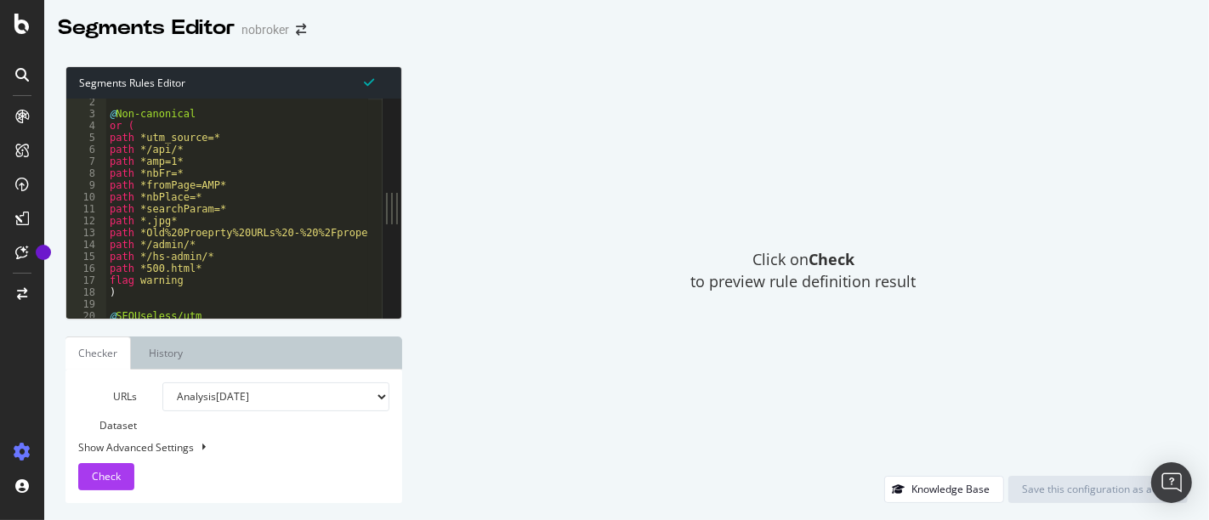
scroll to position [21, 0]
type textarea "path */admin/*"
click at [265, 239] on div "@ Non-canonical or ( path *utm_source=* path */api/* path *amp=1* path *nbFr=* …" at bounding box center [350, 204] width 489 height 230
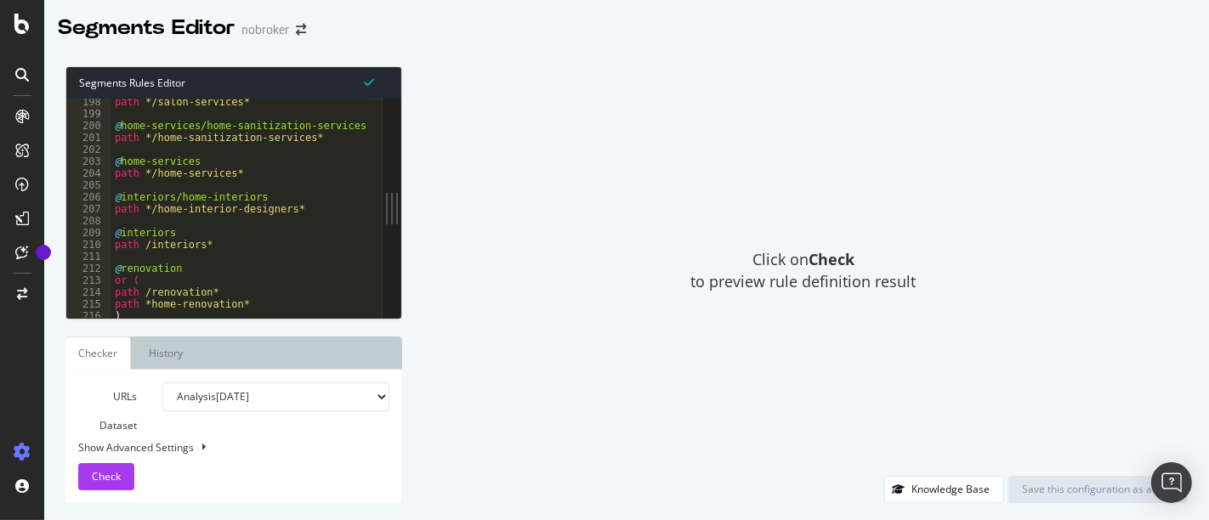
scroll to position [2369, 0]
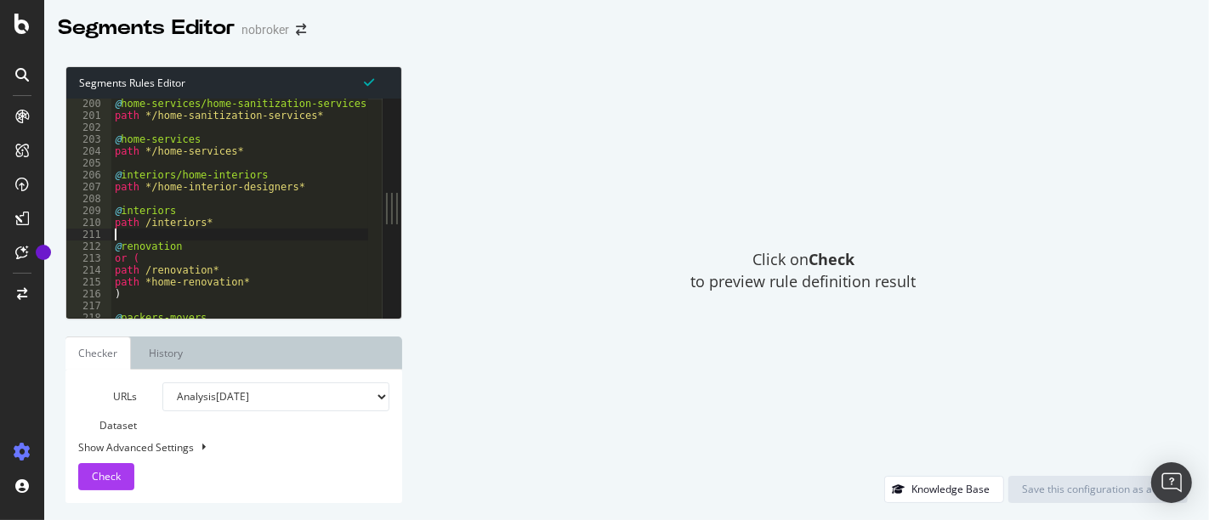
click at [249, 232] on div "@ home-services/home-sanitization-services path */home-sanitization-services* @…" at bounding box center [355, 213] width 489 height 230
click at [260, 217] on div "@ home-services/home-sanitization-services path */home-sanitization-services* @…" at bounding box center [355, 213] width 489 height 230
click at [291, 185] on div "@ home-services/home-sanitization-services path */home-sanitization-services* @…" at bounding box center [355, 213] width 489 height 230
click at [262, 212] on div "@ home-services/home-sanitization-services path */home-sanitization-services* @…" at bounding box center [355, 213] width 489 height 230
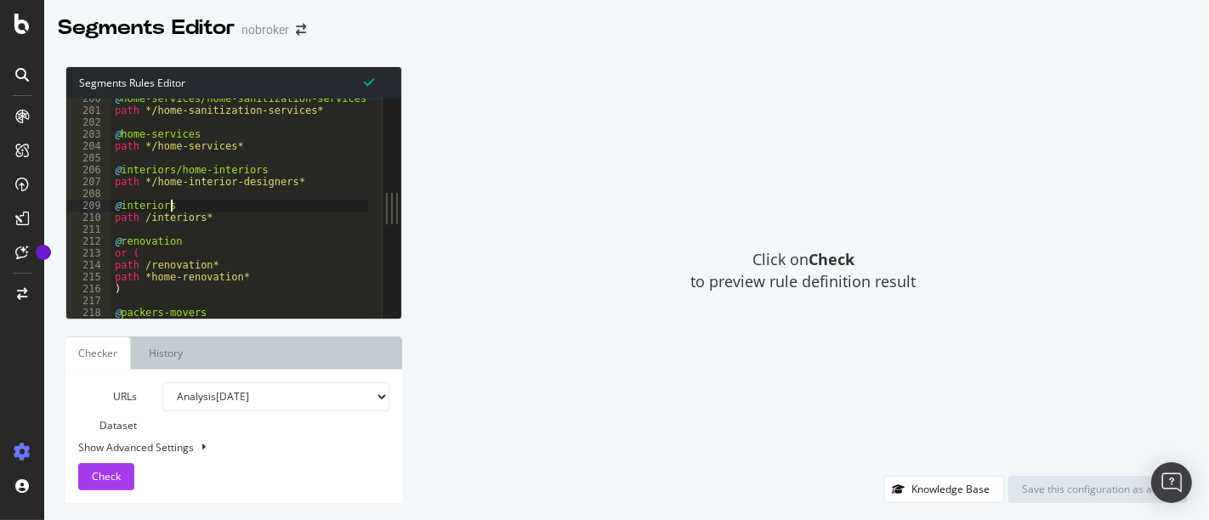
scroll to position [2381, 0]
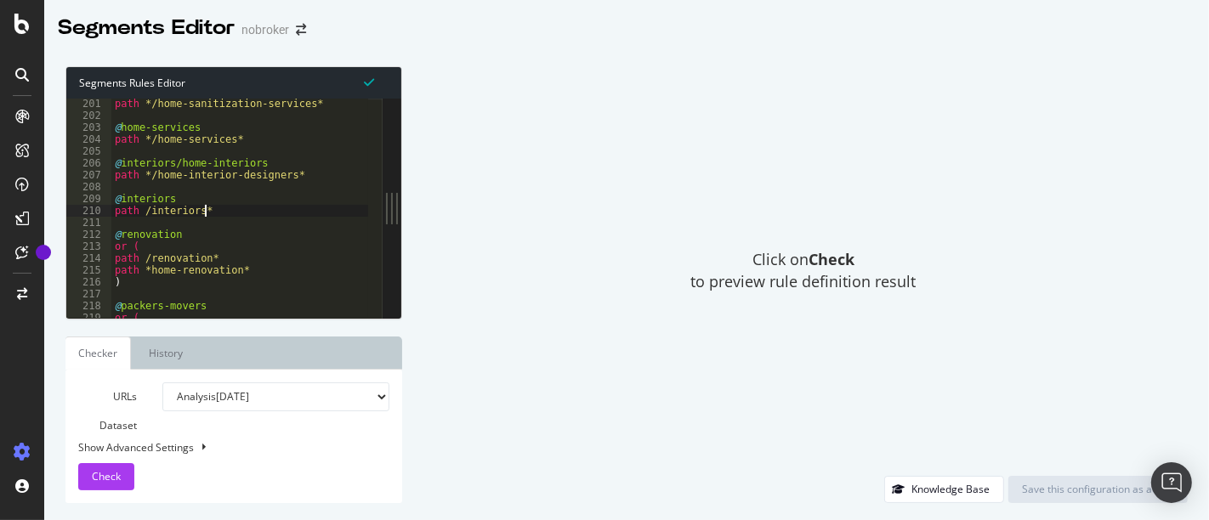
click at [262, 212] on div "path */home-sanitization-services* @ home-services path */home-services* @ inte…" at bounding box center [355, 213] width 489 height 230
type textarea "path /interiors*"
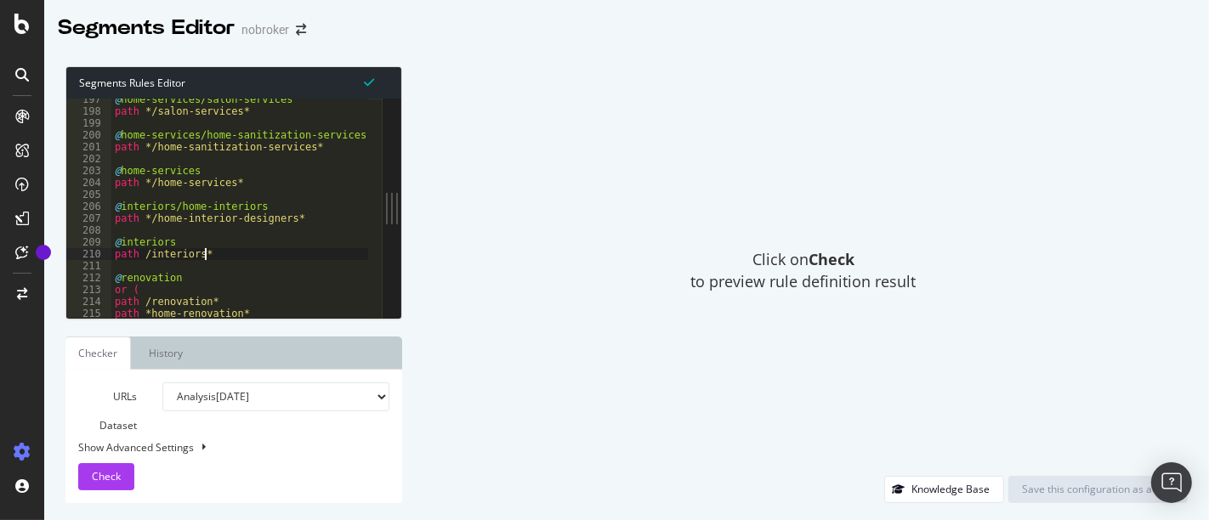
scroll to position [2337, 0]
click at [303, 197] on div "@ home-services/salon-services path */salon-services* @ home-services/home-sani…" at bounding box center [355, 208] width 489 height 230
click at [302, 201] on div "@ home-services/salon-services path */salon-services* @ home-services/home-sani…" at bounding box center [355, 208] width 489 height 230
type textarea "@interiors/home-interiors"
click at [285, 234] on div "@ home-services/salon-services path */salon-services* @ home-services/home-sani…" at bounding box center [355, 208] width 489 height 230
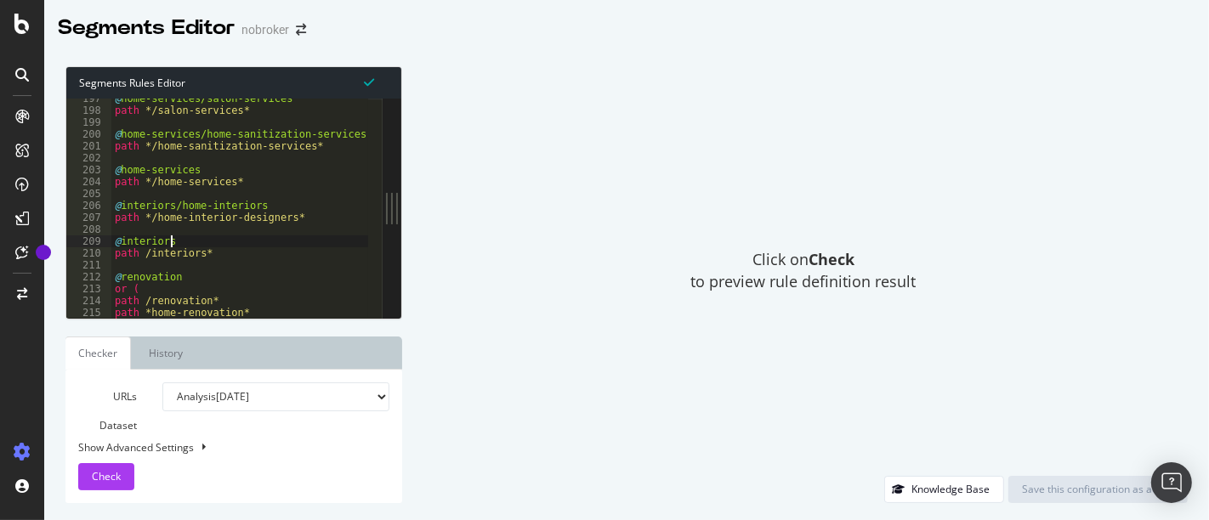
click at [274, 243] on div "@ home-services/salon-services path */salon-services* @ home-services/home-sani…" at bounding box center [355, 208] width 489 height 230
type textarea "@interiors"
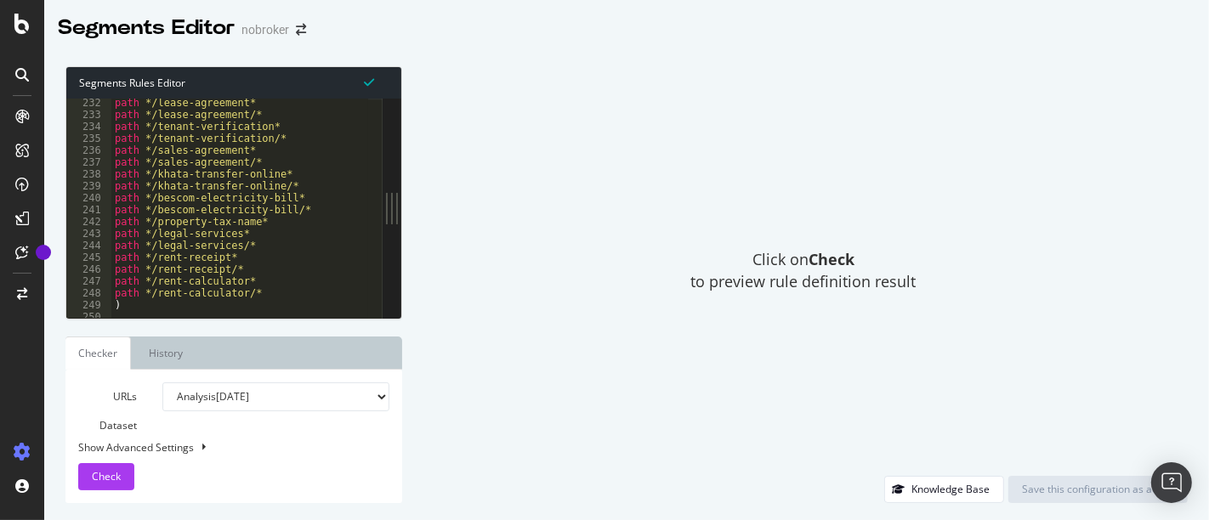
scroll to position [2749, 0]
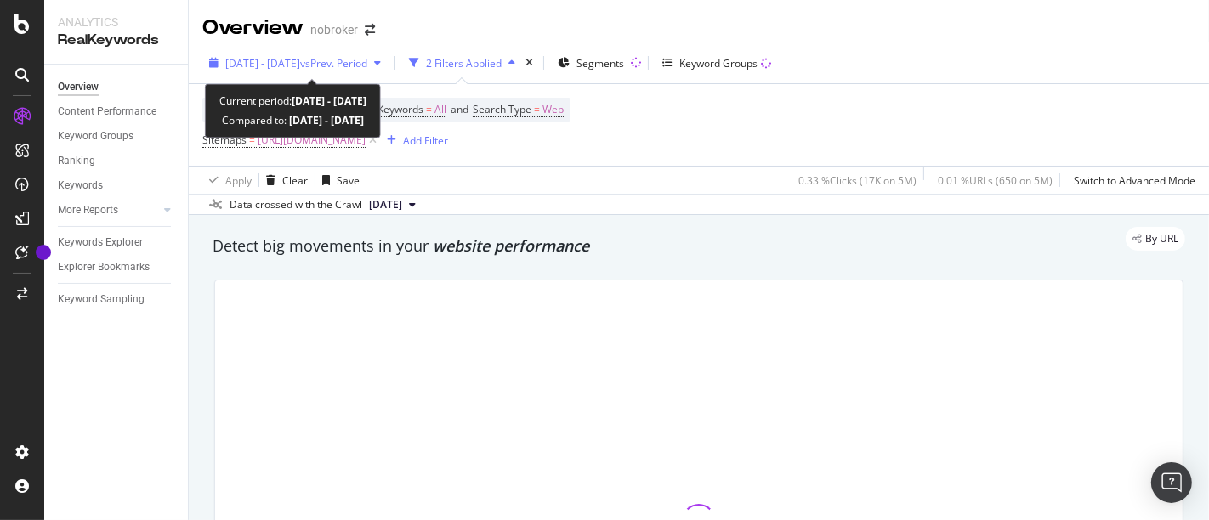
click at [300, 62] on span "[DATE] - [DATE]" at bounding box center [262, 63] width 75 height 14
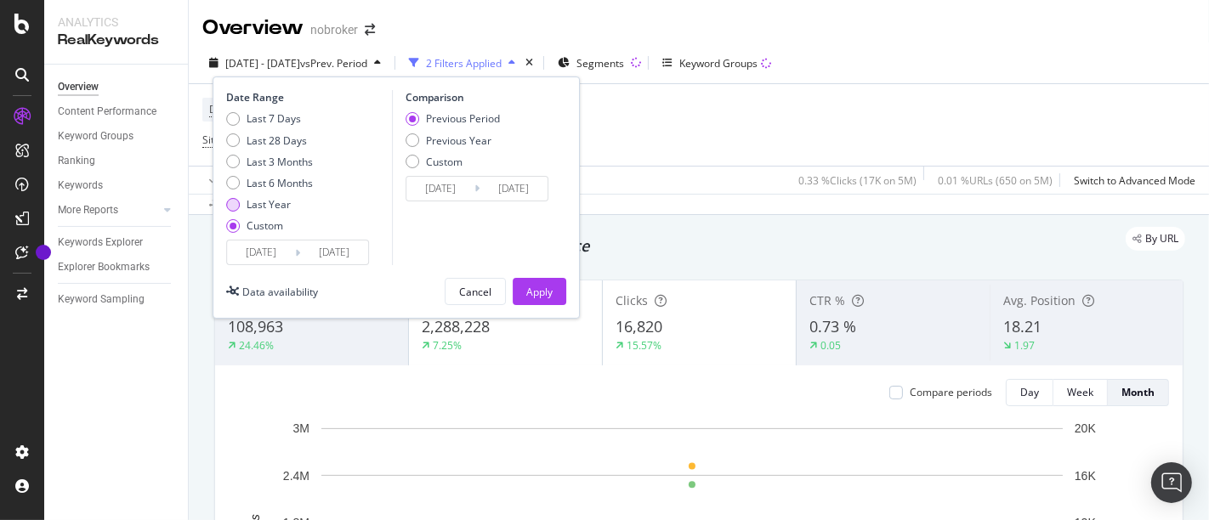
click at [230, 198] on div "Last Year" at bounding box center [233, 205] width 14 height 14
type input "2024/08/18"
type input "2025/08/17"
type input "2023/08/19"
type input "2024/08/17"
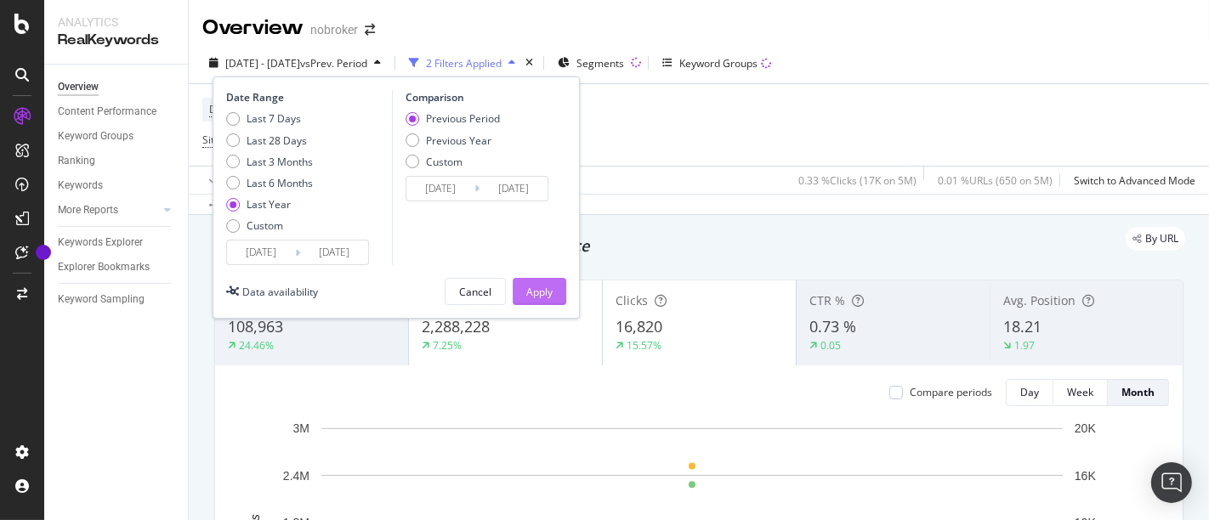
click at [563, 292] on button "Apply" at bounding box center [540, 291] width 54 height 27
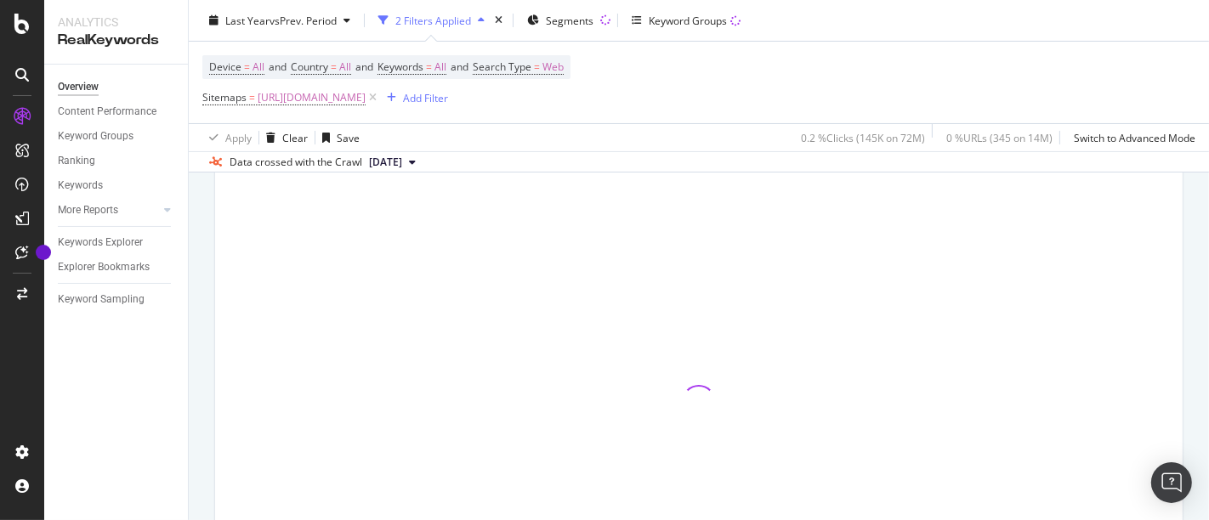
scroll to position [122, 0]
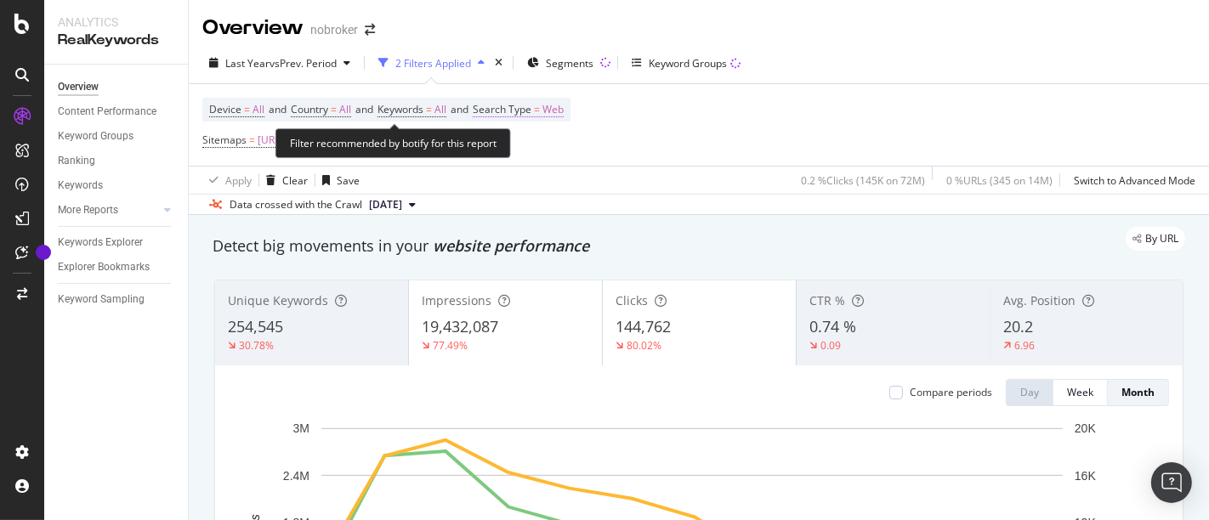
click at [563, 109] on span "Web" at bounding box center [552, 110] width 21 height 24
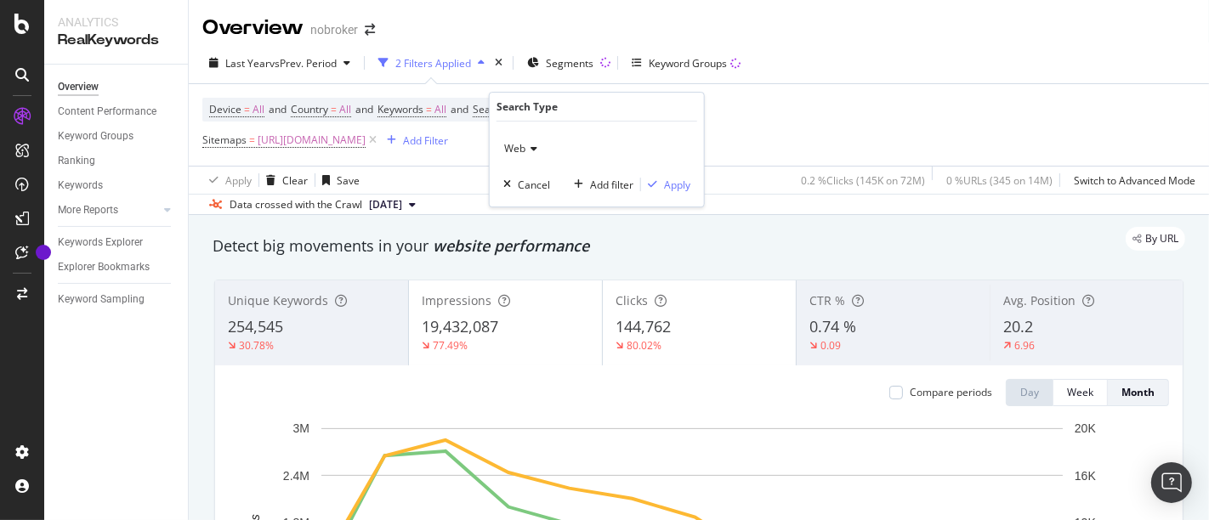
click at [522, 154] on span "Web" at bounding box center [514, 148] width 21 height 14
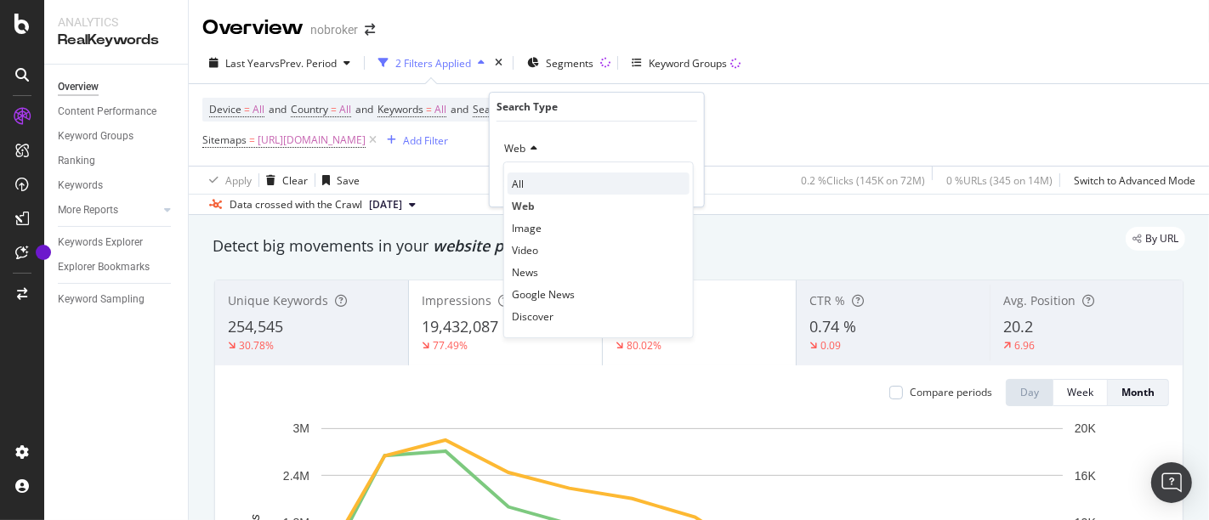
click at [523, 173] on div "All" at bounding box center [598, 184] width 182 height 22
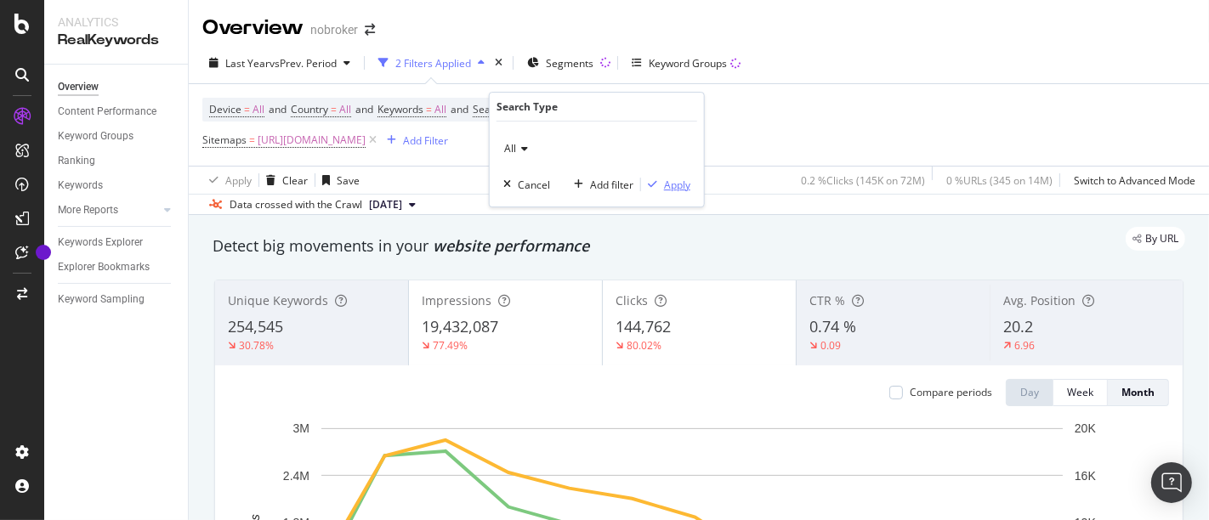
click at [684, 187] on div "Apply" at bounding box center [677, 185] width 26 height 14
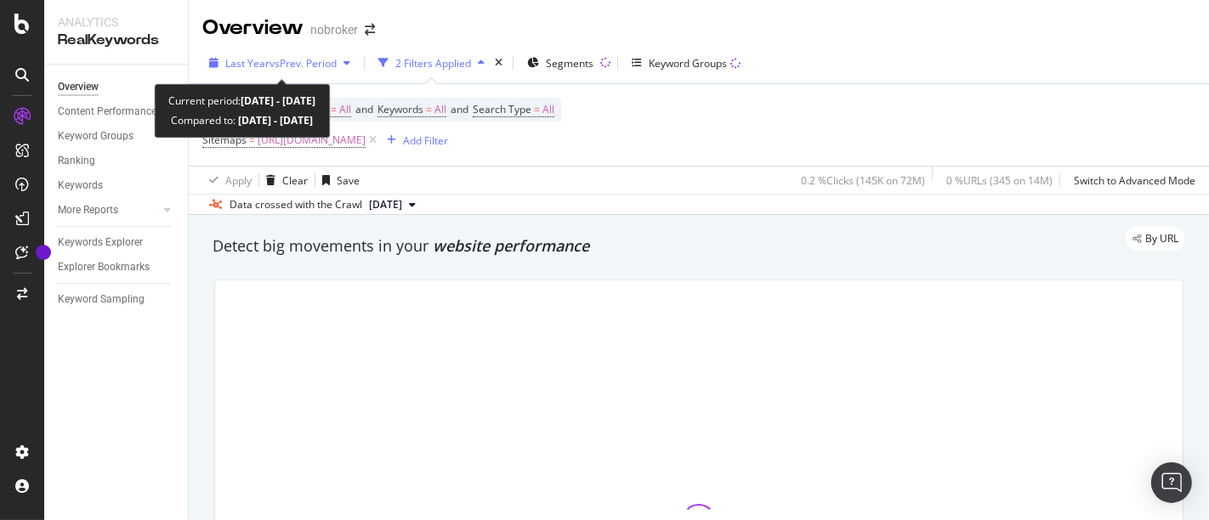
click at [275, 66] on span "vs Prev. Period" at bounding box center [302, 63] width 67 height 14
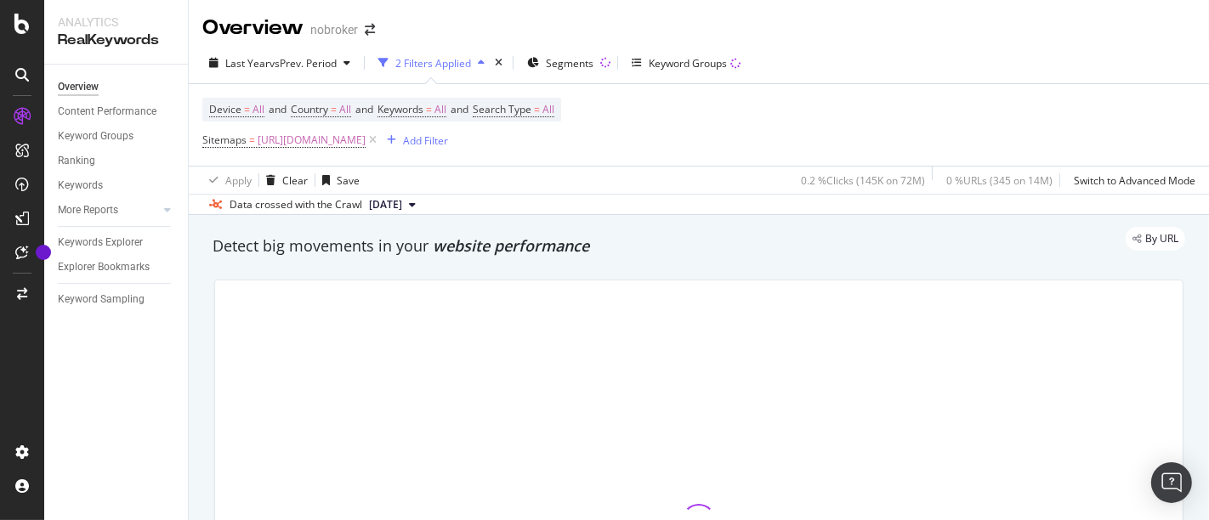
click at [858, 52] on div "Last Year vs Prev. Period 2 Filters Applied Segments Keyword Groups" at bounding box center [699, 66] width 1020 height 34
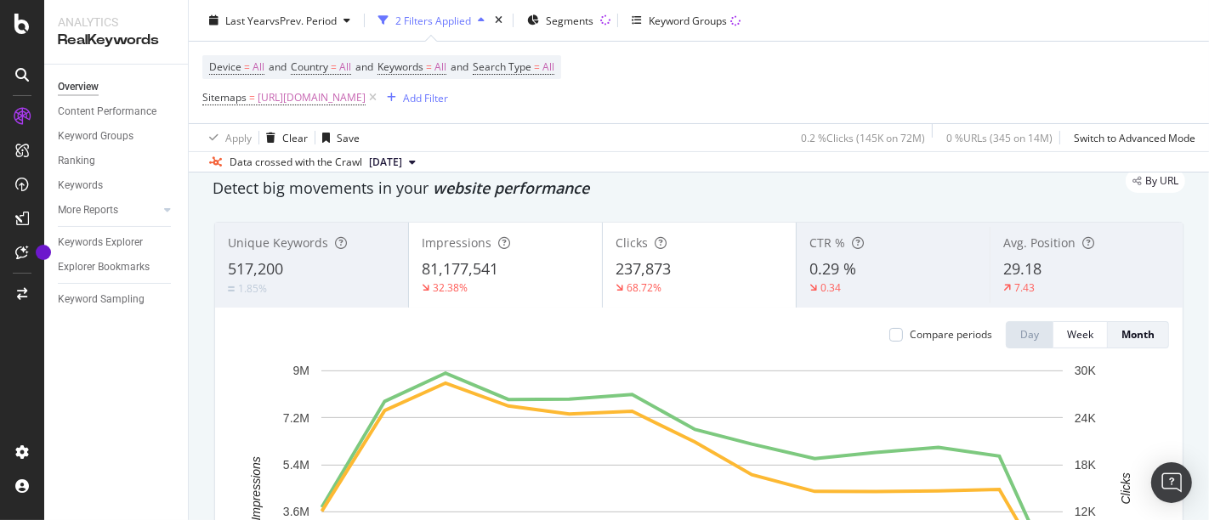
scroll to position [48, 0]
